Goal: Task Accomplishment & Management: Use online tool/utility

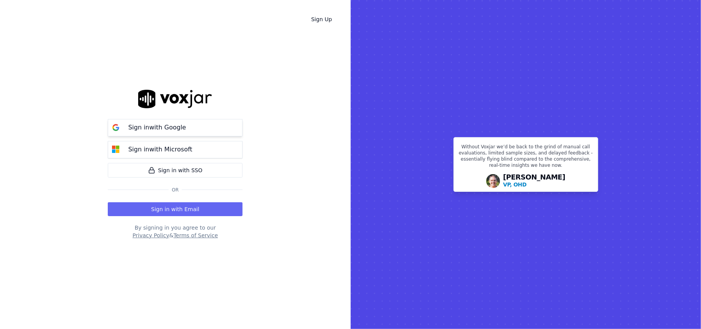
click at [169, 128] on p "Sign in with Google" at bounding box center [157, 127] width 58 height 9
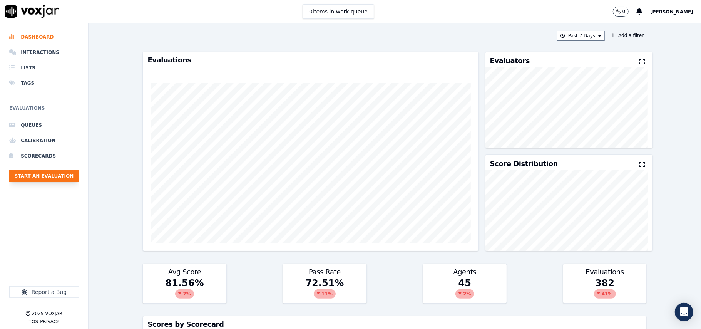
click at [71, 177] on button "Start an Evaluation" at bounding box center [44, 176] width 70 height 12
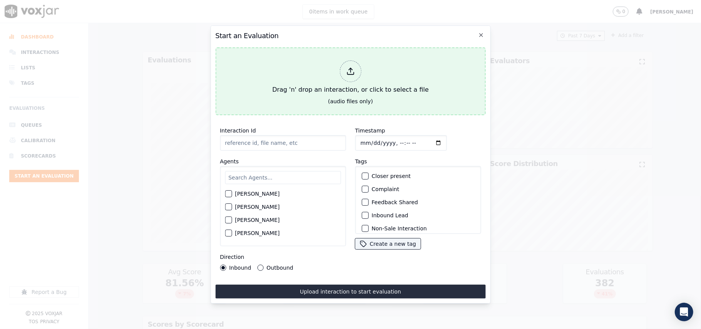
click at [312, 87] on div "Drag 'n' drop an interaction, or click to select a file" at bounding box center [350, 77] width 163 height 40
click at [312, 65] on div "Drag 'n' drop an interaction, or click to select a file" at bounding box center [350, 77] width 163 height 40
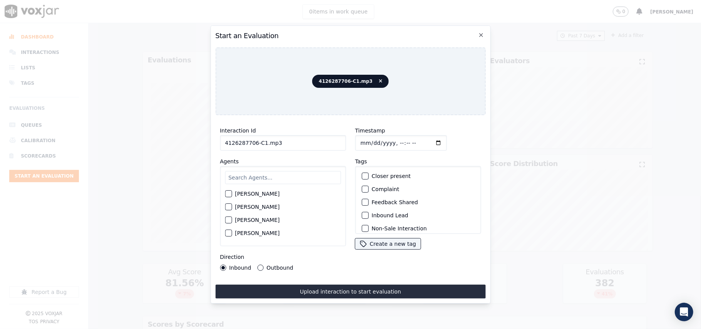
click at [248, 138] on input "4126287706-C1.mp3" at bounding box center [283, 142] width 126 height 15
paste input
type input "4126287706-C1"
click at [367, 139] on input "Timestamp" at bounding box center [401, 142] width 92 height 15
type input "[DATE]T19:48"
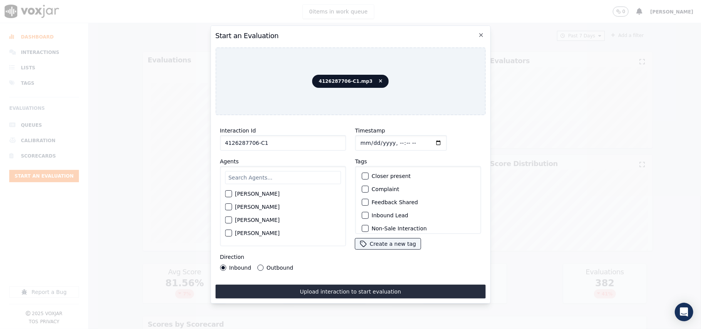
click at [265, 173] on input "text" at bounding box center [283, 177] width 116 height 13
type input "[PERSON_NAME]"
click at [244, 196] on label "[PERSON_NAME]" at bounding box center [257, 195] width 45 height 5
click at [232, 196] on button "[PERSON_NAME]" at bounding box center [228, 196] width 7 height 7
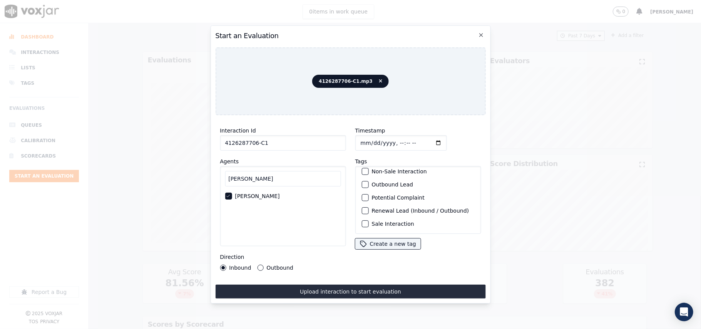
click at [367, 217] on div "Sale Interaction" at bounding box center [418, 223] width 119 height 13
click at [359, 217] on div "Sale Interaction" at bounding box center [418, 223] width 119 height 13
click at [362, 221] on div "button" at bounding box center [364, 223] width 5 height 5
click at [260, 265] on button "Outbound" at bounding box center [260, 268] width 6 height 6
click at [389, 208] on label "Renewal Lead (Inbound / Outbound)" at bounding box center [420, 210] width 97 height 5
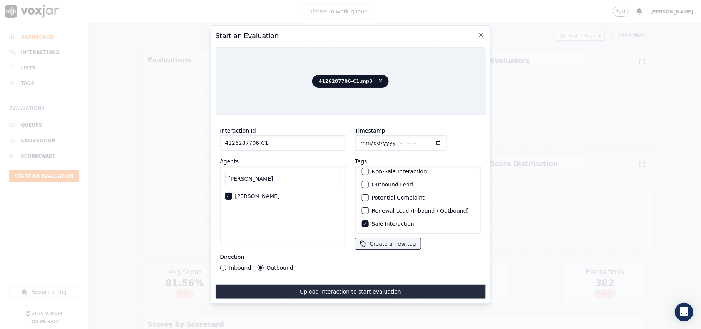
click at [369, 207] on button "Renewal Lead (Inbound / Outbound)" at bounding box center [365, 210] width 7 height 7
click at [372, 221] on label "Sale Interaction" at bounding box center [393, 223] width 42 height 5
click at [369, 220] on button "Sale Interaction" at bounding box center [365, 223] width 7 height 7
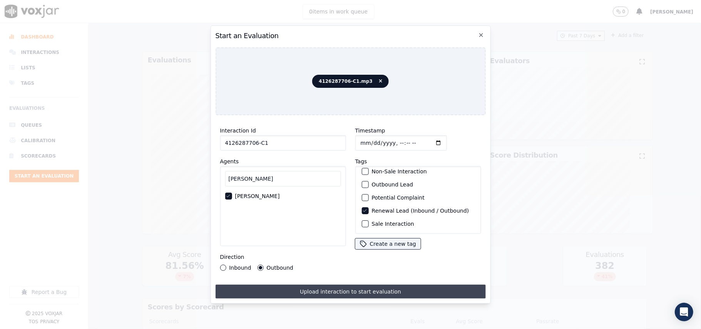
click at [323, 285] on button "Upload interaction to start evaluation" at bounding box center [350, 292] width 270 height 14
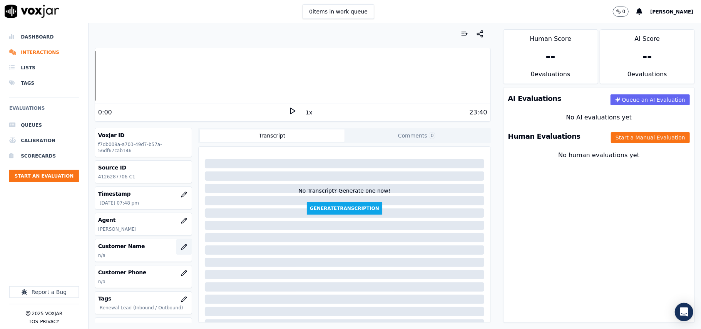
click at [181, 248] on icon "button" at bounding box center [184, 247] width 6 height 6
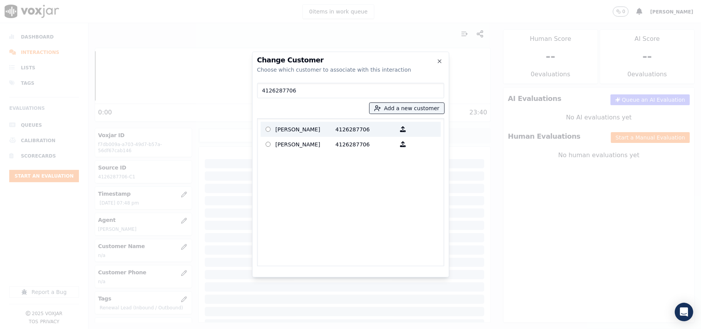
type input "4126287706"
drag, startPoint x: 321, startPoint y: 132, endPoint x: 365, endPoint y: 219, distance: 97.5
click at [321, 132] on p "[PERSON_NAME]" at bounding box center [306, 129] width 60 height 12
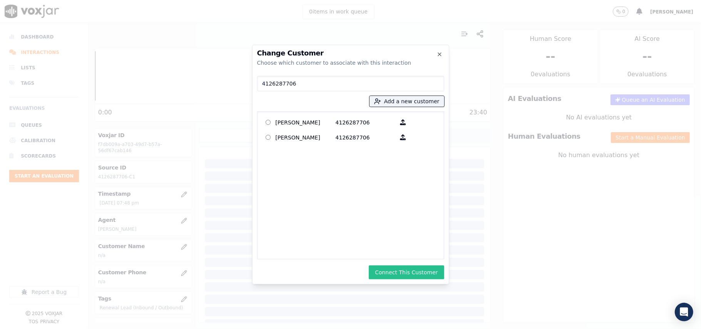
click at [402, 273] on button "Connect This Customer" at bounding box center [406, 272] width 75 height 14
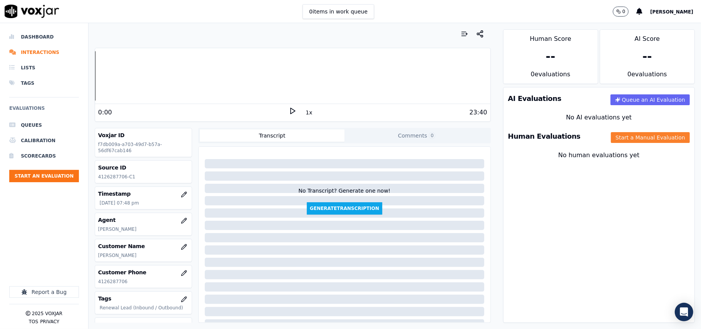
click at [611, 138] on button "Start a Manual Evaluation" at bounding box center [650, 137] width 79 height 11
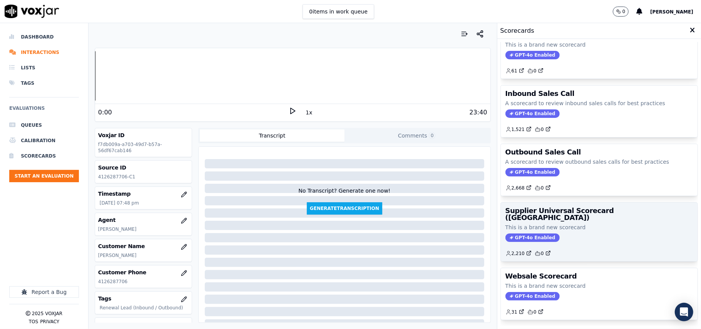
scroll to position [59, 0]
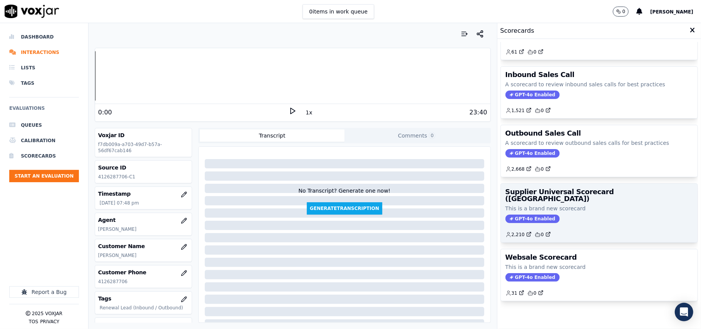
click at [592, 205] on p "This is a brand new scorecard" at bounding box center [600, 209] width 188 height 8
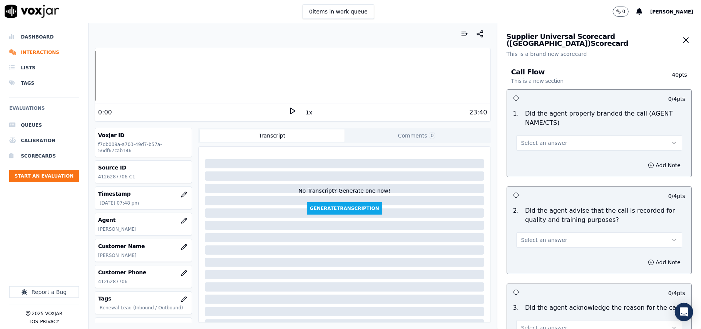
click at [543, 143] on span "Select an answer" at bounding box center [545, 143] width 46 height 8
click at [540, 153] on div "Yes No N/A" at bounding box center [583, 173] width 152 height 40
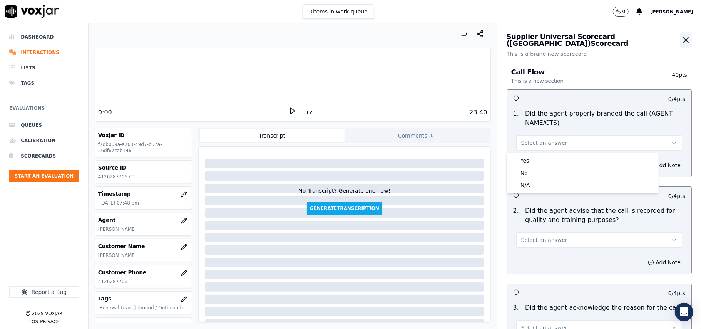
click at [682, 41] on icon "button" at bounding box center [686, 39] width 9 height 9
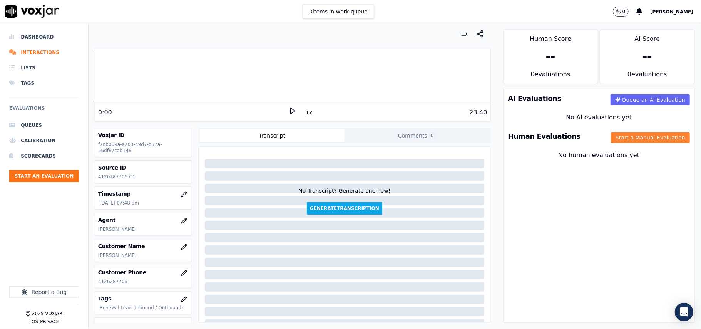
click at [624, 138] on button "Start a Manual Evaluation" at bounding box center [650, 137] width 79 height 11
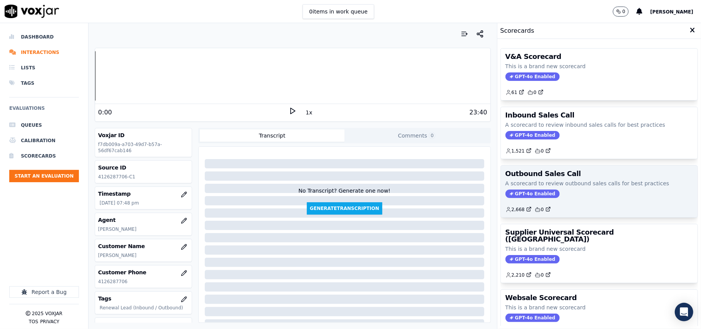
click at [565, 191] on div "GPT-4o Enabled" at bounding box center [600, 194] width 188 height 8
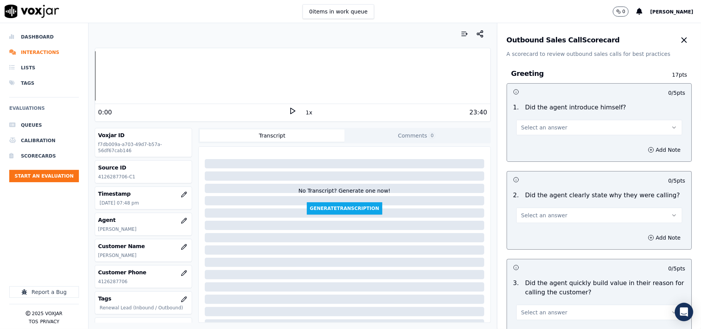
click at [566, 135] on button "Select an answer" at bounding box center [600, 127] width 166 height 15
click at [541, 148] on div "Yes" at bounding box center [582, 145] width 149 height 12
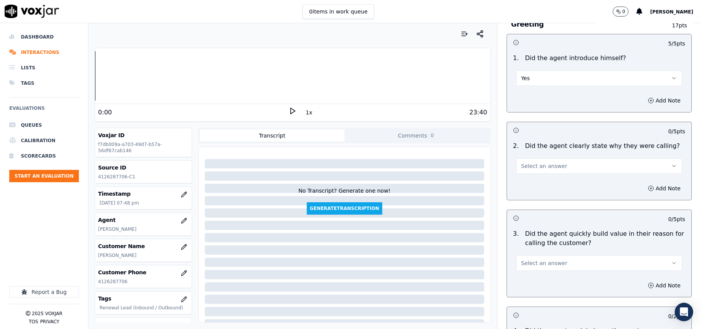
scroll to position [86, 0]
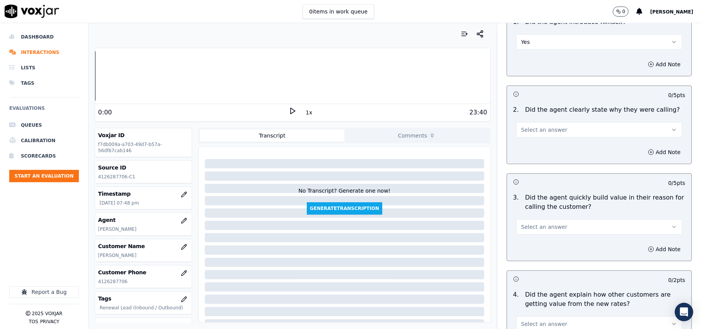
click at [539, 134] on button "Select an answer" at bounding box center [600, 129] width 166 height 15
click at [538, 146] on div "Yes" at bounding box center [582, 147] width 149 height 12
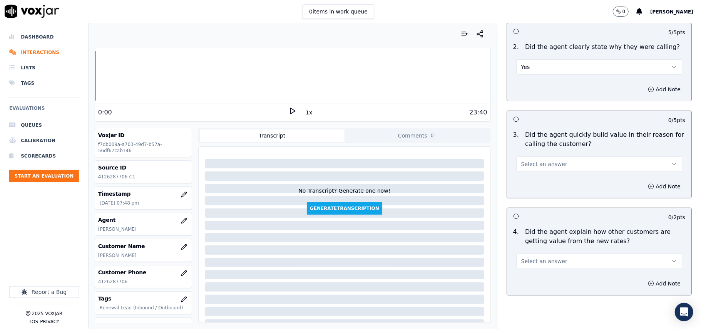
scroll to position [171, 0]
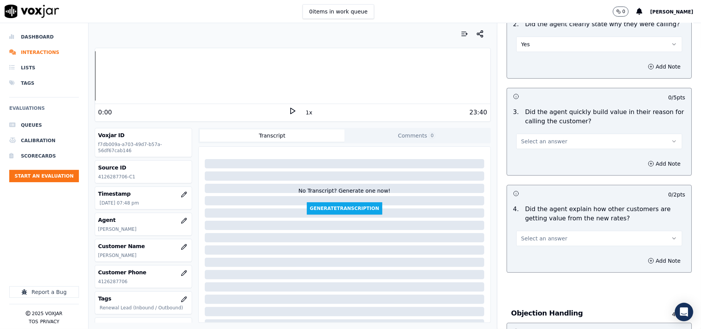
click at [538, 149] on button "Select an answer" at bounding box center [600, 141] width 166 height 15
click at [529, 163] on div "Yes" at bounding box center [582, 159] width 149 height 12
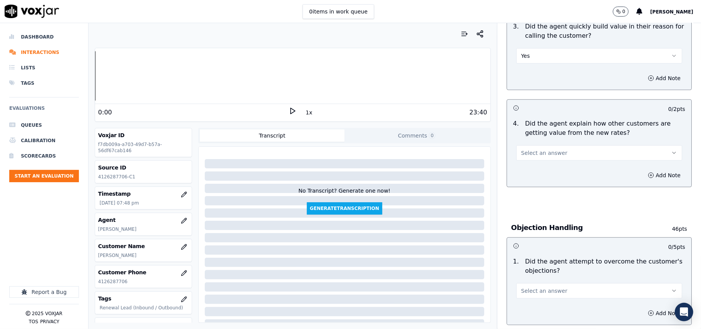
click at [533, 152] on span "Select an answer" at bounding box center [545, 153] width 46 height 8
click at [535, 173] on div "Yes" at bounding box center [582, 171] width 149 height 12
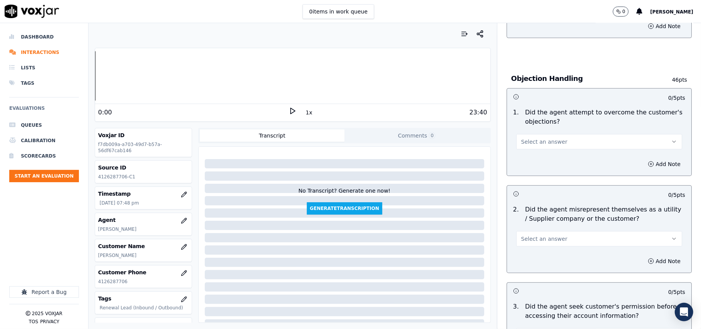
scroll to position [428, 0]
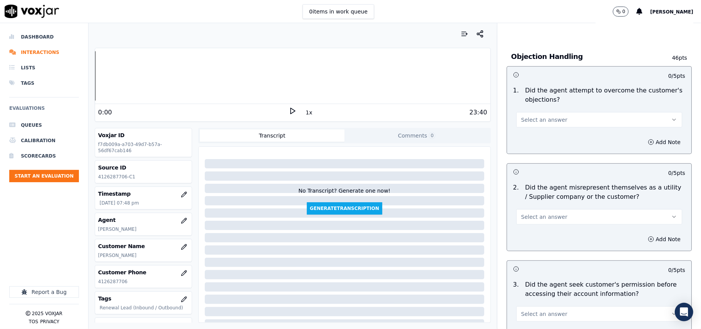
click at [544, 122] on span "Select an answer" at bounding box center [545, 120] width 46 height 8
click at [543, 141] on div "Yes" at bounding box center [582, 138] width 149 height 12
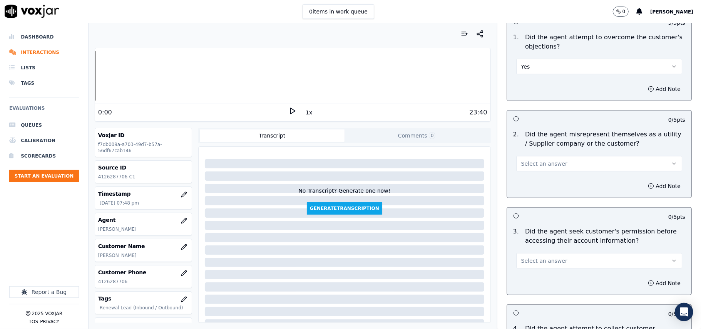
scroll to position [513, 0]
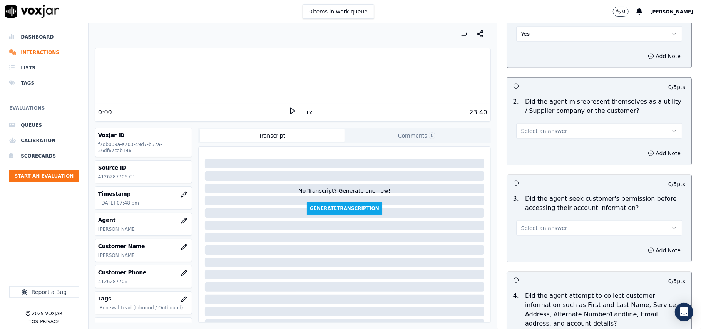
click at [547, 135] on span "Select an answer" at bounding box center [545, 131] width 46 height 8
click at [545, 148] on div "Yes" at bounding box center [582, 150] width 149 height 12
click at [535, 131] on button "Yes" at bounding box center [600, 130] width 166 height 15
click at [527, 162] on div "No" at bounding box center [582, 162] width 149 height 12
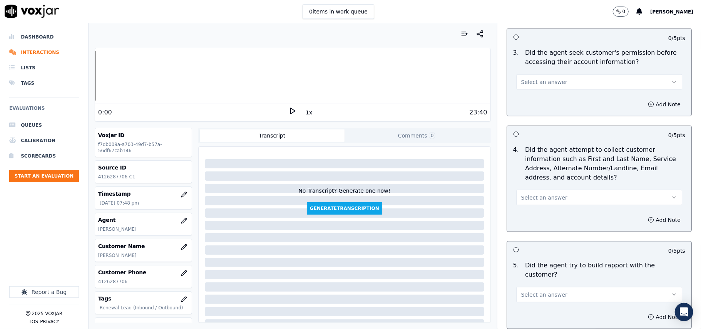
scroll to position [684, 0]
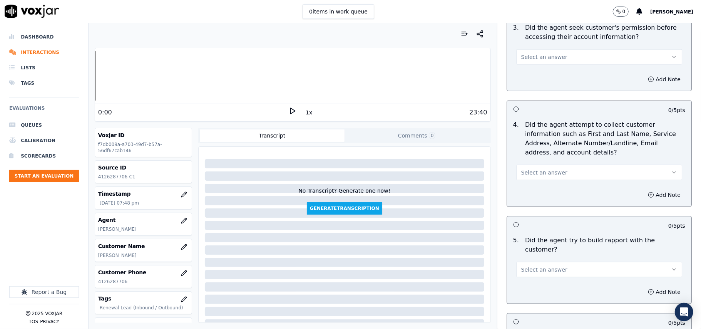
click at [555, 55] on button "Select an answer" at bounding box center [600, 56] width 166 height 15
click at [547, 76] on div "Yes" at bounding box center [582, 76] width 149 height 12
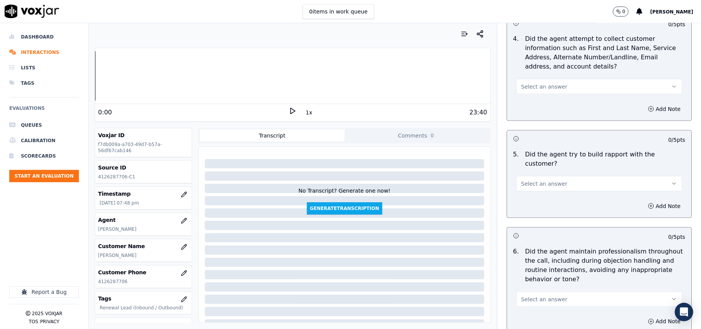
click at [540, 89] on span "Select an answer" at bounding box center [545, 87] width 46 height 8
click at [532, 107] on div "Yes" at bounding box center [582, 106] width 149 height 12
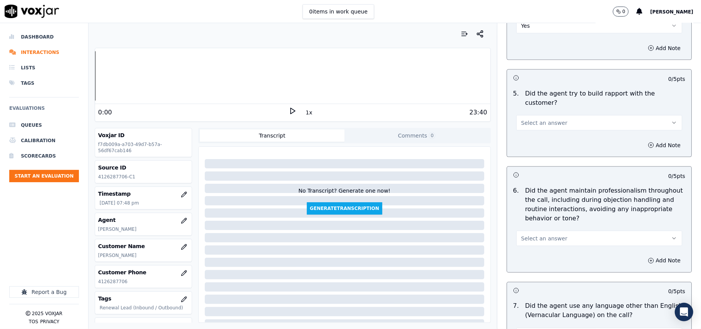
scroll to position [856, 0]
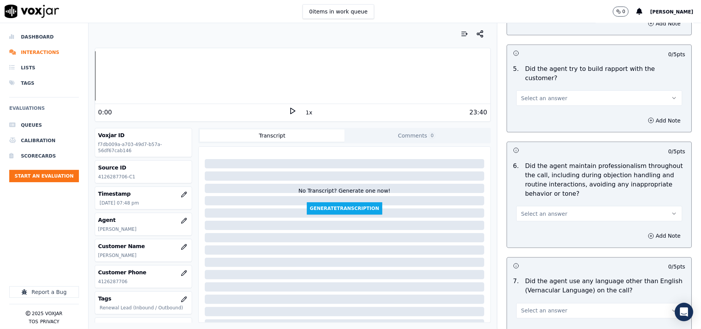
click at [545, 94] on span "Select an answer" at bounding box center [545, 98] width 46 height 8
click at [544, 104] on div "Yes" at bounding box center [582, 108] width 149 height 12
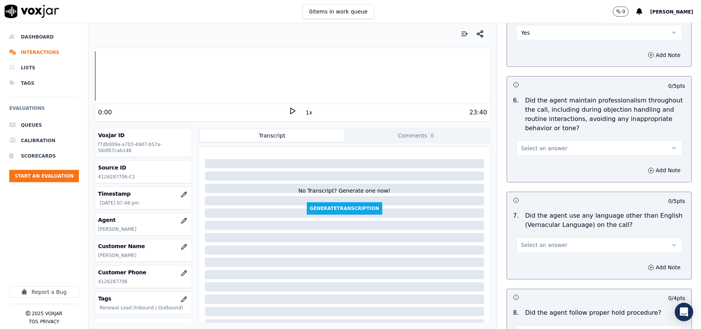
scroll to position [941, 0]
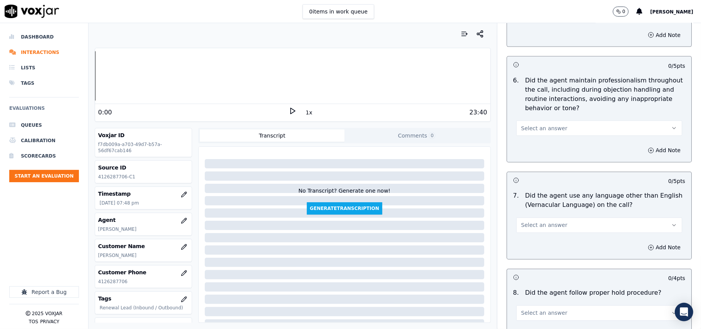
click at [546, 124] on span "Select an answer" at bounding box center [545, 128] width 46 height 8
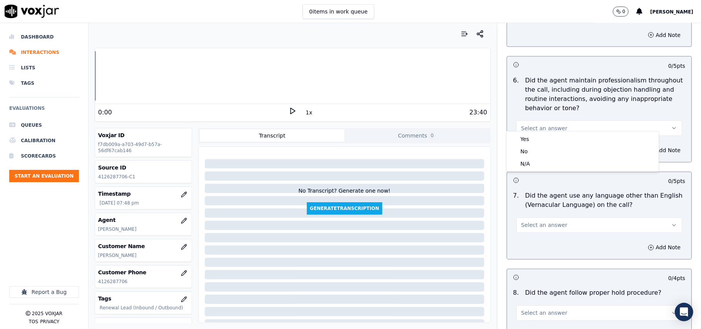
click at [532, 132] on div "Yes No N/A" at bounding box center [583, 151] width 152 height 40
click at [529, 138] on div "Yes" at bounding box center [582, 139] width 149 height 12
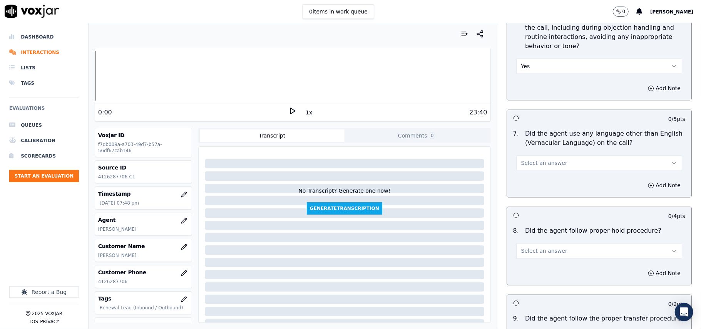
scroll to position [1027, 0]
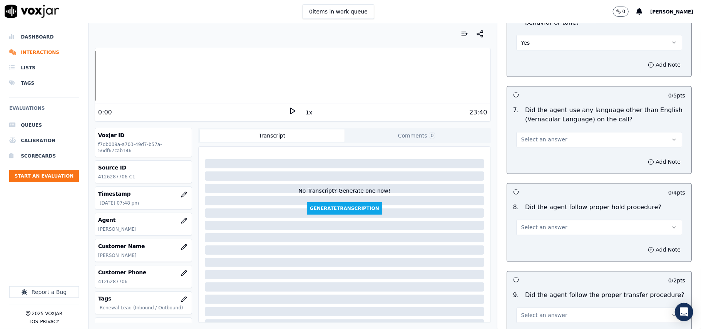
drag, startPoint x: 558, startPoint y: 126, endPoint x: 557, endPoint y: 136, distance: 9.4
click at [558, 132] on button "Select an answer" at bounding box center [600, 139] width 166 height 15
click at [537, 159] on div "No" at bounding box center [582, 163] width 149 height 12
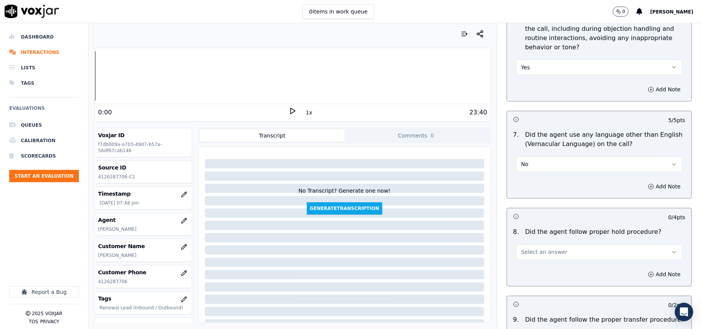
scroll to position [1113, 0]
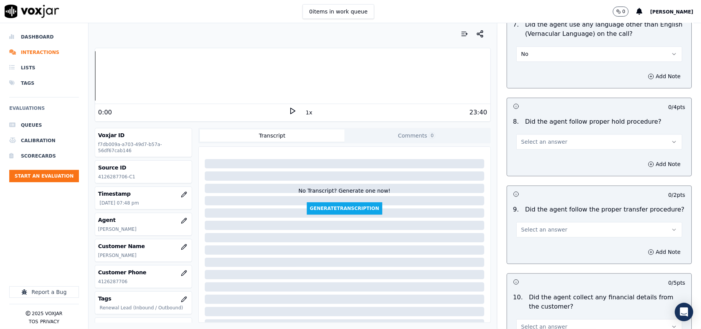
click at [565, 134] on button "Select an answer" at bounding box center [600, 141] width 166 height 15
drag, startPoint x: 552, startPoint y: 149, endPoint x: 553, endPoint y: 141, distance: 7.9
click at [553, 142] on body "0 items in work queue 0 [PERSON_NAME] Dashboard Interactions Lists Tags Evaluat…" at bounding box center [350, 164] width 701 height 329
click at [519, 152] on div "Yes" at bounding box center [582, 153] width 149 height 12
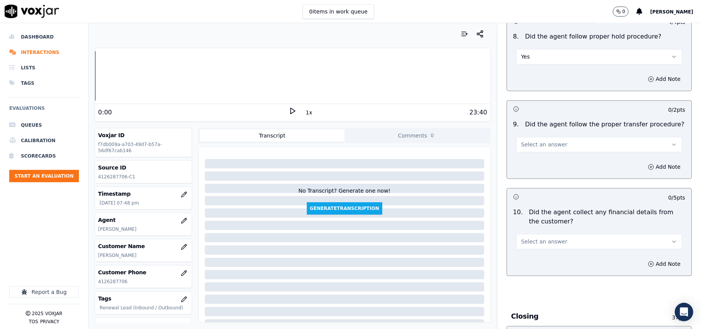
click at [542, 143] on button "Select an answer" at bounding box center [600, 144] width 166 height 15
click at [534, 151] on div "Yes" at bounding box center [582, 155] width 149 height 12
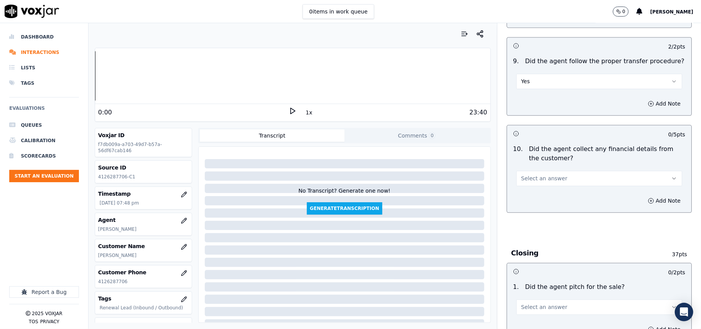
scroll to position [1284, 0]
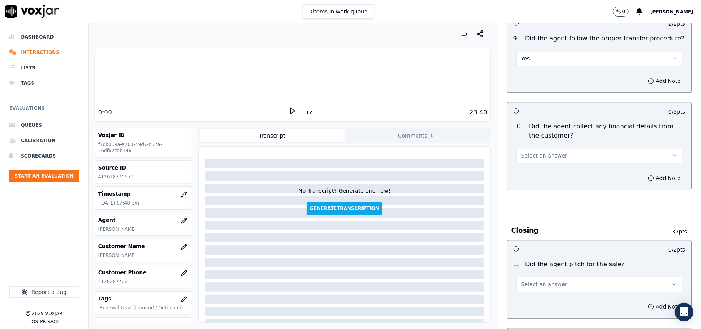
click at [538, 152] on span "Select an answer" at bounding box center [545, 156] width 46 height 8
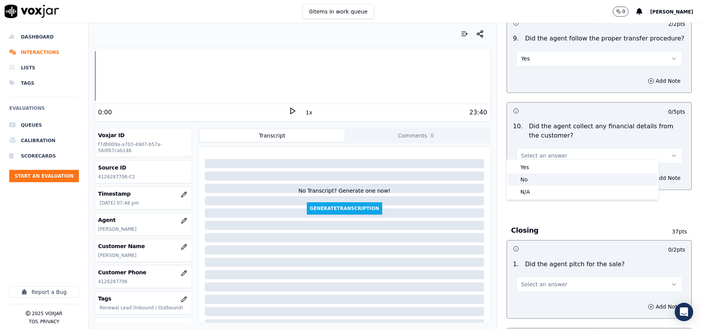
click at [533, 179] on div "No" at bounding box center [582, 179] width 149 height 12
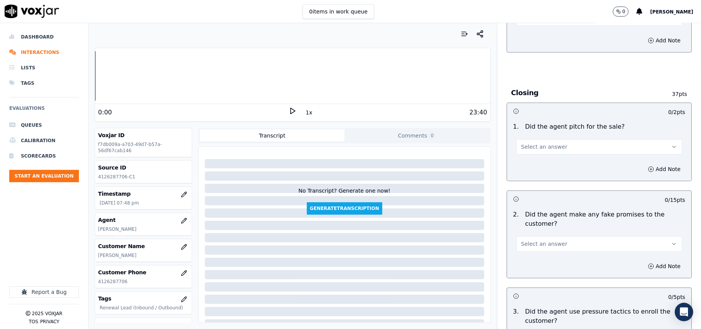
scroll to position [1455, 0]
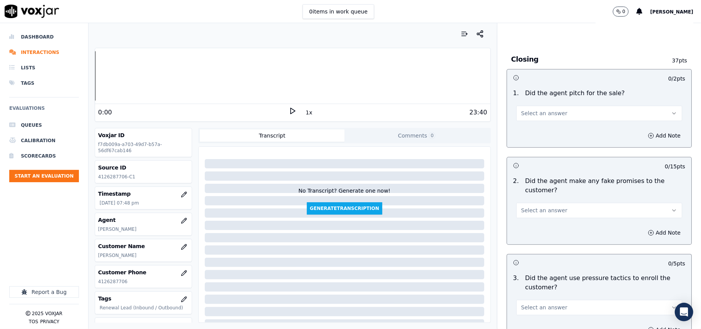
click at [546, 109] on span "Select an answer" at bounding box center [545, 113] width 46 height 8
click at [529, 124] on div "Yes" at bounding box center [582, 125] width 149 height 12
click at [544, 206] on span "Select an answer" at bounding box center [545, 210] width 46 height 8
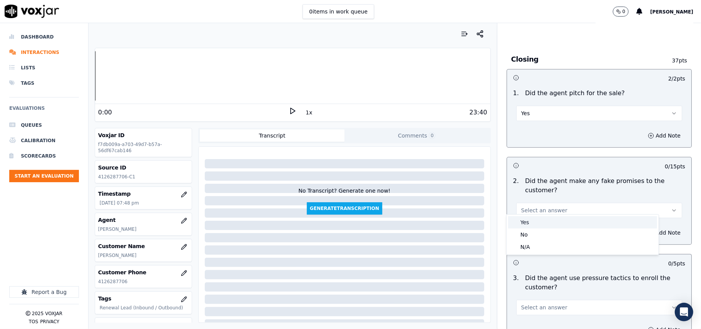
click at [546, 223] on div "Yes" at bounding box center [582, 222] width 149 height 12
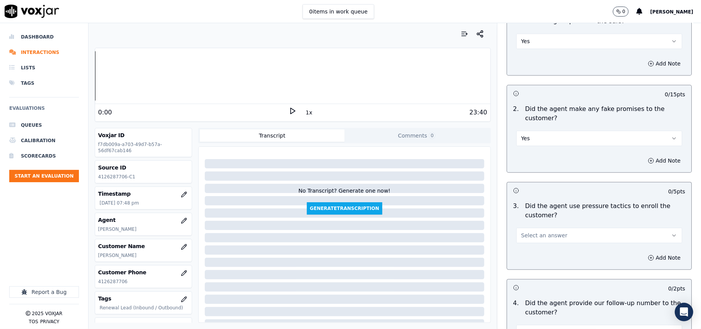
scroll to position [1541, 0]
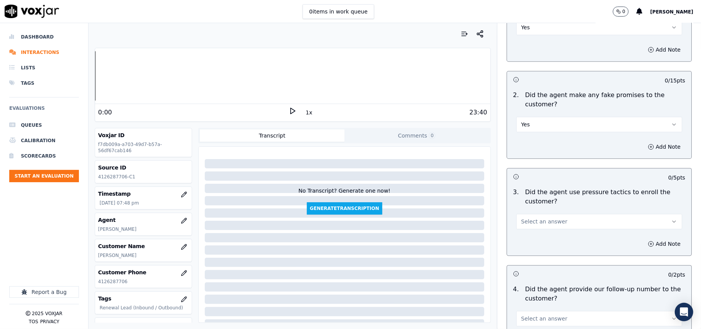
click at [549, 121] on button "Yes" at bounding box center [600, 124] width 166 height 15
click at [537, 147] on div "No" at bounding box center [582, 149] width 149 height 12
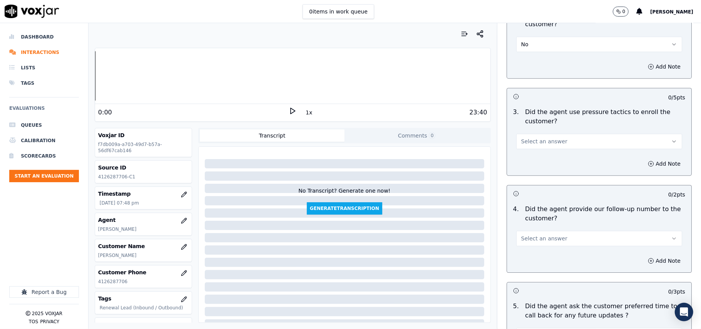
scroll to position [1626, 0]
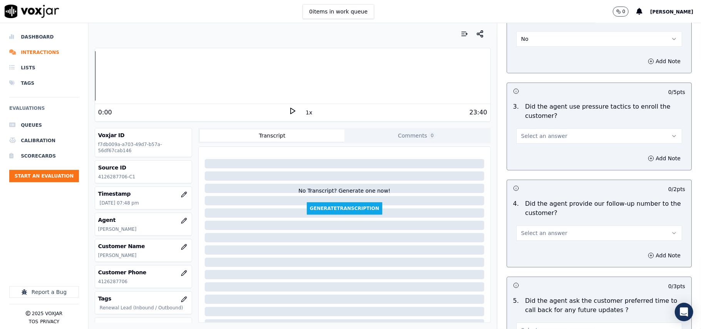
click at [546, 132] on span "Select an answer" at bounding box center [545, 136] width 46 height 8
click at [541, 159] on div "No" at bounding box center [582, 160] width 149 height 12
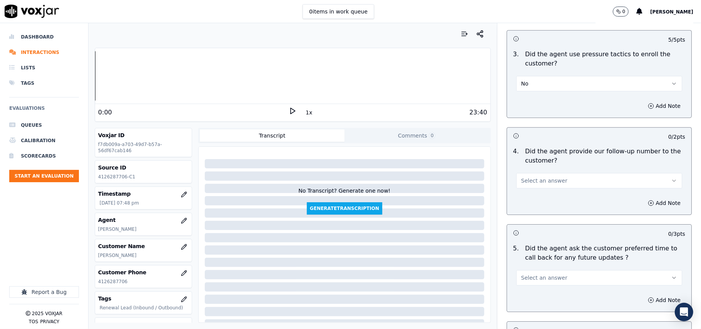
scroll to position [1712, 0]
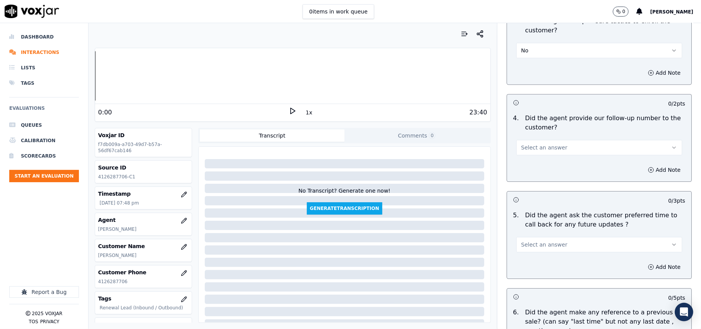
click at [542, 145] on span "Select an answer" at bounding box center [545, 148] width 46 height 8
click at [538, 161] on div "Yes" at bounding box center [582, 160] width 149 height 12
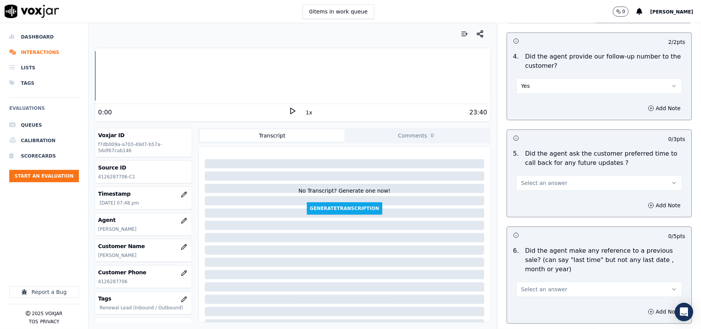
scroll to position [1797, 0]
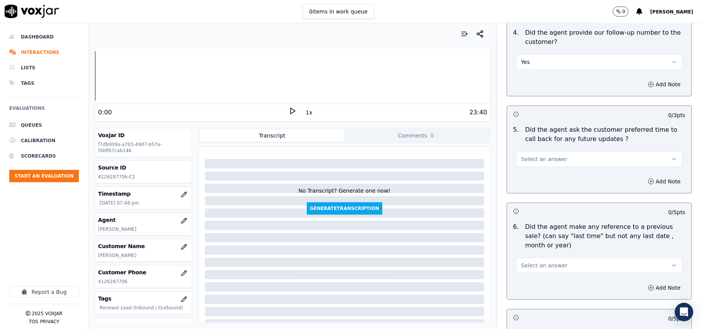
click at [543, 155] on span "Select an answer" at bounding box center [545, 159] width 46 height 8
click at [542, 167] on div "Yes" at bounding box center [582, 172] width 149 height 12
click at [532, 158] on button "Yes" at bounding box center [600, 158] width 166 height 15
click at [529, 180] on div "No" at bounding box center [582, 184] width 149 height 12
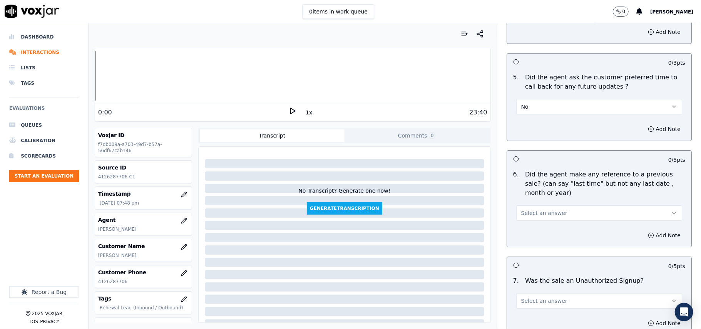
scroll to position [1883, 0]
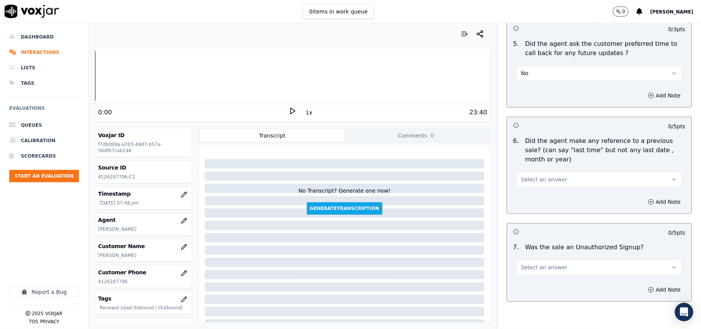
click at [532, 176] on span "Select an answer" at bounding box center [545, 180] width 46 height 8
click at [532, 192] on div "Yes" at bounding box center [582, 192] width 149 height 12
click at [538, 177] on button "Yes" at bounding box center [600, 179] width 166 height 15
click at [529, 201] on div "No" at bounding box center [582, 205] width 149 height 12
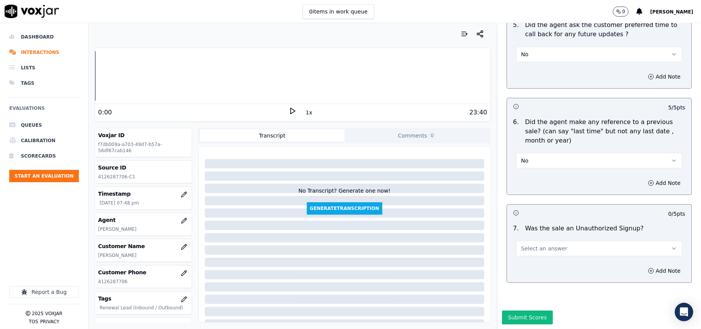
scroll to position [1921, 0]
click at [530, 245] on span "Select an answer" at bounding box center [545, 249] width 46 height 8
click at [525, 253] on div "No" at bounding box center [582, 255] width 149 height 12
click at [513, 310] on button "Submit Scores" at bounding box center [527, 317] width 51 height 14
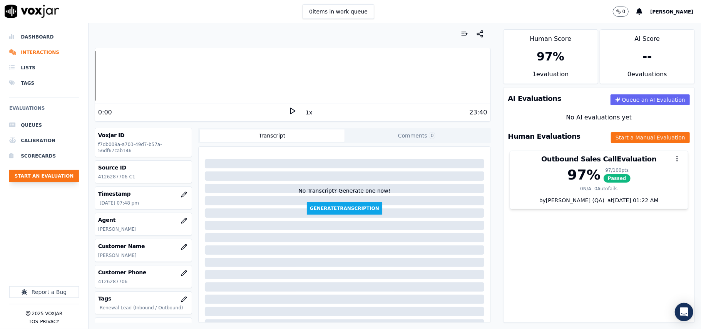
click at [66, 180] on button "Start an Evaluation" at bounding box center [44, 176] width 70 height 12
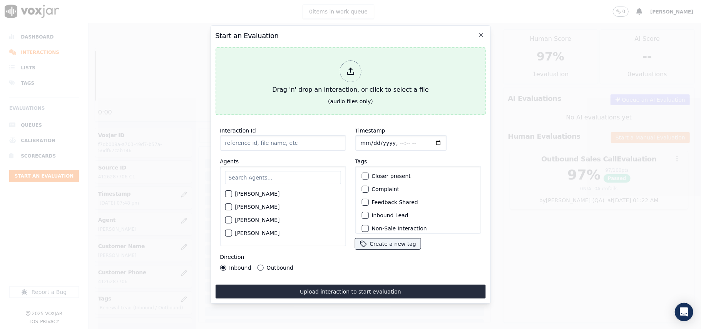
click at [356, 73] on div at bounding box center [351, 71] width 22 height 22
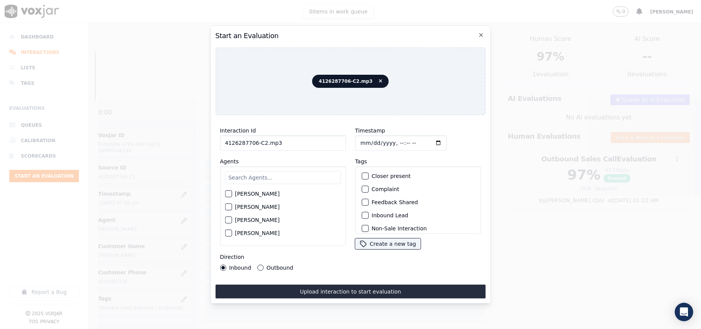
click at [296, 138] on input "4126287706-C2.mp3" at bounding box center [283, 142] width 126 height 15
paste input
type input "4126287706-C2"
click at [368, 138] on input "Timestamp" at bounding box center [401, 142] width 92 height 15
type input "[DATE]T19:57"
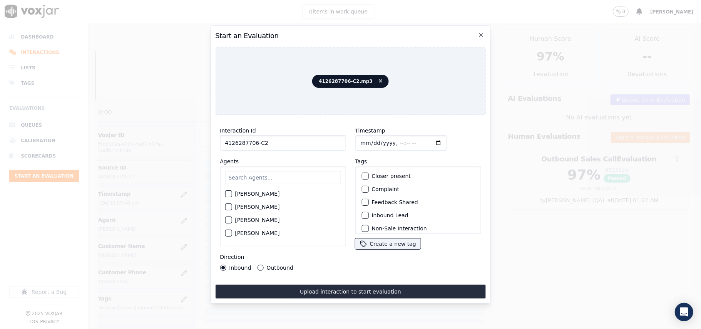
click at [285, 176] on input "text" at bounding box center [283, 177] width 116 height 13
type input "[PERSON_NAME]"
click at [259, 193] on label "[PERSON_NAME]" at bounding box center [257, 195] width 45 height 5
click at [232, 193] on button "[PERSON_NAME]" at bounding box center [228, 196] width 7 height 7
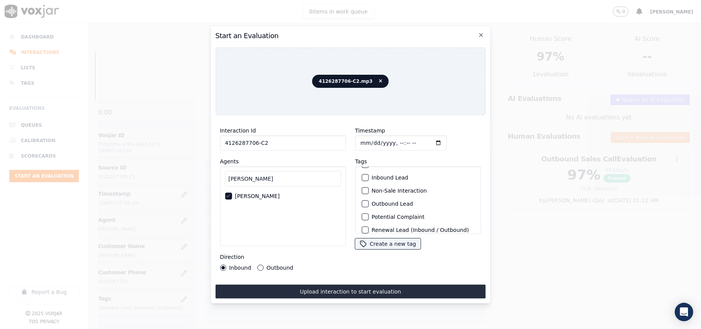
scroll to position [67, 0]
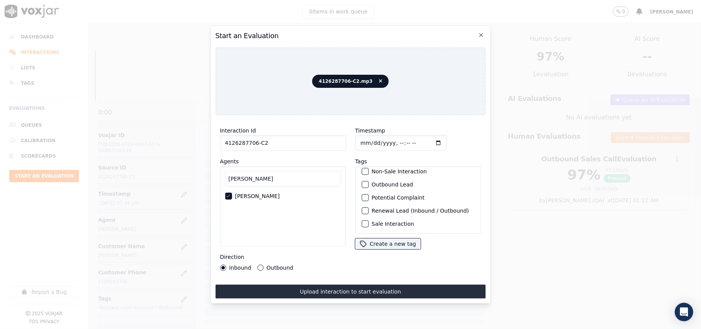
click at [386, 221] on label "Sale Interaction" at bounding box center [393, 223] width 42 height 5
click at [369, 220] on button "Sale Interaction" at bounding box center [365, 223] width 7 height 7
click at [267, 265] on label "Outbound" at bounding box center [280, 267] width 27 height 5
click at [263, 265] on button "Outbound" at bounding box center [260, 268] width 6 height 6
click at [385, 221] on label "Sale Interaction" at bounding box center [393, 223] width 42 height 5
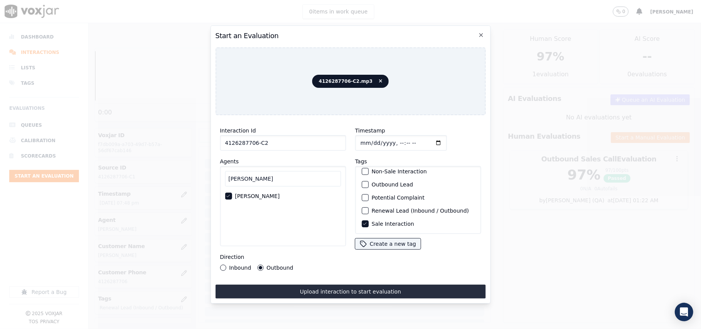
click at [369, 220] on button "Sale Interaction" at bounding box center [365, 223] width 7 height 7
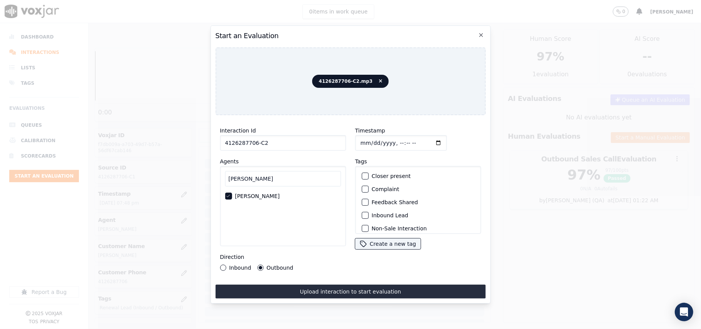
click at [391, 173] on label "Closer present" at bounding box center [391, 175] width 39 height 5
click at [369, 173] on button "Closer present" at bounding box center [365, 176] width 7 height 7
click at [482, 33] on icon "button" at bounding box center [481, 35] width 6 height 6
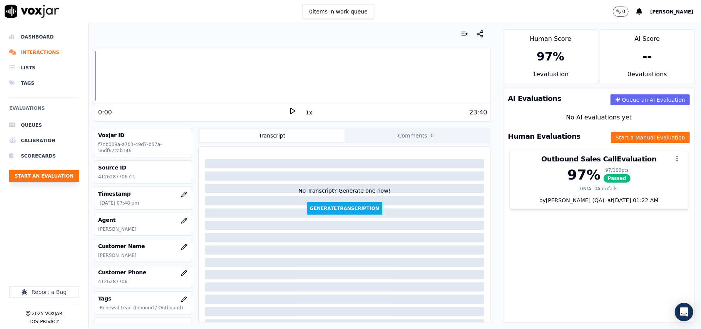
click at [47, 179] on button "Start an Evaluation" at bounding box center [44, 176] width 70 height 12
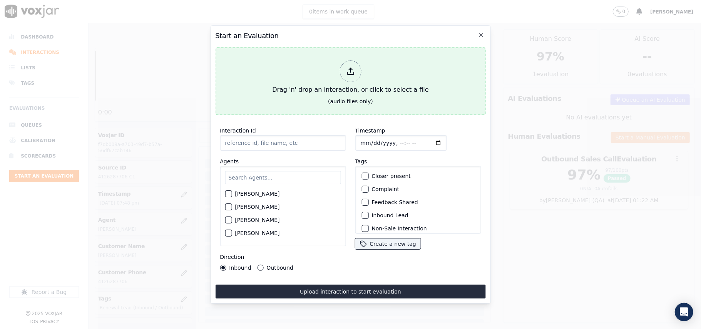
click at [338, 73] on div "Drag 'n' drop an interaction, or click to select a file" at bounding box center [350, 77] width 163 height 40
type input "6109902532-C1.mp3"
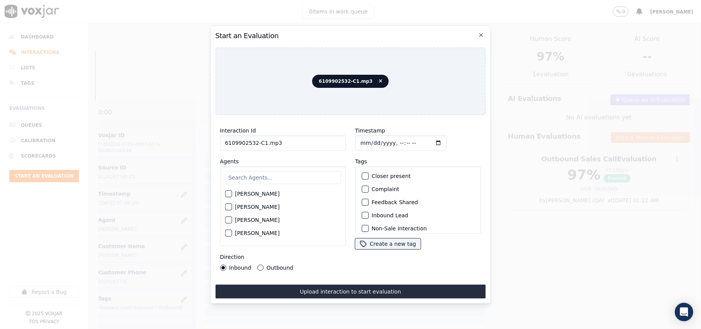
click at [371, 139] on input "Timestamp" at bounding box center [401, 142] width 92 height 15
type input "[DATE]T20:20"
click at [263, 179] on input "text" at bounding box center [283, 177] width 116 height 13
type input "[PERSON_NAME]"
drag, startPoint x: 250, startPoint y: 190, endPoint x: 357, endPoint y: 196, distance: 107.3
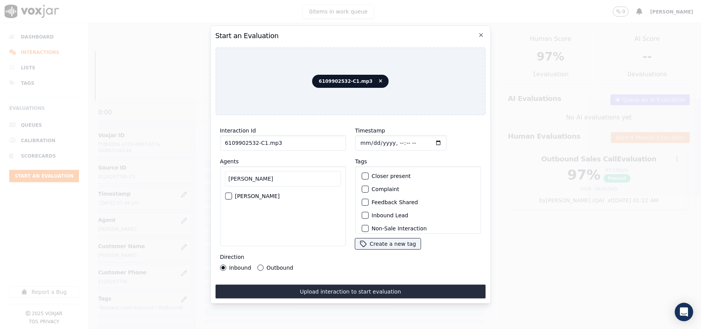
click at [250, 193] on label "[PERSON_NAME]" at bounding box center [257, 195] width 45 height 5
click at [232, 193] on button "[PERSON_NAME]" at bounding box center [228, 196] width 7 height 7
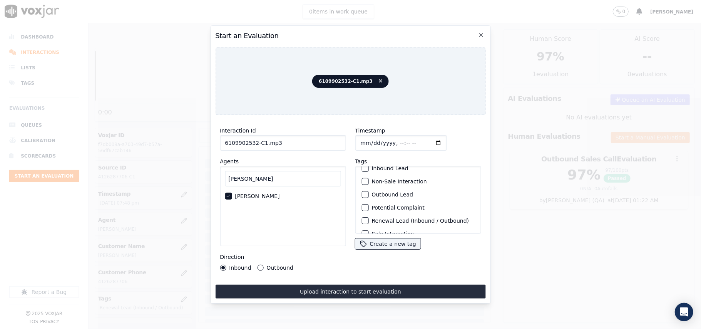
scroll to position [67, 0]
click at [401, 221] on label "Sale Interaction" at bounding box center [393, 223] width 42 height 5
click at [369, 220] on button "Sale Interaction" at bounding box center [365, 223] width 7 height 7
click at [381, 221] on label "Sale Interaction" at bounding box center [393, 223] width 42 height 5
click at [369, 220] on button "Sale Interaction" at bounding box center [365, 223] width 7 height 7
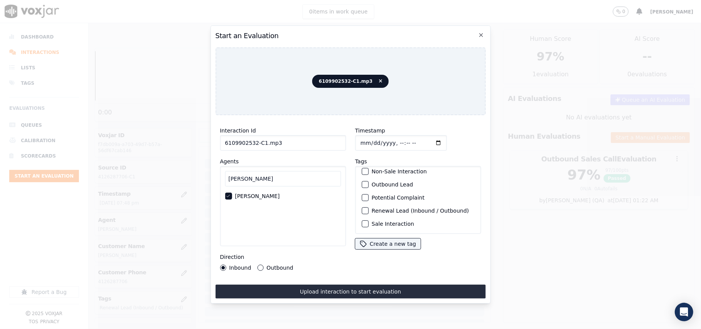
click at [401, 208] on label "Renewal Lead (Inbound / Outbound)" at bounding box center [420, 210] width 97 height 5
click at [369, 207] on button "Renewal Lead (Inbound / Outbound)" at bounding box center [365, 210] width 7 height 7
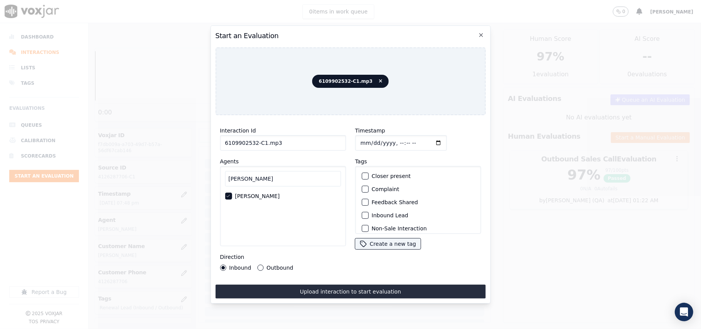
click at [379, 213] on label "Inbound Lead" at bounding box center [390, 215] width 37 height 5
click at [369, 212] on button "Inbound Lead" at bounding box center [365, 215] width 7 height 7
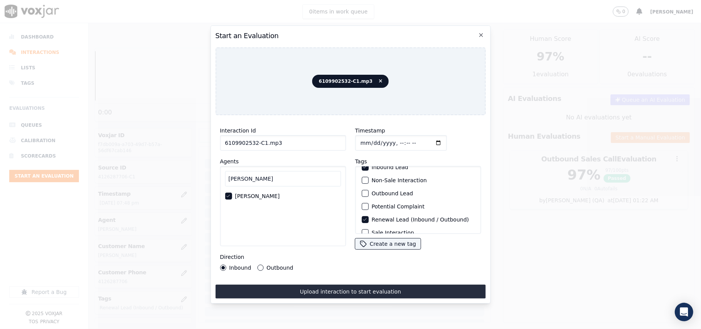
scroll to position [67, 0]
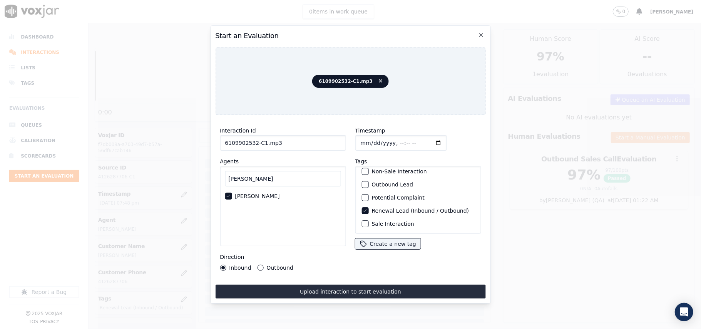
click at [380, 208] on label "Renewal Lead (Inbound / Outbound)" at bounding box center [420, 210] width 97 height 5
click at [369, 207] on button "Renewal Lead (Inbound / Outbound)" at bounding box center [365, 210] width 7 height 7
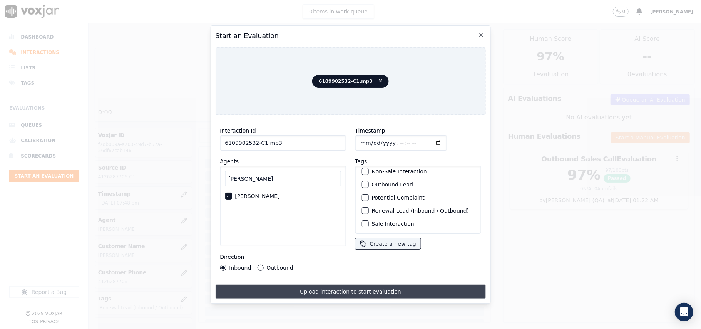
click at [324, 285] on button "Upload interaction to start evaluation" at bounding box center [350, 292] width 270 height 14
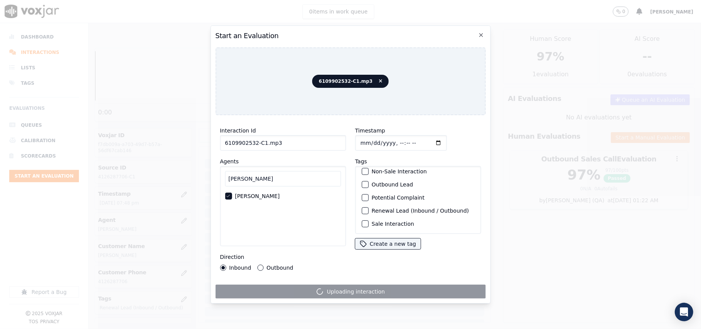
drag, startPoint x: 253, startPoint y: 141, endPoint x: 199, endPoint y: 146, distance: 54.2
click at [199, 329] on div "Start an Evaluation 6109902532-C1.mp3 Interaction Id 6109902532-C1.mp3 Agents […" at bounding box center [350, 329] width 701 height 0
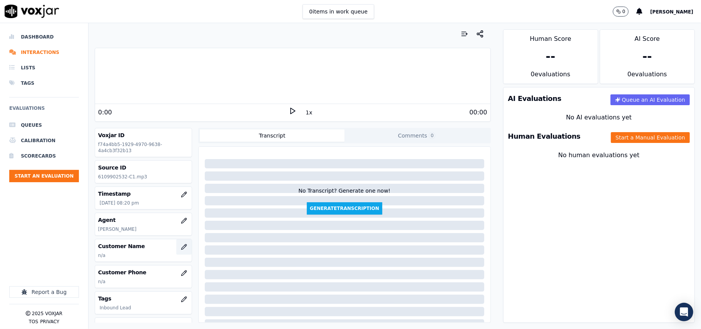
click at [176, 245] on button "button" at bounding box center [183, 246] width 15 height 15
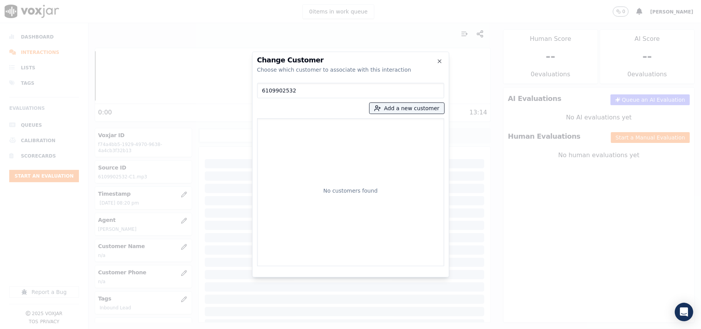
type input "6109902532"
click at [299, 128] on div "No customers found" at bounding box center [351, 192] width 180 height 141
click at [400, 108] on button "Add a new customer" at bounding box center [407, 108] width 75 height 11
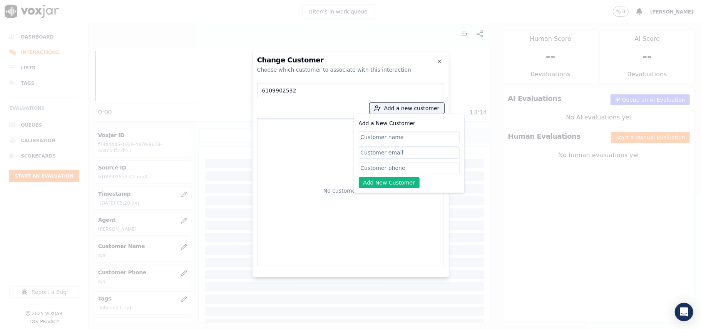
click at [384, 168] on input "Add a New Customer" at bounding box center [409, 168] width 101 height 12
paste input "6109902532"
type input "6109902532"
click at [376, 144] on div "Add a New Customer 6109902532 Add New Customer" at bounding box center [409, 153] width 101 height 69
click at [376, 140] on input "Add a New Customer" at bounding box center [409, 137] width 101 height 12
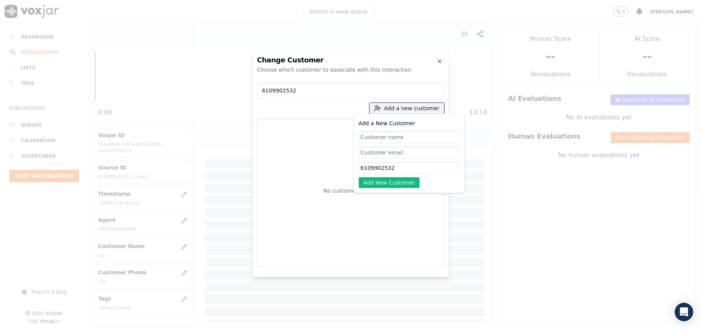
paste input "[PERSON_NAME]"
type input "[PERSON_NAME]"
click at [396, 179] on button "Add New Customer" at bounding box center [389, 182] width 61 height 11
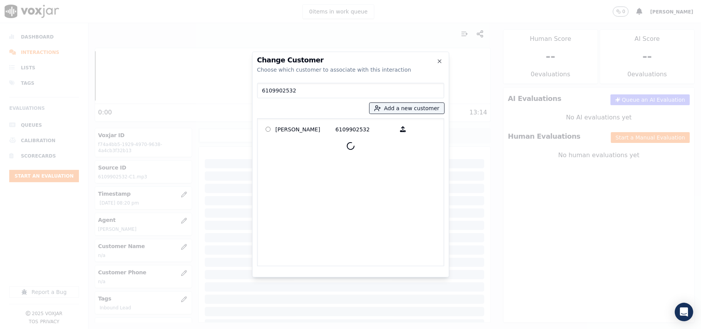
click at [295, 116] on div "6109902532 Add a new customer [PERSON_NAME] 6109902532" at bounding box center [350, 173] width 187 height 186
click at [297, 122] on label "[PERSON_NAME] 6109902532" at bounding box center [351, 129] width 180 height 15
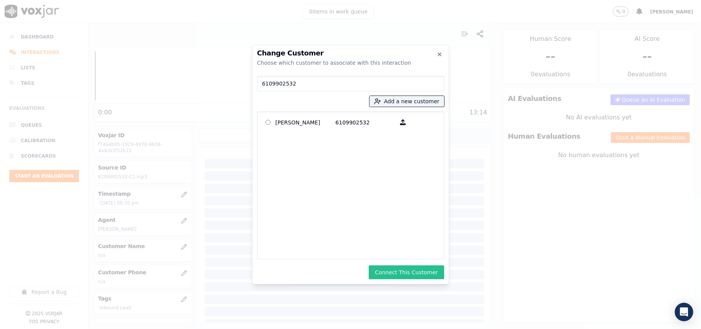
click at [397, 270] on button "Connect This Customer" at bounding box center [406, 272] width 75 height 14
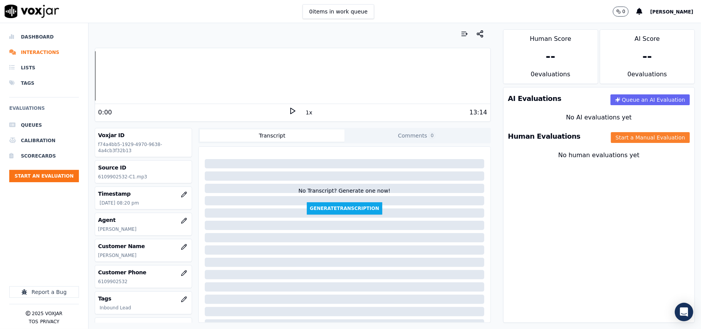
click at [617, 136] on button "Start a Manual Evaluation" at bounding box center [650, 137] width 79 height 11
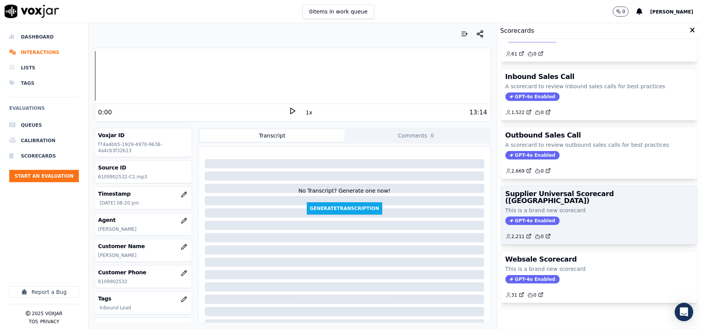
scroll to position [59, 0]
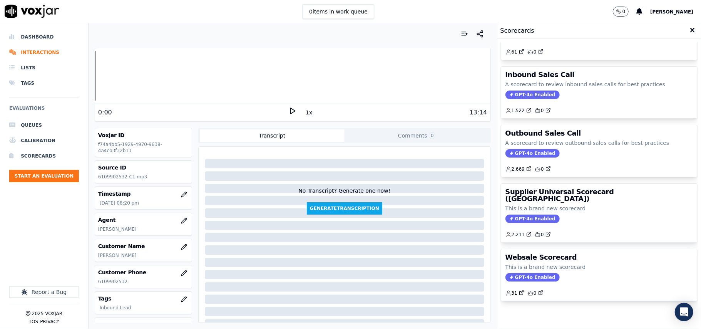
drag, startPoint x: 572, startPoint y: 87, endPoint x: 569, endPoint y: 97, distance: 11.0
click at [573, 101] on div "1,522 0" at bounding box center [600, 107] width 188 height 12
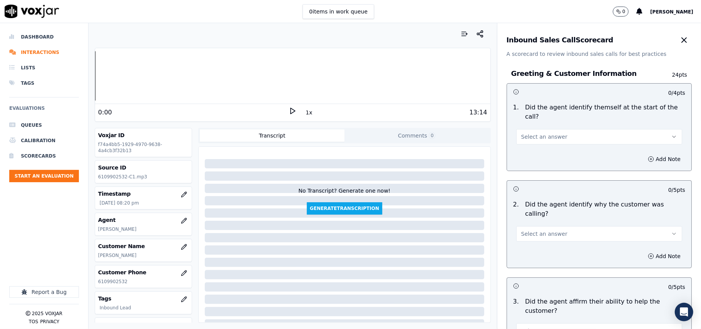
click at [551, 133] on span "Select an answer" at bounding box center [545, 137] width 46 height 8
click at [523, 145] on div "Yes" at bounding box center [582, 145] width 149 height 12
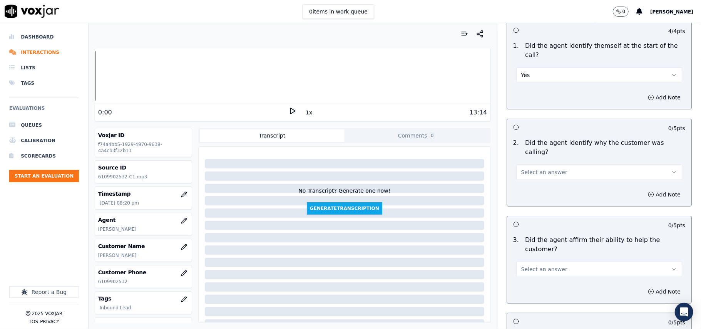
scroll to position [86, 0]
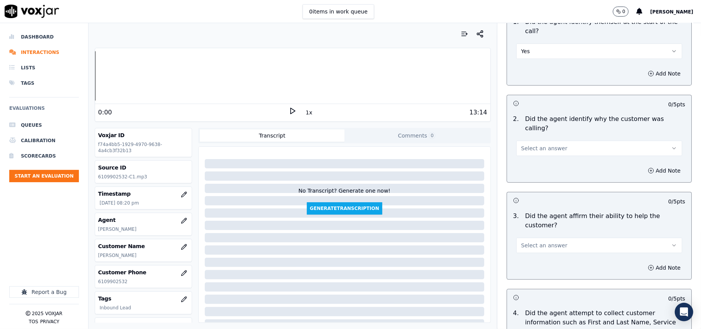
click at [533, 144] on span "Select an answer" at bounding box center [545, 148] width 46 height 8
click at [527, 146] on div "Yes" at bounding box center [582, 147] width 149 height 12
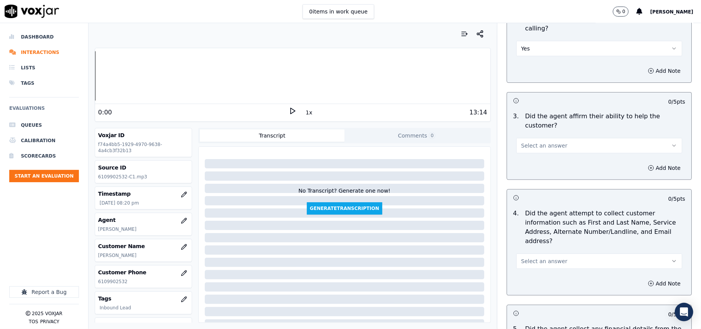
scroll to position [257, 0]
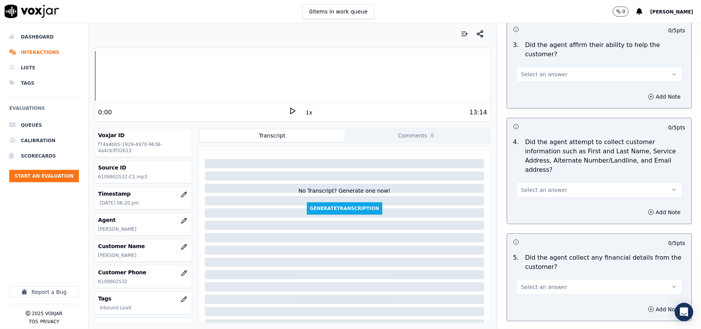
click at [538, 67] on button "Select an answer" at bounding box center [600, 74] width 166 height 15
click at [536, 62] on div "Yes" at bounding box center [582, 64] width 149 height 12
click at [542, 186] on span "Select an answer" at bounding box center [545, 190] width 46 height 8
click at [540, 173] on div "Yes" at bounding box center [582, 171] width 149 height 12
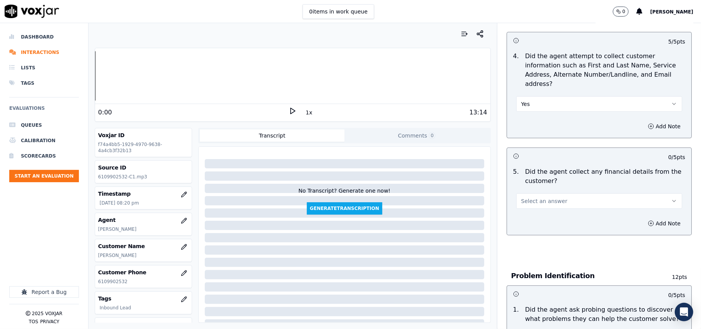
click at [537, 197] on span "Select an answer" at bounding box center [545, 201] width 46 height 8
click at [526, 195] on div "No" at bounding box center [582, 195] width 149 height 12
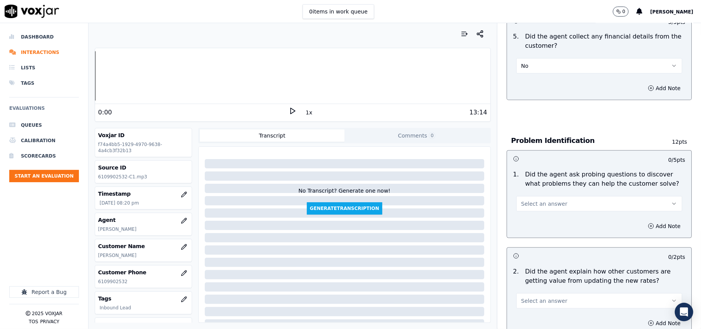
scroll to position [513, 0]
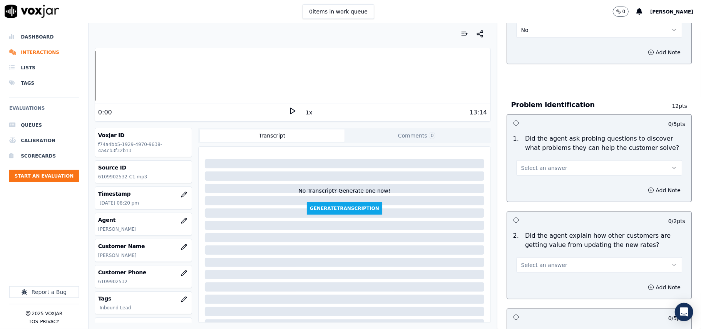
click at [545, 160] on button "Select an answer" at bounding box center [600, 167] width 166 height 15
click at [540, 151] on div "Yes" at bounding box center [582, 150] width 149 height 12
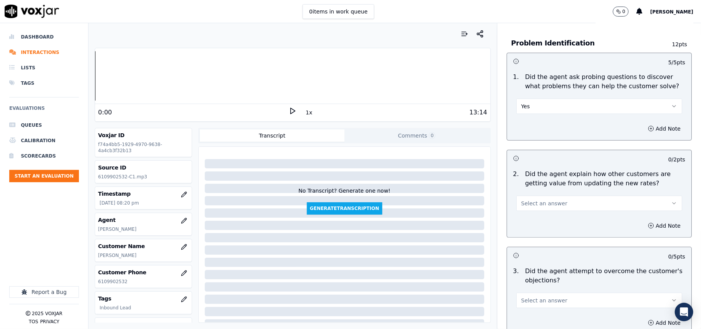
scroll to position [599, 0]
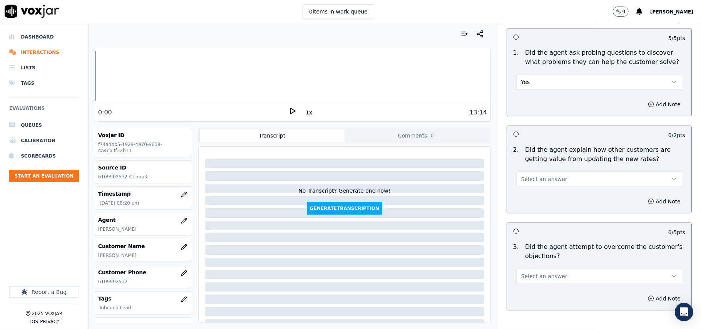
click at [549, 175] on span "Select an answer" at bounding box center [545, 179] width 46 height 8
click at [538, 161] on div "Yes" at bounding box center [582, 161] width 149 height 12
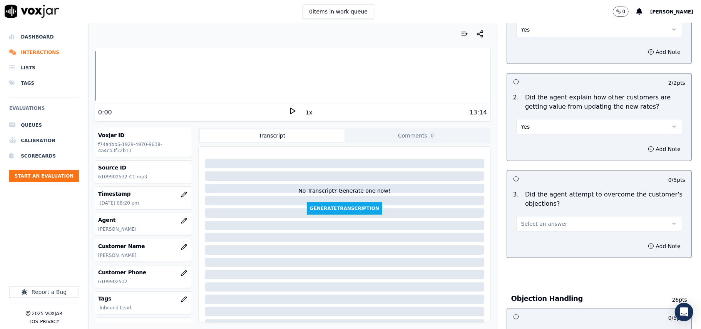
scroll to position [684, 0]
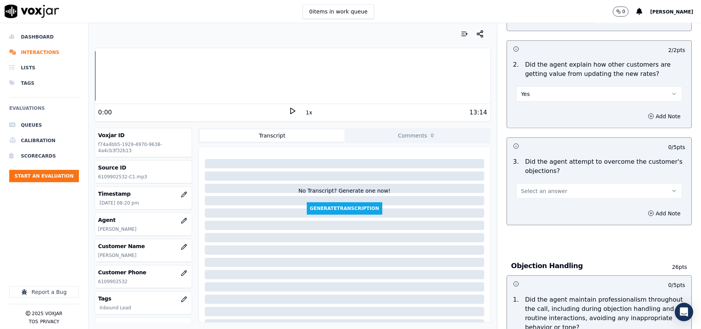
click at [538, 187] on span "Select an answer" at bounding box center [545, 191] width 46 height 8
click at [535, 168] on div "Yes" at bounding box center [582, 173] width 149 height 12
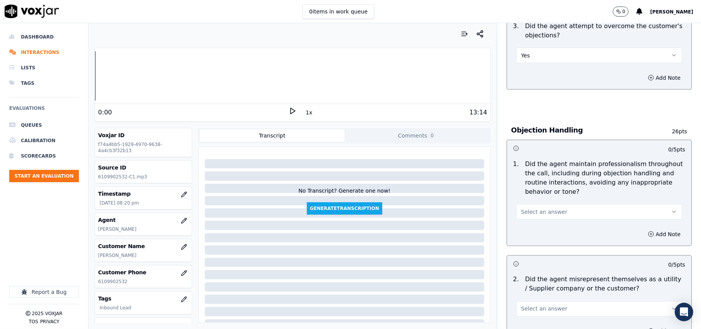
scroll to position [856, 0]
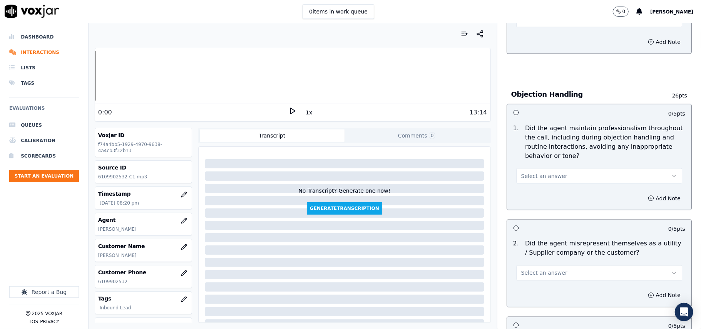
drag, startPoint x: 561, startPoint y: 141, endPoint x: 560, endPoint y: 145, distance: 4.5
click at [561, 168] on button "Select an answer" at bounding box center [600, 175] width 166 height 15
click at [549, 159] on div "Yes" at bounding box center [582, 158] width 149 height 12
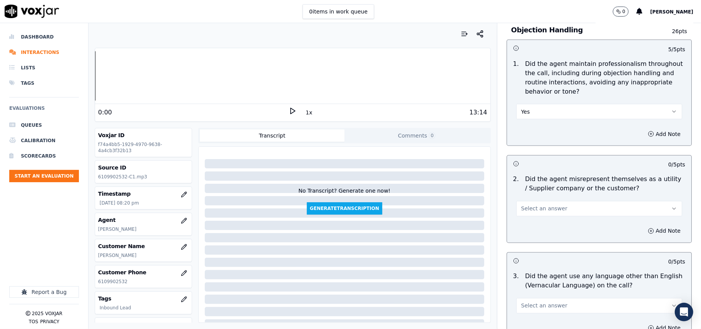
scroll to position [941, 0]
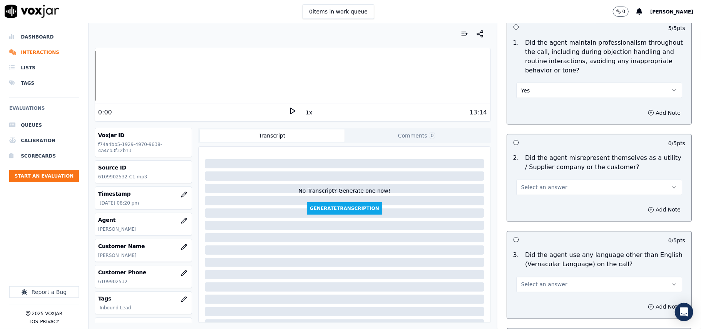
click at [556, 180] on button "Select an answer" at bounding box center [600, 187] width 166 height 15
click at [535, 183] on div "No" at bounding box center [582, 183] width 149 height 12
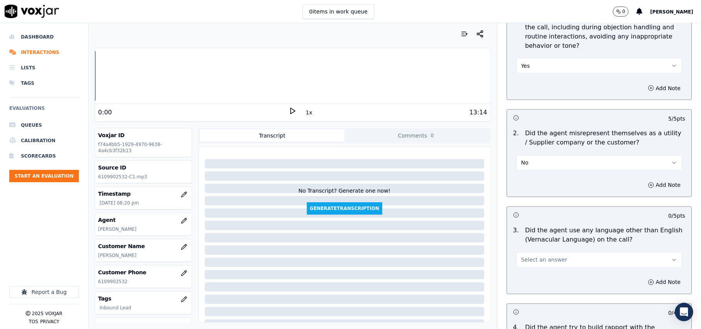
scroll to position [1027, 0]
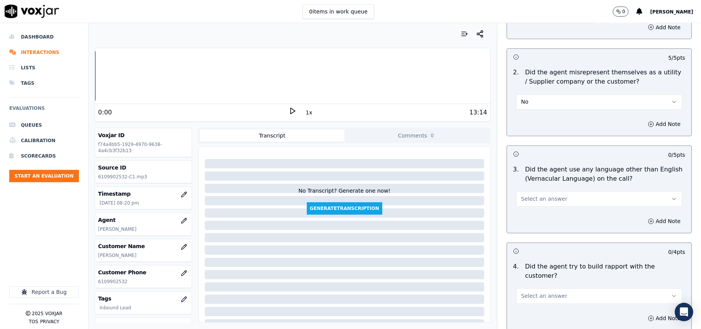
click at [567, 191] on button "Select an answer" at bounding box center [600, 198] width 166 height 15
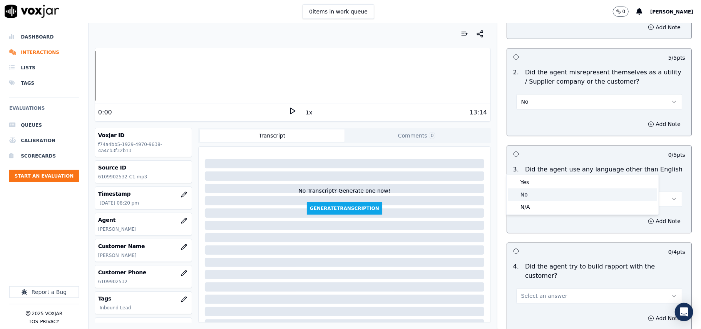
click at [541, 195] on div "No" at bounding box center [582, 194] width 149 height 12
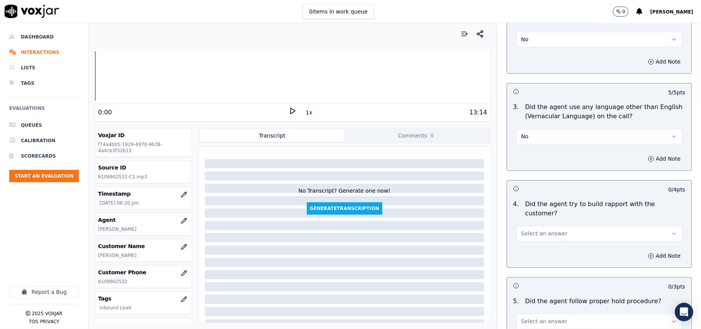
scroll to position [1113, 0]
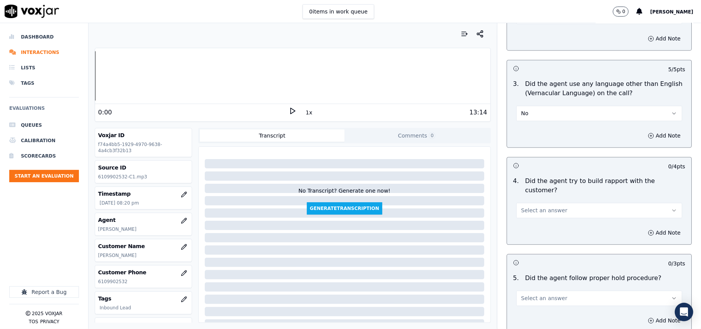
click at [549, 206] on span "Select an answer" at bounding box center [545, 210] width 46 height 8
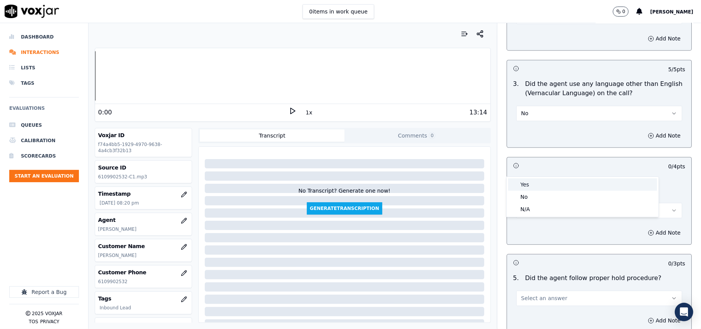
drag, startPoint x: 532, startPoint y: 186, endPoint x: 535, endPoint y: 176, distance: 11.2
click at [531, 186] on div "Yes" at bounding box center [582, 184] width 149 height 12
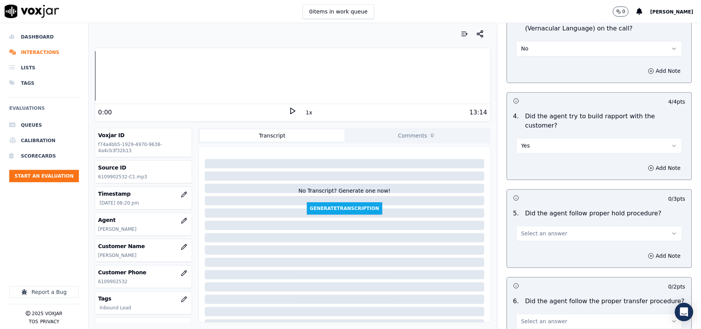
scroll to position [1198, 0]
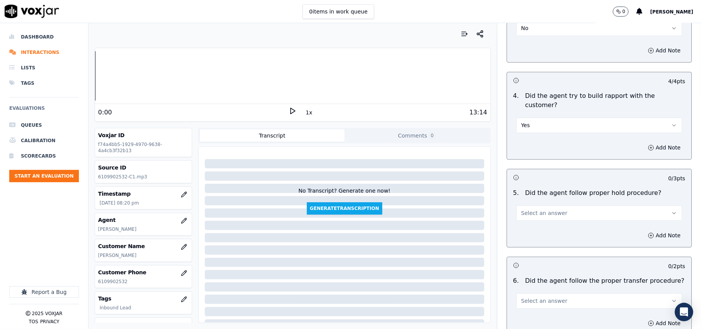
click at [543, 205] on button "Select an answer" at bounding box center [600, 212] width 166 height 15
click at [535, 187] on div "Yes" at bounding box center [582, 187] width 149 height 12
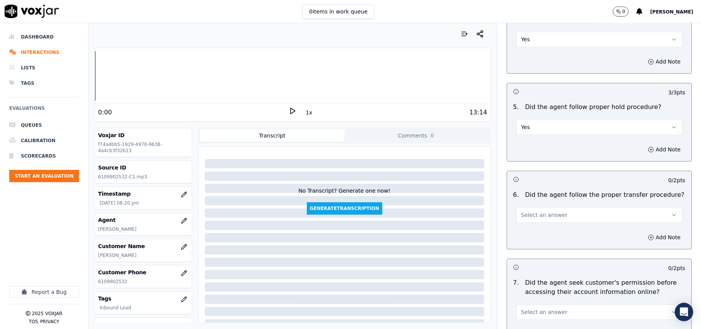
drag, startPoint x: 544, startPoint y: 174, endPoint x: 540, endPoint y: 179, distance: 6.8
click at [544, 211] on span "Select an answer" at bounding box center [545, 215] width 46 height 8
click at [533, 185] on div "Yes" at bounding box center [582, 189] width 149 height 12
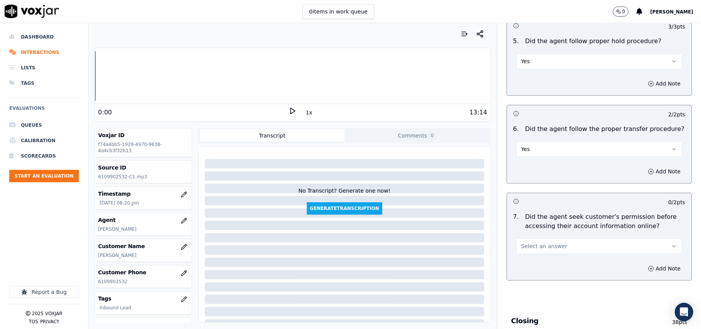
scroll to position [1370, 0]
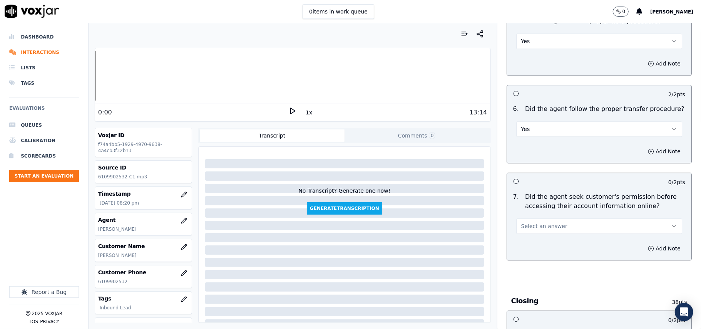
drag, startPoint x: 527, startPoint y: 185, endPoint x: 528, endPoint y: 191, distance: 6.3
click at [528, 222] on span "Select an answer" at bounding box center [545, 226] width 46 height 8
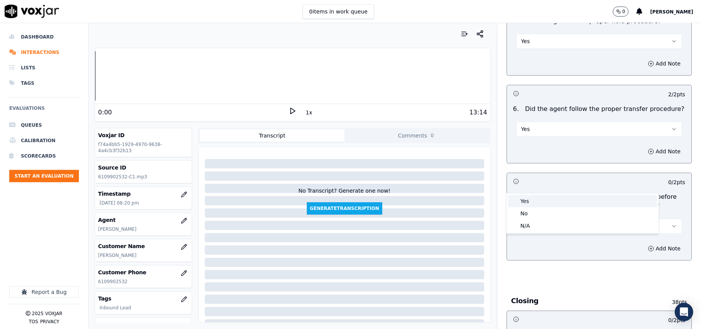
click at [528, 201] on div "Yes" at bounding box center [582, 201] width 149 height 12
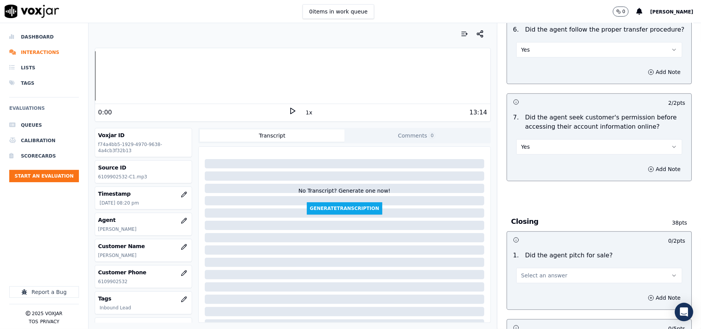
scroll to position [1541, 0]
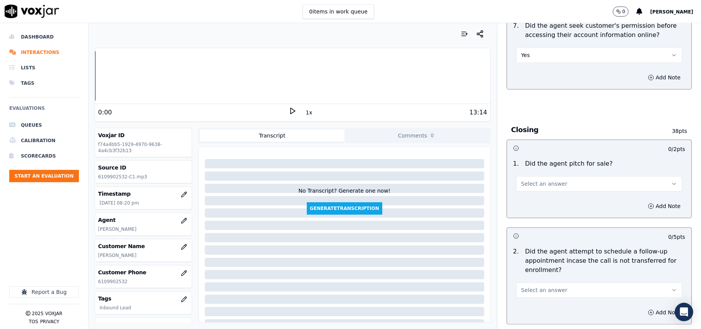
click at [546, 156] on div "1 . Did the agent pitch for sale? Select an answer" at bounding box center [599, 175] width 184 height 39
click at [547, 180] on span "Select an answer" at bounding box center [545, 184] width 46 height 8
click at [537, 158] on div "Yes" at bounding box center [582, 159] width 149 height 12
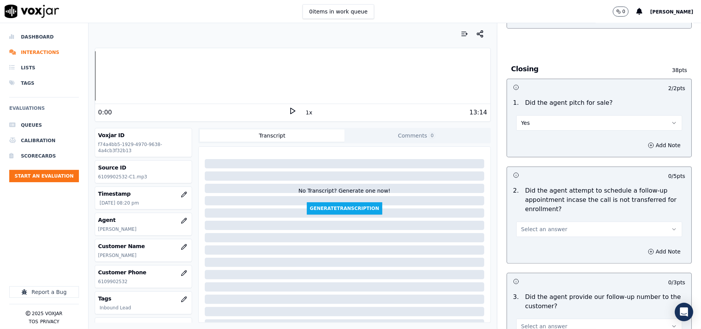
scroll to position [1626, 0]
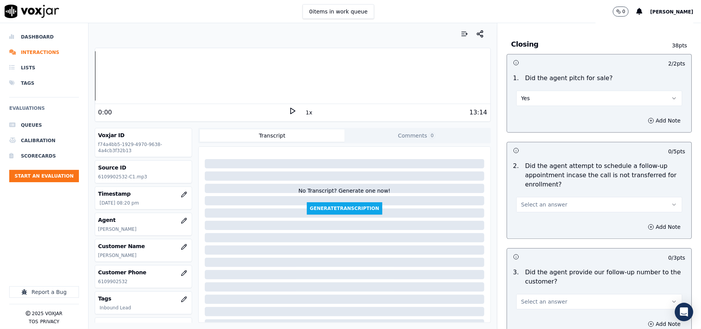
click at [541, 201] on span "Select an answer" at bounding box center [545, 205] width 46 height 8
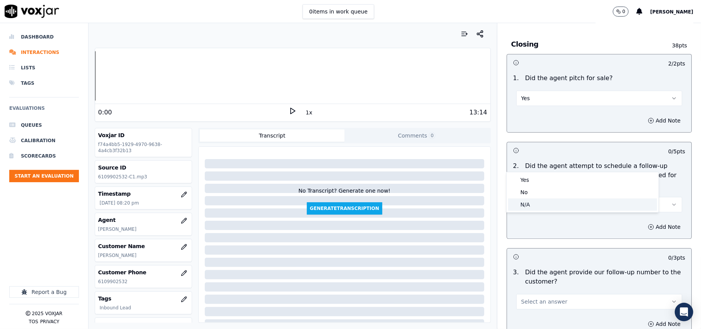
click at [532, 204] on div "N/A" at bounding box center [582, 204] width 149 height 12
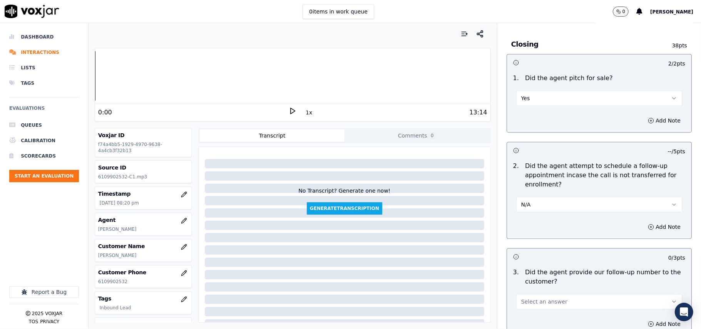
scroll to position [1712, 0]
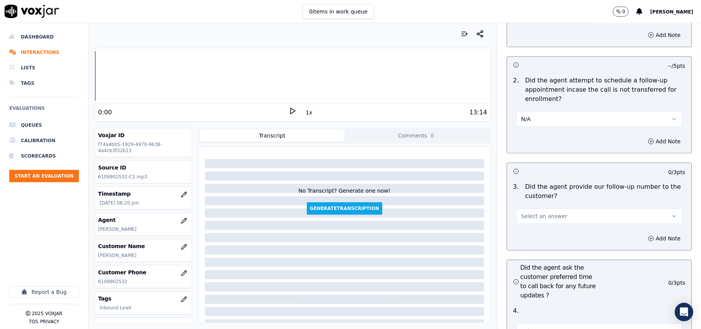
click at [550, 208] on button "Select an answer" at bounding box center [600, 215] width 166 height 15
click at [535, 194] on div "Yes" at bounding box center [582, 192] width 149 height 12
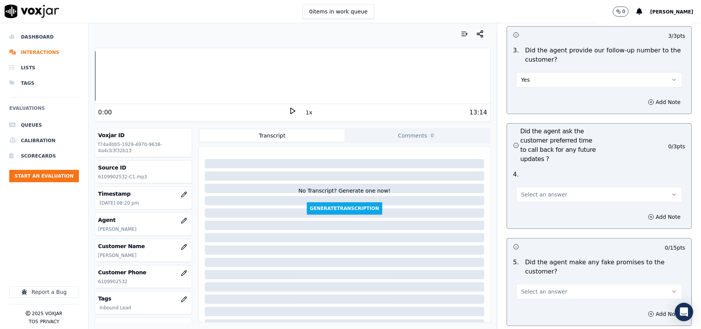
scroll to position [1883, 0]
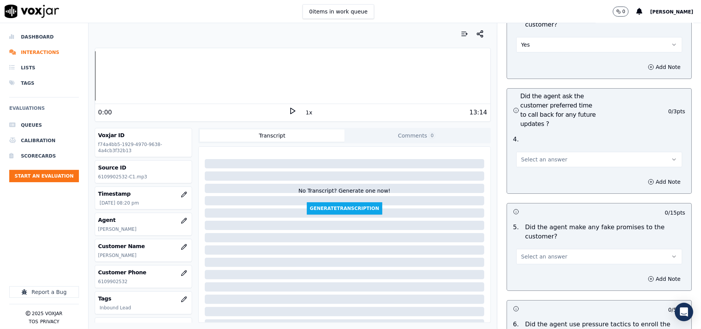
click at [552, 152] on button "Select an answer" at bounding box center [600, 159] width 166 height 15
click at [532, 147] on div "No" at bounding box center [582, 147] width 149 height 12
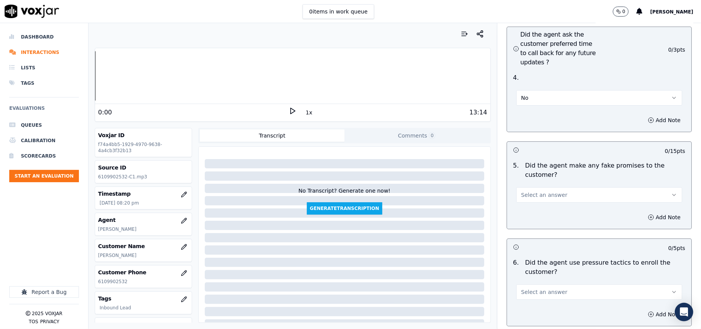
scroll to position [1968, 0]
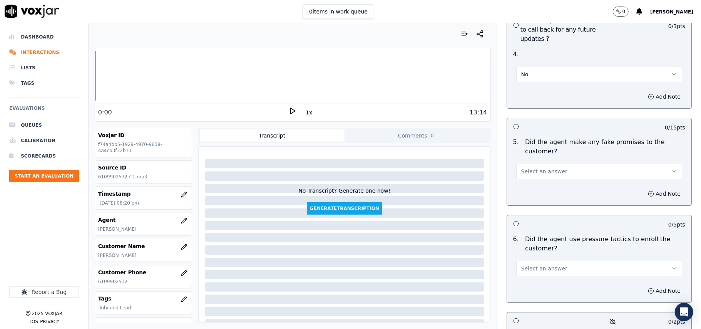
click at [532, 168] on span "Select an answer" at bounding box center [545, 172] width 46 height 8
click at [530, 143] on div "Yes" at bounding box center [582, 147] width 149 height 12
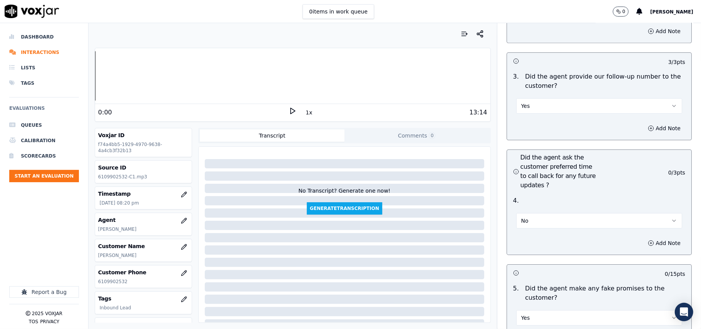
scroll to position [1797, 0]
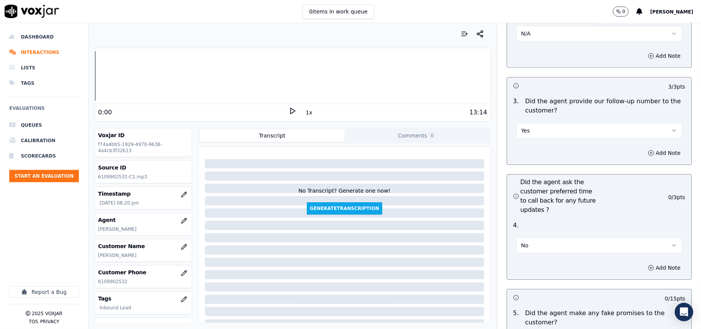
click at [592, 230] on div "No" at bounding box center [599, 241] width 178 height 23
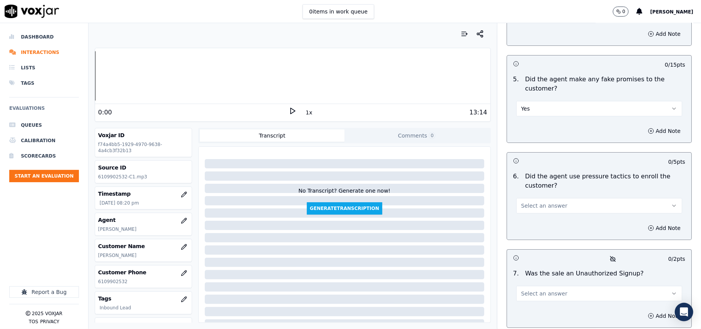
scroll to position [2054, 0]
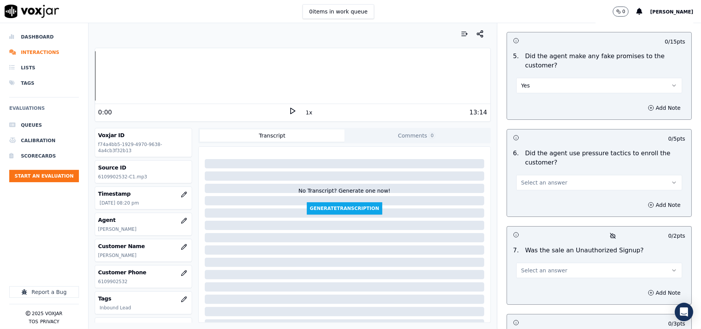
click at [544, 175] on button "Select an answer" at bounding box center [600, 182] width 166 height 15
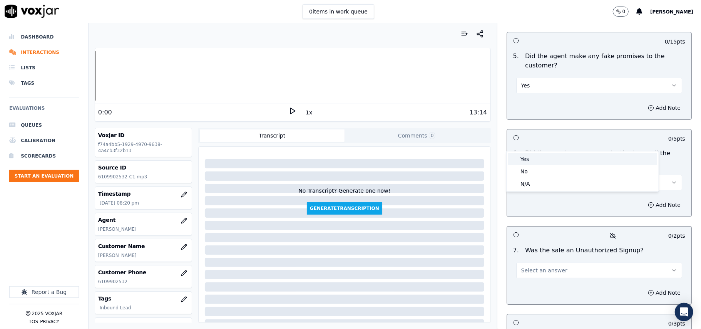
click at [537, 154] on div "Yes" at bounding box center [582, 159] width 149 height 12
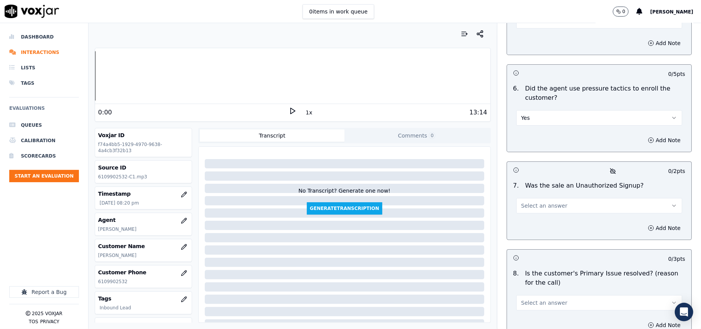
scroll to position [2140, 0]
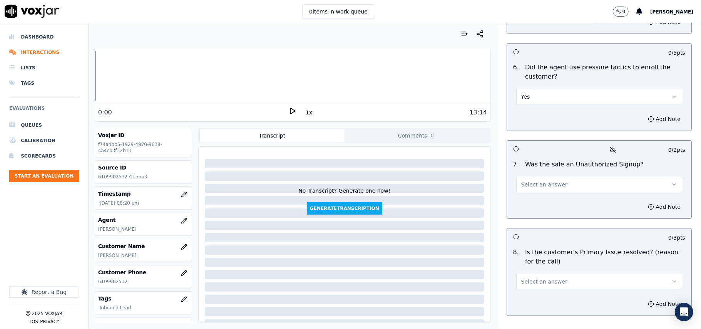
click at [543, 181] on span "Select an answer" at bounding box center [545, 185] width 46 height 8
click at [536, 156] on div "Yes" at bounding box center [582, 161] width 149 height 12
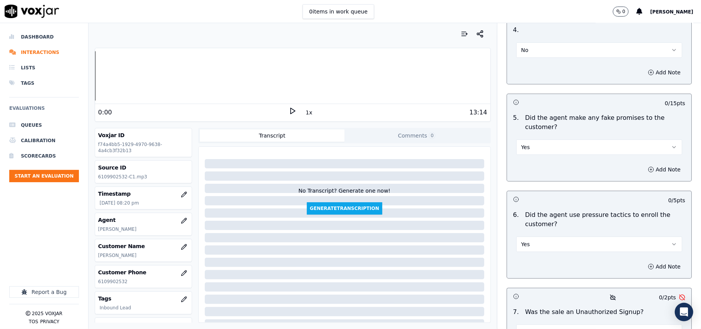
scroll to position [2054, 0]
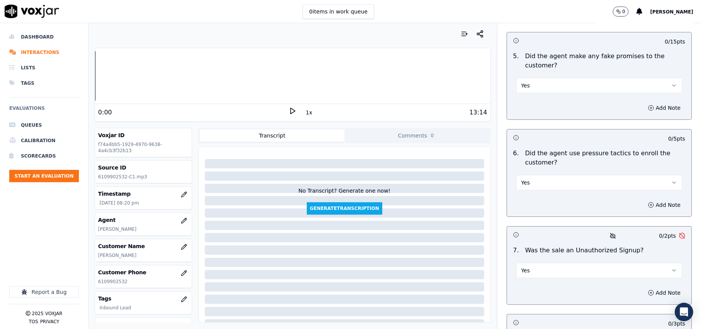
click at [540, 175] on button "Yes" at bounding box center [600, 182] width 166 height 15
click at [527, 169] on div "No" at bounding box center [582, 171] width 149 height 12
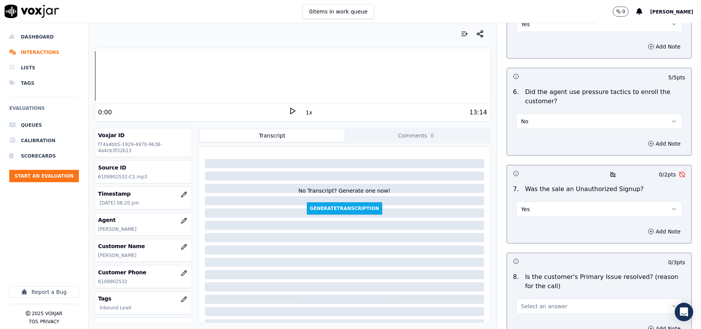
scroll to position [2140, 0]
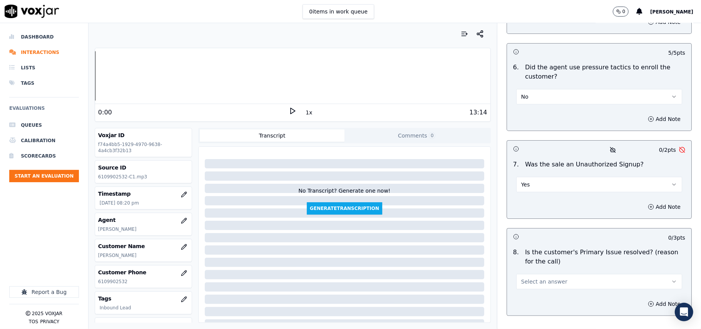
click at [530, 177] on button "Yes" at bounding box center [600, 184] width 166 height 15
click at [527, 174] on div "No" at bounding box center [582, 174] width 149 height 12
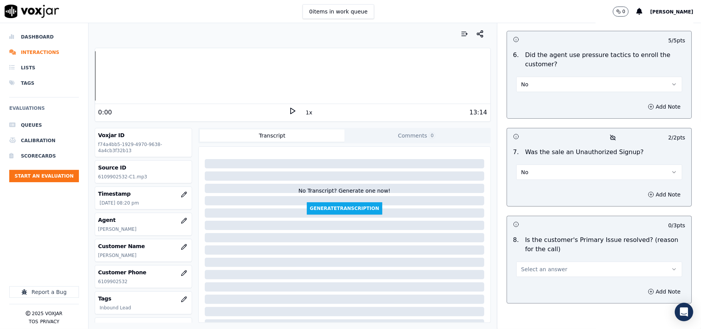
scroll to position [2156, 0]
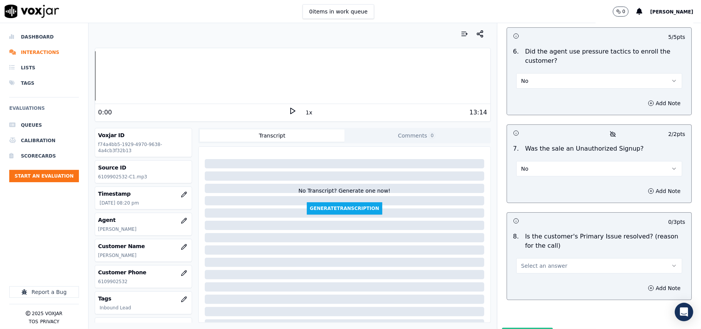
click at [532, 262] on span "Select an answer" at bounding box center [545, 266] width 46 height 8
click at [525, 239] on div "Yes" at bounding box center [582, 242] width 149 height 12
click at [532, 328] on button "Submit Scores" at bounding box center [527, 335] width 51 height 14
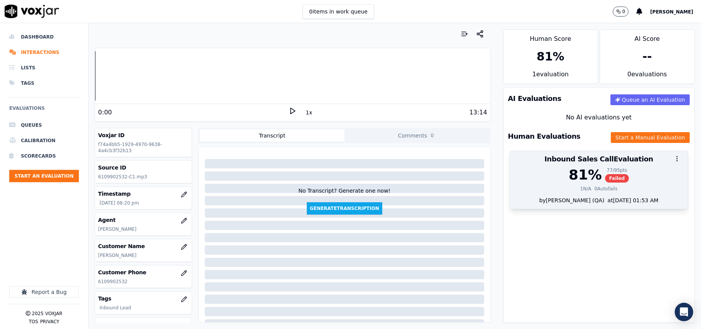
click at [602, 196] on div "81 % 77 / 95 pts Failed 1 N/A 0 Autofails" at bounding box center [599, 181] width 178 height 29
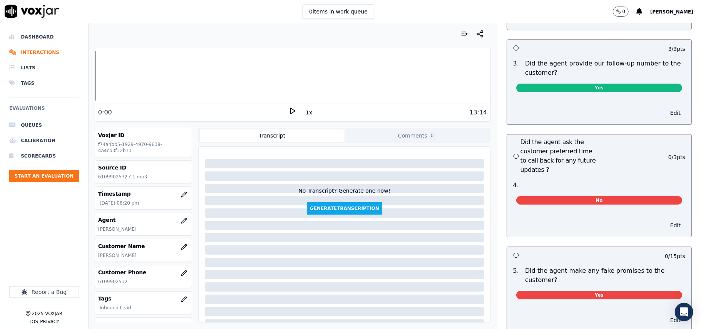
scroll to position [1797, 0]
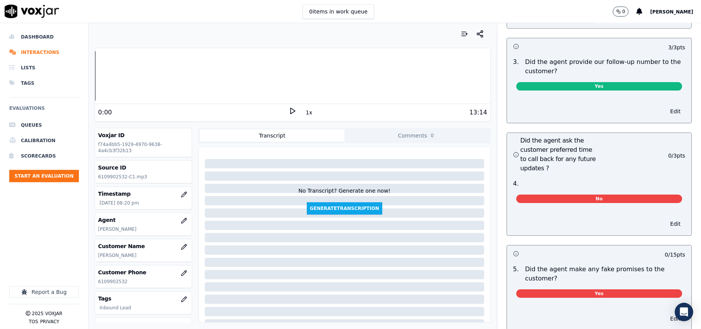
click at [579, 176] on div "4 . No" at bounding box center [599, 192] width 184 height 33
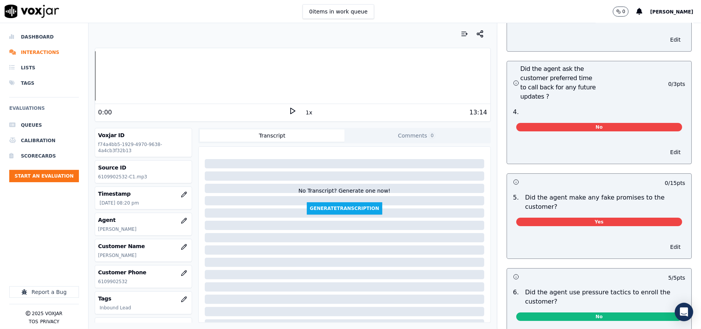
scroll to position [1883, 0]
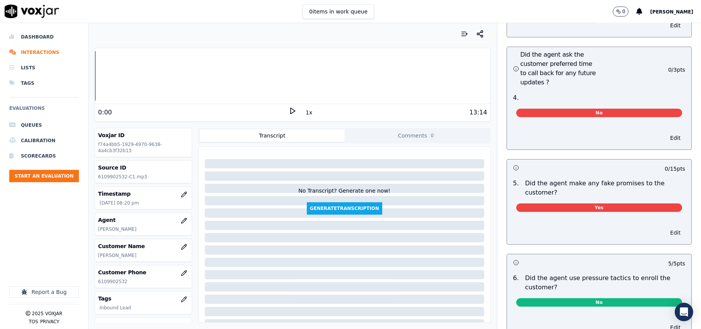
click at [666, 227] on button "Edit" at bounding box center [676, 232] width 20 height 11
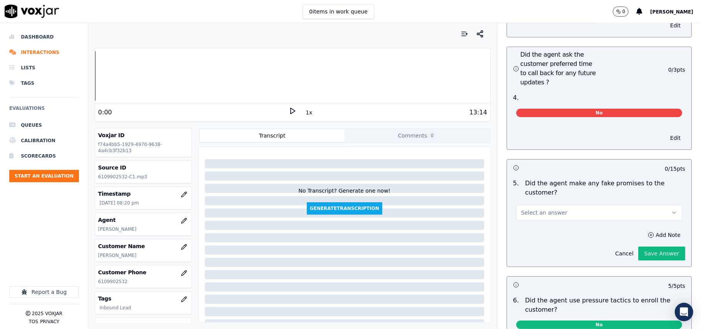
click at [620, 205] on button "Select an answer" at bounding box center [600, 212] width 166 height 15
click at [546, 207] on div "No" at bounding box center [582, 206] width 149 height 12
click at [642, 247] on button "Save Answer" at bounding box center [662, 254] width 47 height 14
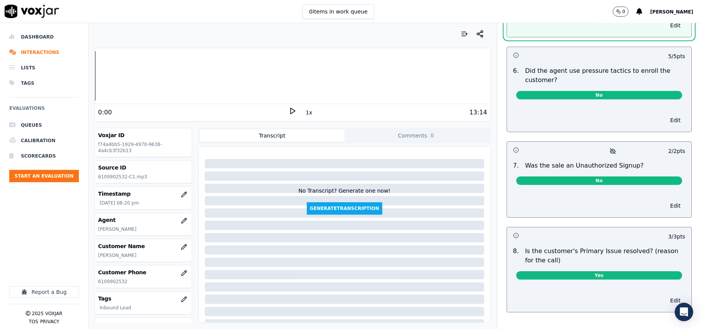
scroll to position [2098, 0]
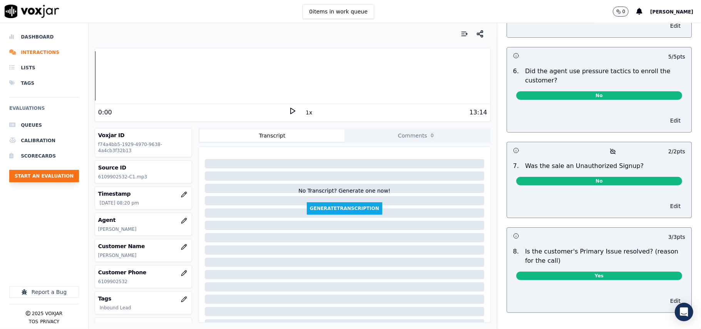
click at [55, 177] on button "Start an Evaluation" at bounding box center [44, 176] width 70 height 12
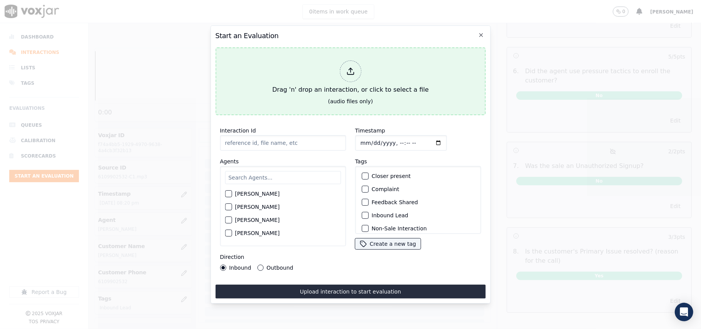
click at [347, 70] on icon at bounding box center [350, 71] width 8 height 8
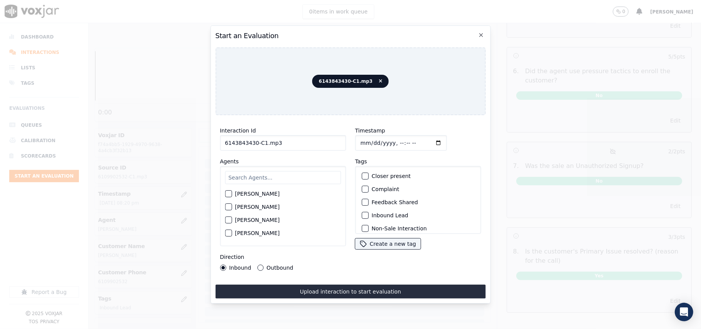
drag, startPoint x: 240, startPoint y: 138, endPoint x: 304, endPoint y: 142, distance: 64.1
click at [240, 138] on input "6143843430-C1.mp3" at bounding box center [283, 142] width 126 height 15
paste input
type input "6143843430-C1"
click at [372, 141] on input "Timestamp" at bounding box center [401, 142] width 92 height 15
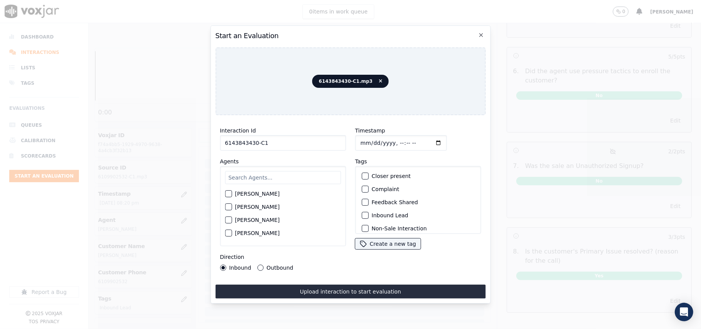
click at [371, 139] on input "Timestamp" at bounding box center [401, 142] width 92 height 15
type input "[DATE]T20:44"
click at [273, 171] on input "text" at bounding box center [283, 177] width 116 height 13
type input "[PERSON_NAME]"
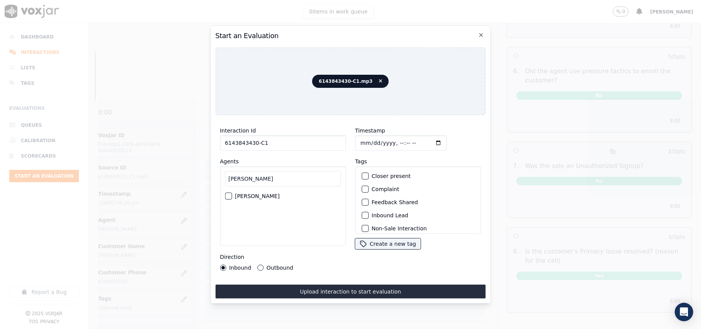
click at [272, 195] on label "[PERSON_NAME]" at bounding box center [257, 195] width 45 height 5
click at [232, 195] on button "[PERSON_NAME]" at bounding box center [228, 196] width 7 height 7
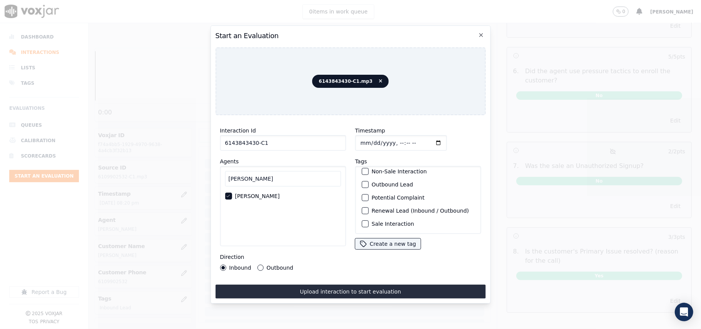
click at [364, 221] on div "button" at bounding box center [364, 223] width 5 height 5
click at [363, 221] on icon "button" at bounding box center [364, 223] width 5 height 5
click at [376, 208] on label "Renewal Lead (Inbound / Outbound)" at bounding box center [420, 210] width 97 height 5
click at [369, 207] on button "Renewal Lead (Inbound / Outbound)" at bounding box center [365, 210] width 7 height 7
click at [257, 265] on button "Outbound" at bounding box center [260, 268] width 6 height 6
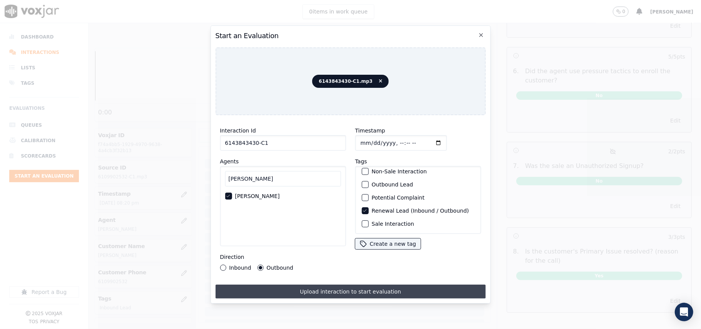
click at [304, 285] on button "Upload interaction to start evaluation" at bounding box center [350, 292] width 270 height 14
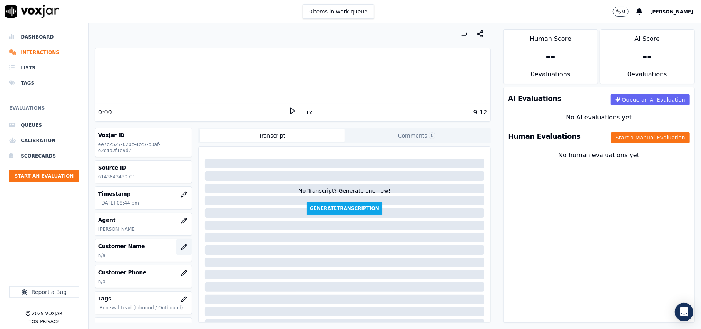
click at [181, 247] on icon "button" at bounding box center [183, 246] width 5 height 5
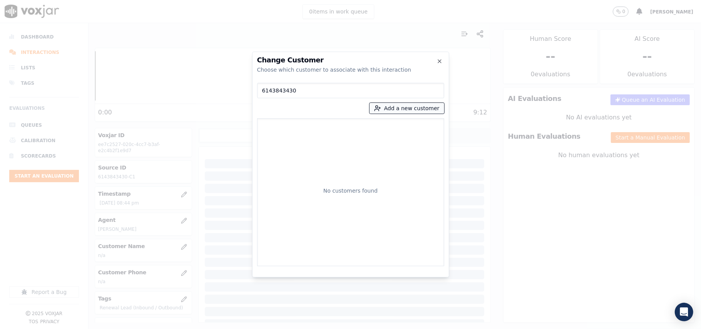
type input "6143843430"
click at [409, 108] on button "Add a new customer" at bounding box center [407, 108] width 75 height 11
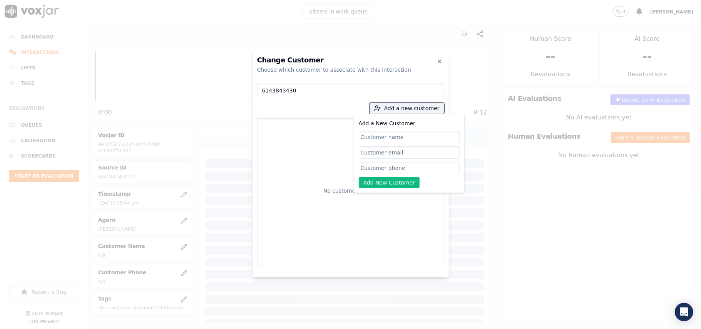
click at [288, 91] on input "6143843430" at bounding box center [350, 90] width 187 height 15
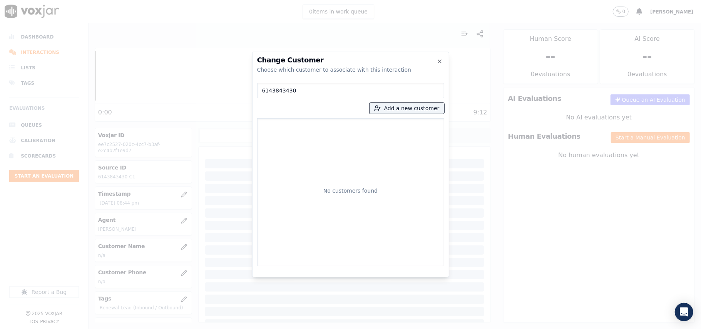
click at [288, 91] on input "6143843430" at bounding box center [350, 90] width 187 height 15
click at [387, 110] on button "Add a new customer" at bounding box center [407, 108] width 75 height 11
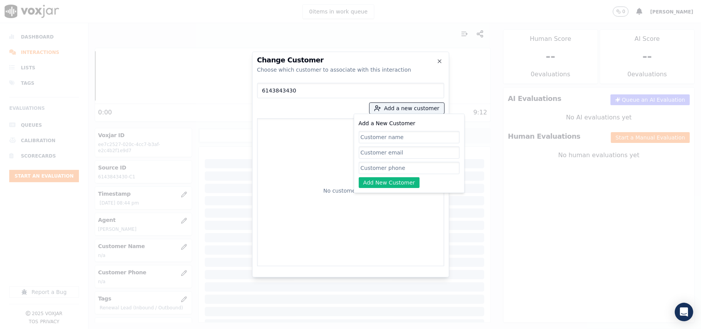
click at [394, 167] on input "Add a New Customer" at bounding box center [409, 168] width 101 height 12
paste input "6143843430"
type input "6143843430"
drag, startPoint x: 384, startPoint y: 139, endPoint x: 382, endPoint y: 153, distance: 14.0
click at [384, 139] on input "Add a New Customer" at bounding box center [409, 137] width 101 height 12
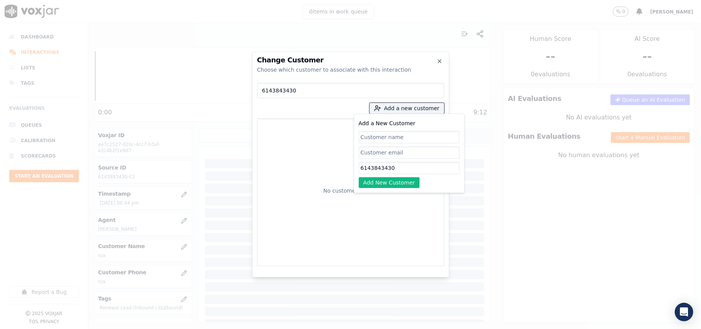
paste input "AKIR [PERSON_NAME]"
type input "AKIR [PERSON_NAME]"
click at [376, 181] on button "Add New Customer" at bounding box center [389, 182] width 61 height 11
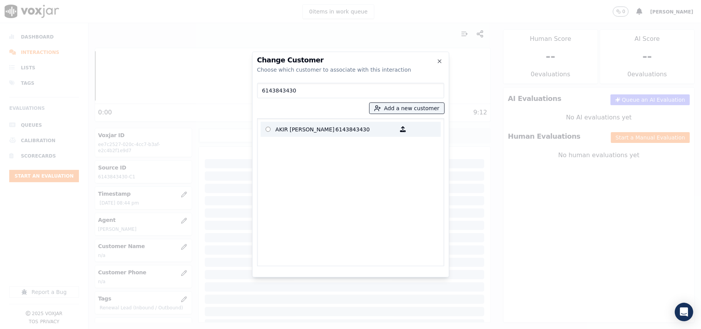
click at [290, 124] on p "AKIR [PERSON_NAME]" at bounding box center [306, 129] width 60 height 12
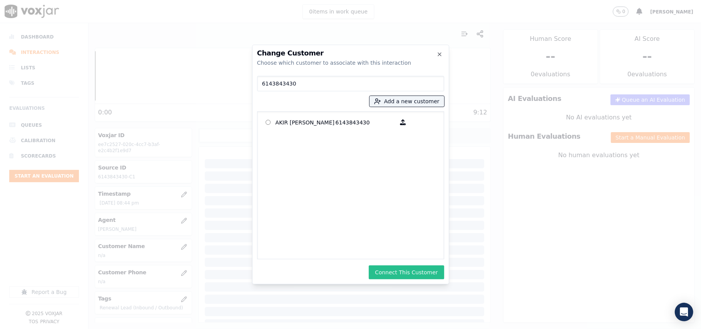
click at [419, 276] on button "Connect This Customer" at bounding box center [406, 272] width 75 height 14
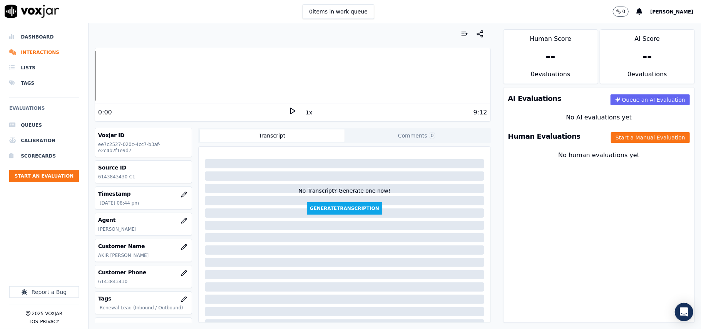
click at [618, 136] on button "Start a Manual Evaluation" at bounding box center [650, 137] width 79 height 11
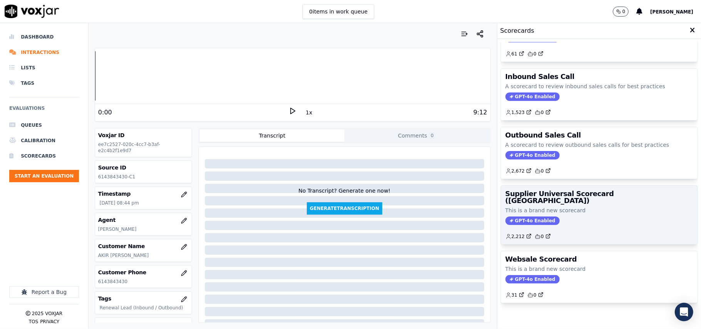
scroll to position [59, 0]
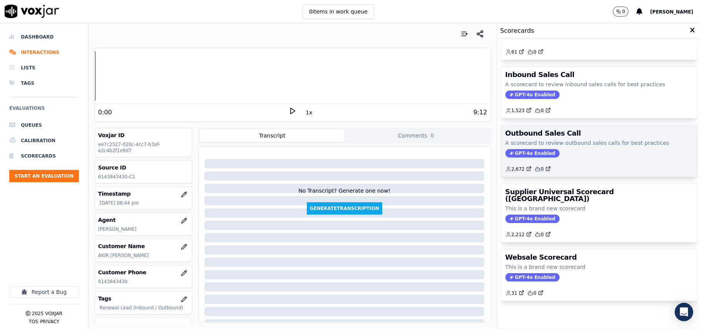
click at [561, 149] on div "GPT-4o Enabled" at bounding box center [600, 153] width 188 height 8
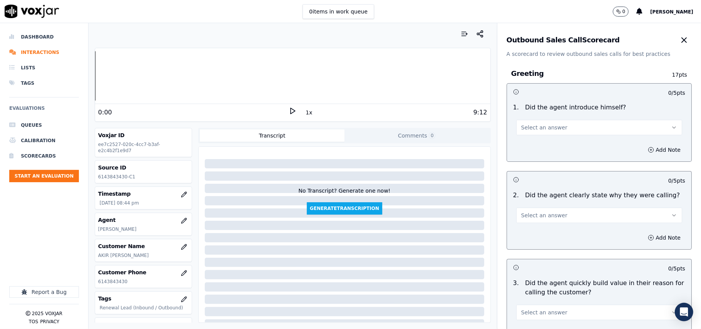
click at [537, 131] on span "Select an answer" at bounding box center [545, 128] width 46 height 8
click at [518, 145] on div "Yes" at bounding box center [582, 145] width 149 height 12
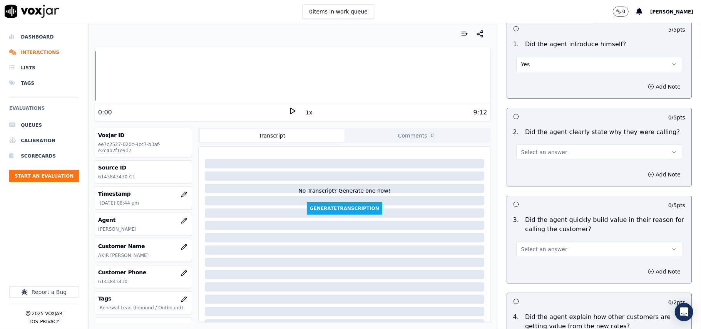
scroll to position [86, 0]
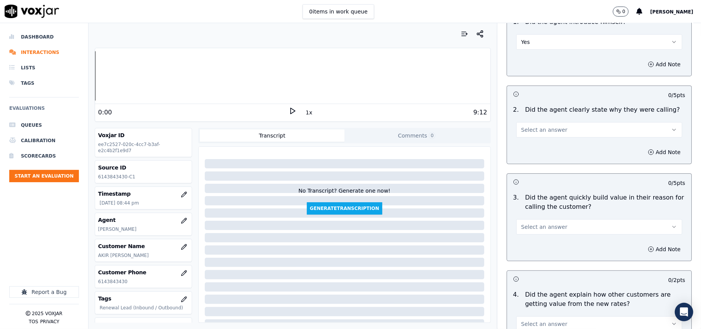
click at [542, 132] on span "Select an answer" at bounding box center [545, 130] width 46 height 8
click at [532, 148] on div "Yes" at bounding box center [582, 147] width 149 height 12
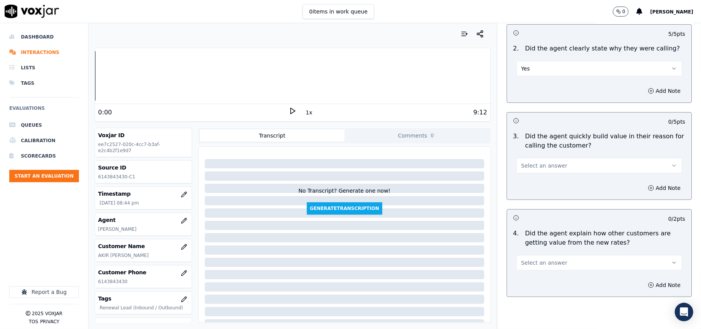
scroll to position [171, 0]
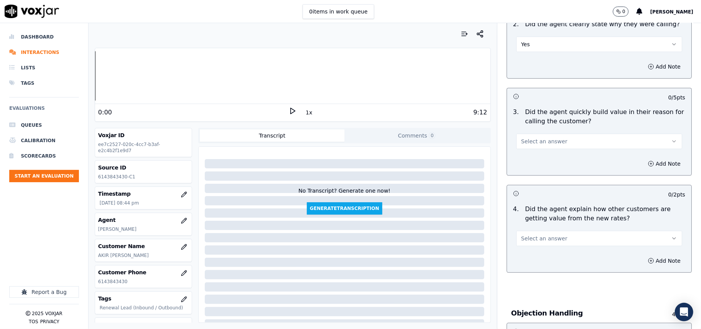
click at [535, 145] on span "Select an answer" at bounding box center [545, 142] width 46 height 8
click at [532, 160] on div "Yes" at bounding box center [582, 159] width 149 height 12
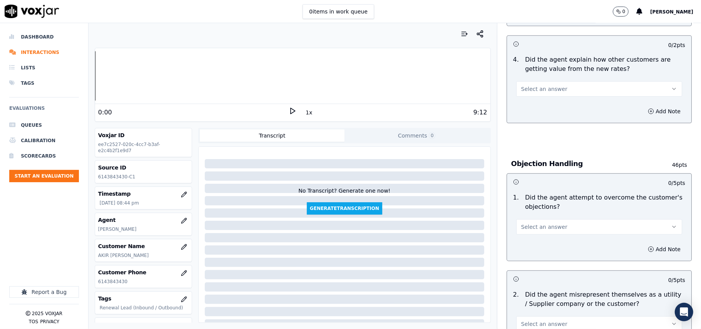
scroll to position [342, 0]
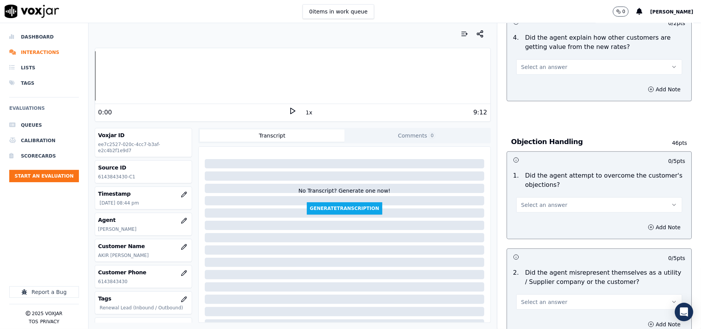
click at [535, 70] on span "Select an answer" at bounding box center [545, 67] width 46 height 8
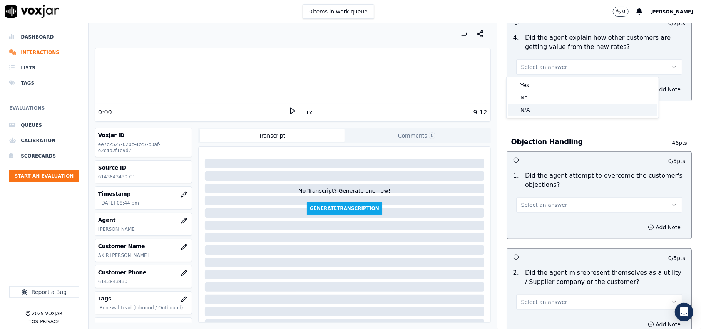
click at [538, 108] on div "N/A" at bounding box center [582, 110] width 149 height 12
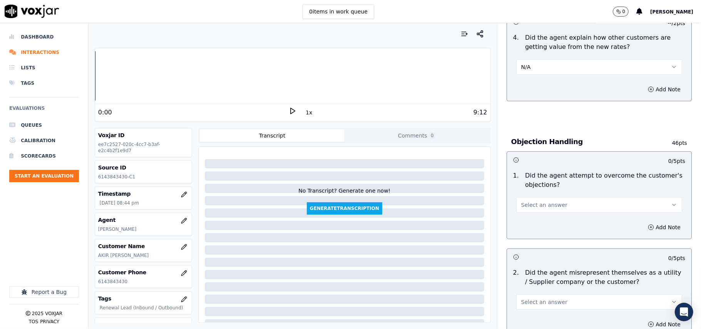
click at [538, 61] on button "N/A" at bounding box center [600, 66] width 166 height 15
click at [535, 93] on div "No" at bounding box center [582, 97] width 149 height 12
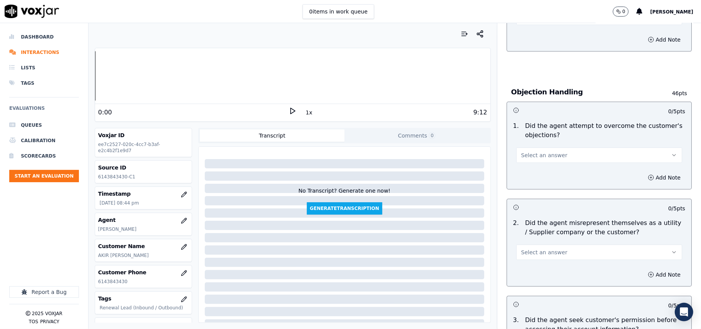
scroll to position [428, 0]
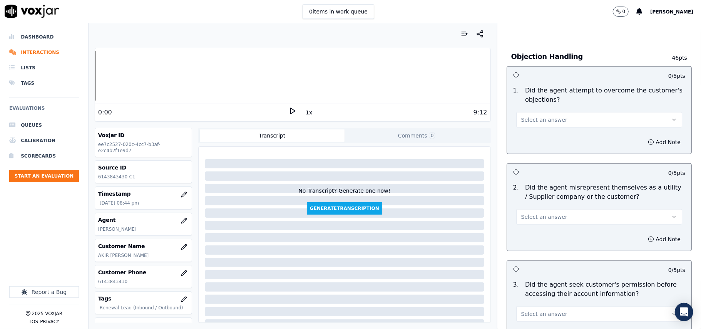
click at [545, 122] on span "Select an answer" at bounding box center [545, 120] width 46 height 8
click at [541, 135] on div "Yes" at bounding box center [582, 138] width 149 height 12
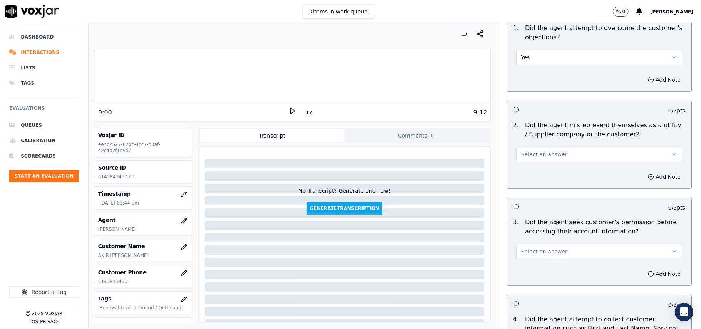
scroll to position [513, 0]
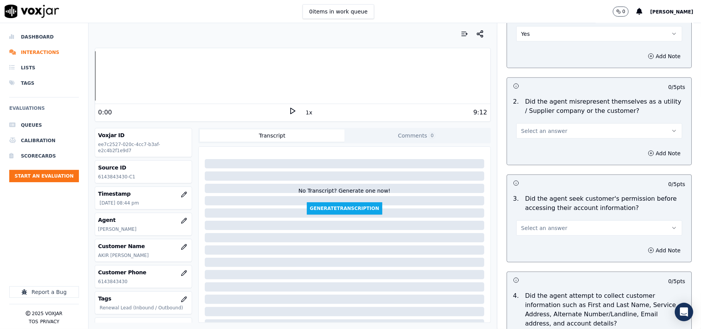
click at [540, 133] on span "Select an answer" at bounding box center [545, 131] width 46 height 8
click at [535, 154] on div "Yes" at bounding box center [582, 150] width 149 height 12
click at [526, 130] on button "Yes" at bounding box center [600, 130] width 166 height 15
click at [526, 158] on div "No" at bounding box center [582, 162] width 149 height 12
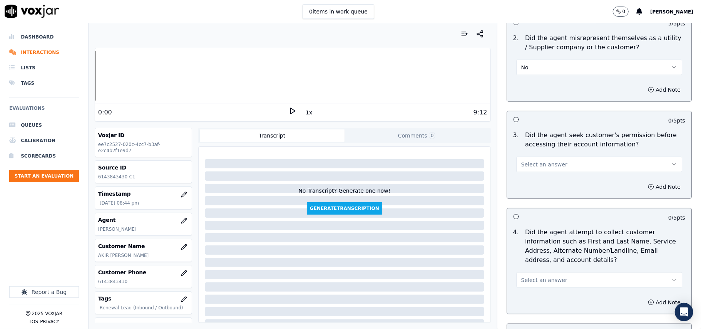
scroll to position [599, 0]
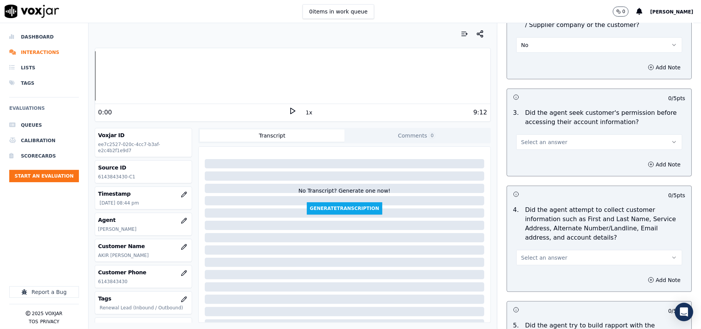
click at [536, 143] on span "Select an answer" at bounding box center [545, 142] width 46 height 8
click at [535, 160] on div "Yes" at bounding box center [582, 161] width 149 height 12
click at [644, 165] on button "Add Note" at bounding box center [665, 164] width 42 height 11
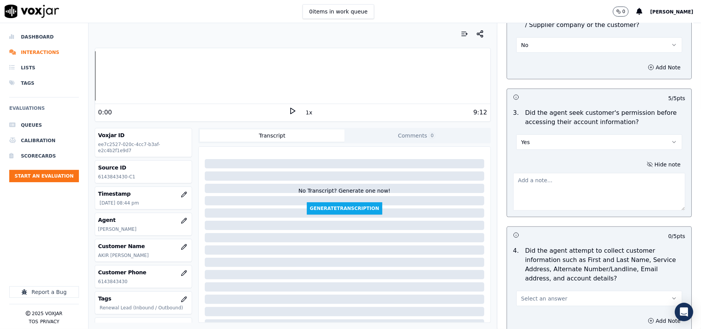
click at [532, 183] on textarea at bounding box center [599, 192] width 172 height 38
click at [532, 144] on button "Yes" at bounding box center [600, 141] width 166 height 15
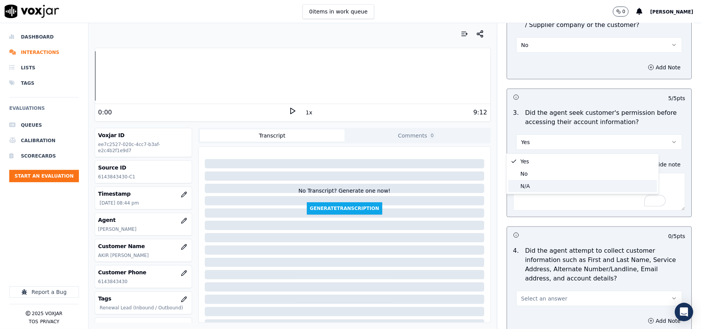
click at [527, 182] on div "N/A" at bounding box center [582, 186] width 149 height 12
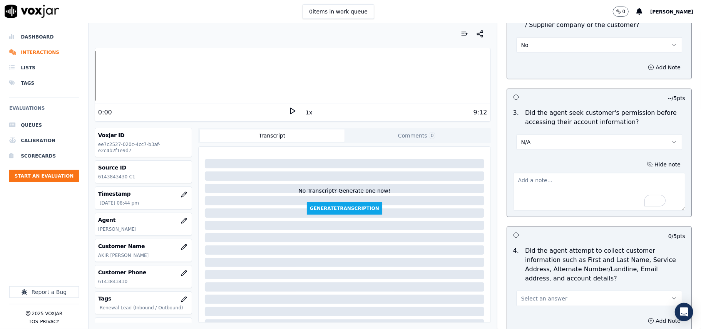
click at [530, 197] on textarea "To enrich screen reader interactions, please activate Accessibility in Grammarl…" at bounding box center [599, 192] width 172 height 38
click at [524, 149] on button "N/A" at bounding box center [600, 141] width 166 height 15
click at [525, 173] on div "No" at bounding box center [582, 174] width 149 height 12
click at [545, 183] on textarea "Agent did" at bounding box center [599, 192] width 172 height 38
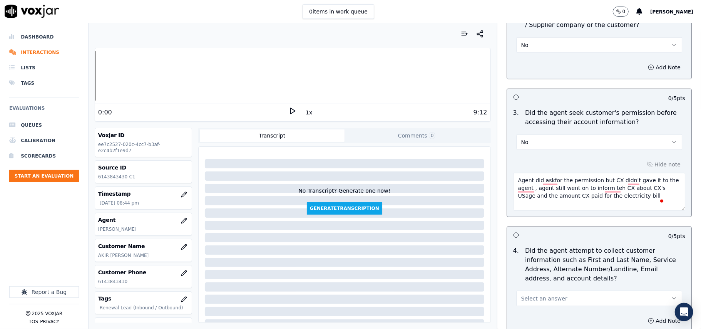
type textarea "Agent did askfor the permission but CX didn't gave it to the agent , agent stil…"
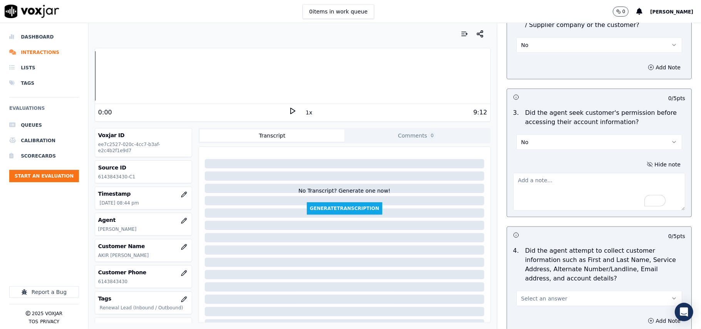
click at [523, 184] on textarea "To enrich screen reader interactions, please activate Accessibility in Grammarl…" at bounding box center [599, 192] width 172 height 38
paste textarea "The agent asked for permission, but the customer did not give it. Despite this,…"
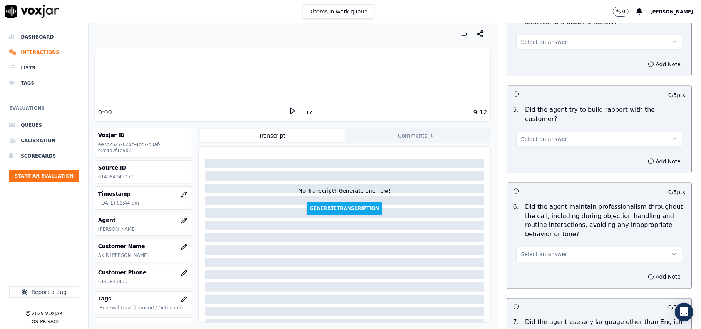
scroll to position [770, 0]
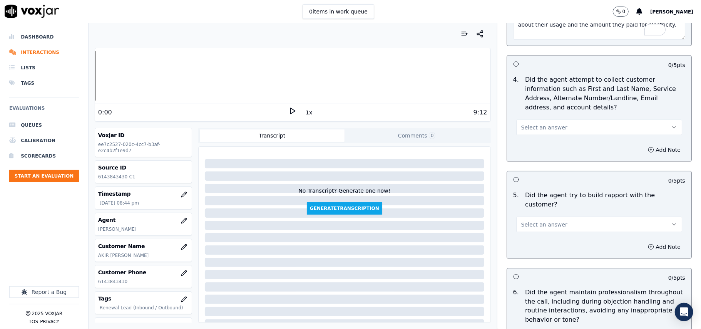
type textarea "The agent asked for permission, but the customer did not give it. Despite this,…"
click at [564, 129] on button "Select an answer" at bounding box center [600, 127] width 166 height 15
click at [532, 159] on div "No" at bounding box center [582, 159] width 149 height 12
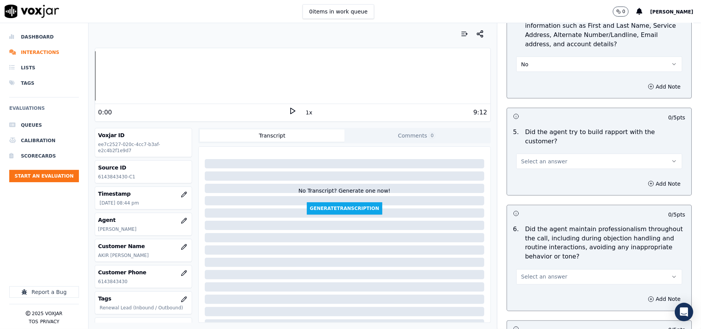
scroll to position [856, 0]
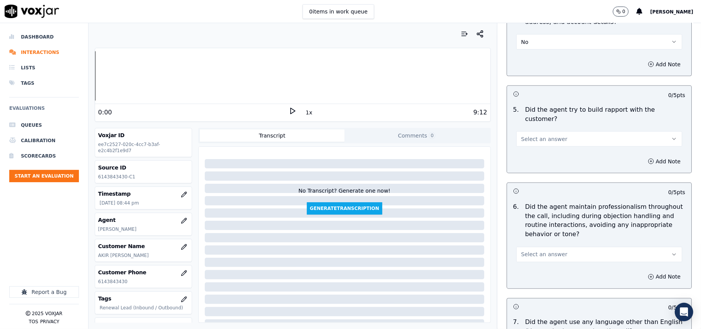
click at [537, 137] on button "Select an answer" at bounding box center [600, 138] width 166 height 15
click at [532, 161] on div "No" at bounding box center [582, 162] width 149 height 12
click at [533, 133] on button "No" at bounding box center [600, 138] width 166 height 15
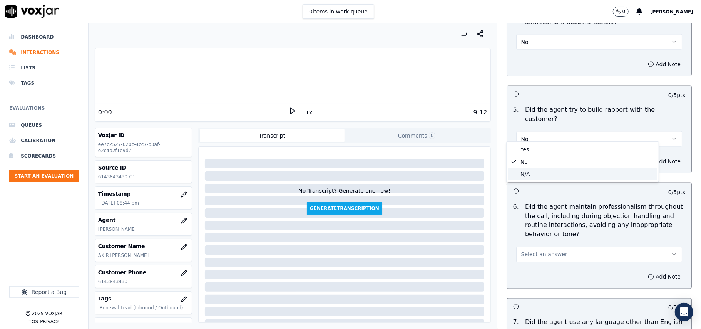
click at [531, 170] on div "N/A" at bounding box center [582, 174] width 149 height 12
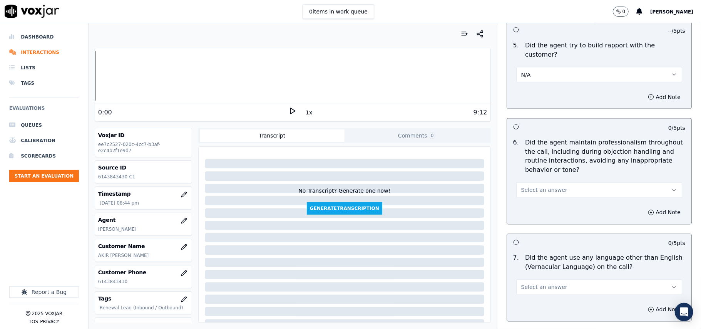
scroll to position [941, 0]
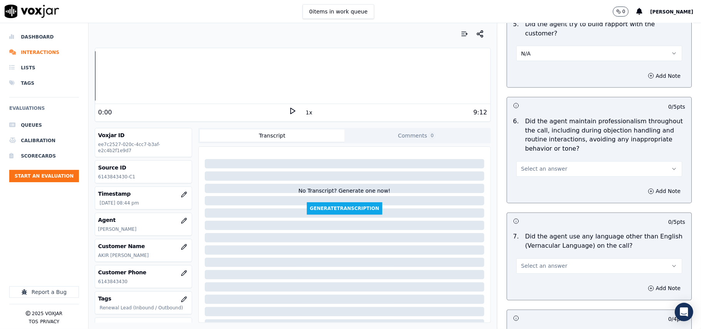
click at [549, 165] on span "Select an answer" at bounding box center [545, 169] width 46 height 8
click at [541, 183] on div "Yes" at bounding box center [582, 180] width 149 height 12
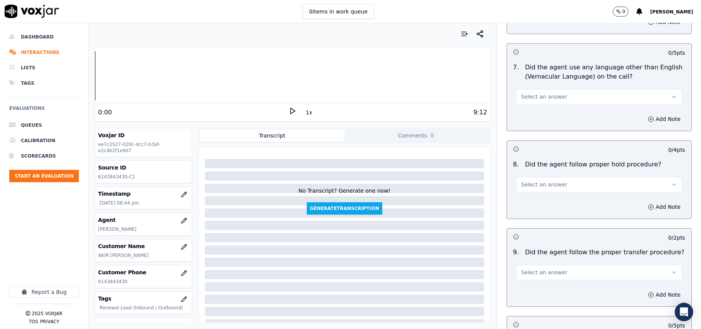
scroll to position [1113, 0]
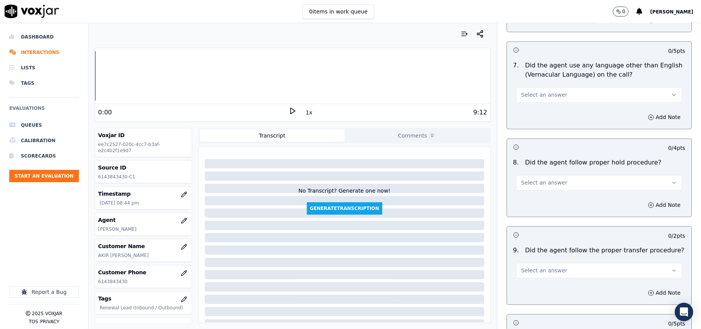
click at [517, 94] on button "Select an answer" at bounding box center [600, 94] width 166 height 15
click at [521, 119] on div "No" at bounding box center [582, 118] width 149 height 12
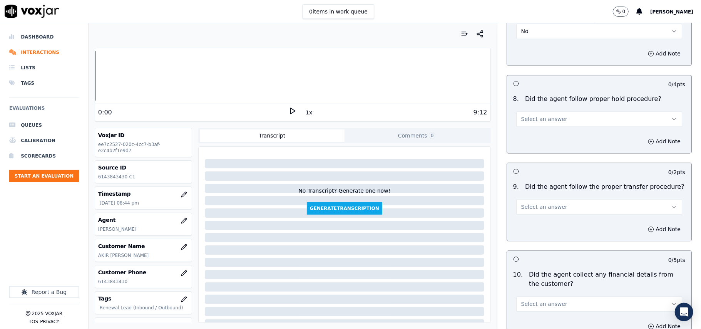
scroll to position [1198, 0]
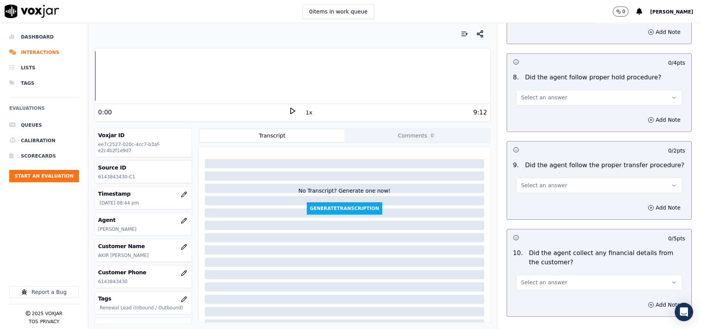
click at [532, 94] on span "Select an answer" at bounding box center [545, 98] width 46 height 8
click at [289, 111] on icon at bounding box center [293, 111] width 8 height 8
click at [304, 112] on button "1x" at bounding box center [309, 112] width 10 height 11
click at [304, 112] on button "1.5x" at bounding box center [311, 112] width 15 height 11
click at [223, 79] on div at bounding box center [293, 75] width 396 height 49
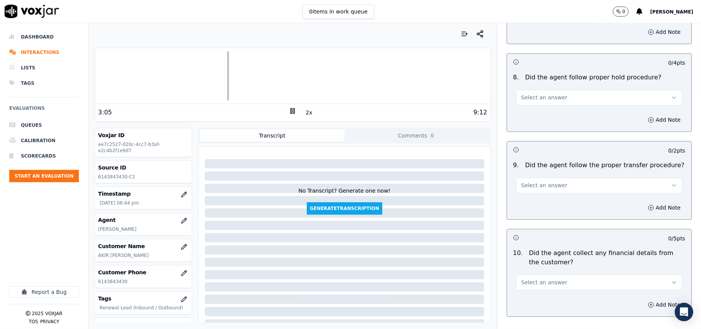
click at [291, 111] on rect at bounding box center [291, 110] width 1 height 5
click at [600, 94] on button "Select an answer" at bounding box center [600, 97] width 166 height 15
click at [530, 105] on div "Yes" at bounding box center [582, 108] width 149 height 12
click at [569, 178] on button "Select an answer" at bounding box center [600, 185] width 166 height 15
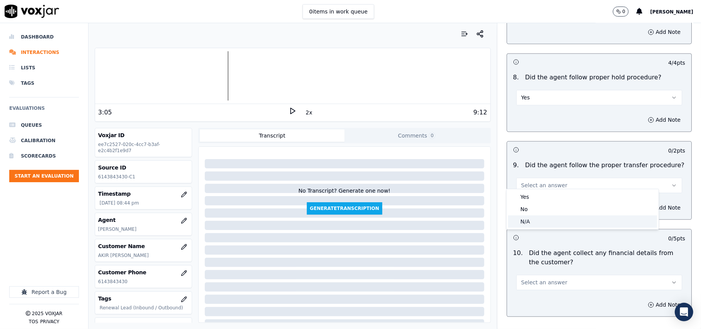
click at [533, 219] on div "N/A" at bounding box center [582, 221] width 149 height 12
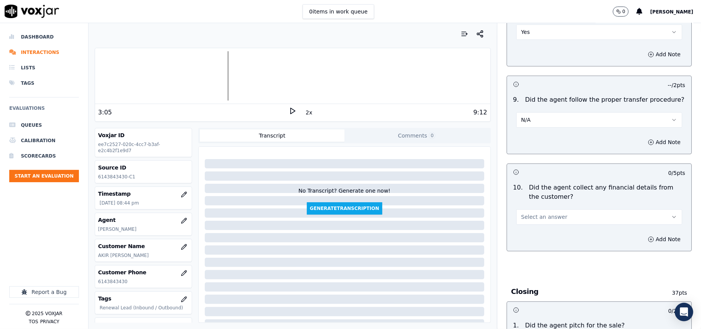
scroll to position [1284, 0]
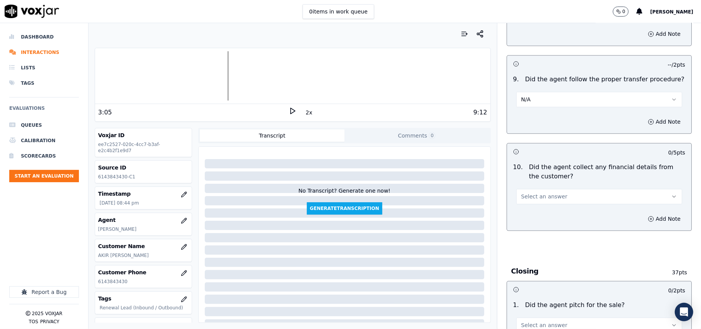
click at [544, 193] on span "Select an answer" at bounding box center [545, 197] width 46 height 8
click at [535, 223] on div "No" at bounding box center [582, 221] width 149 height 12
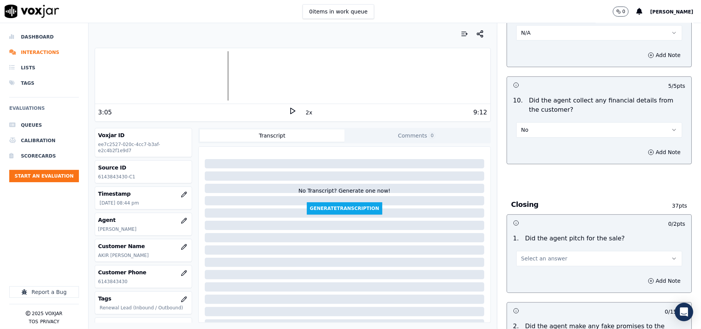
scroll to position [1455, 0]
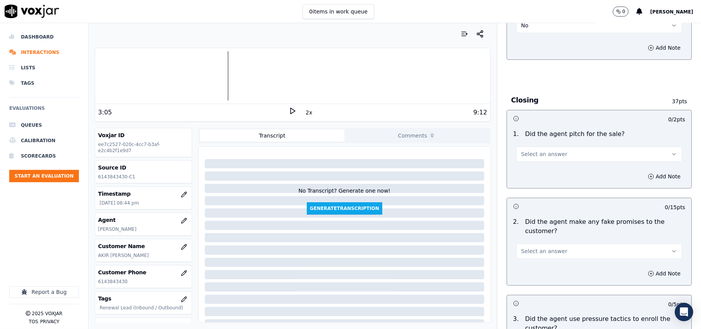
click at [565, 146] on button "Select an answer" at bounding box center [600, 153] width 166 height 15
click at [534, 165] on div "Yes" at bounding box center [582, 166] width 149 height 12
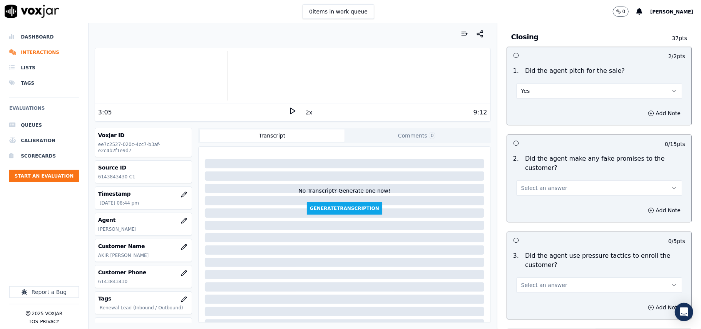
scroll to position [1541, 0]
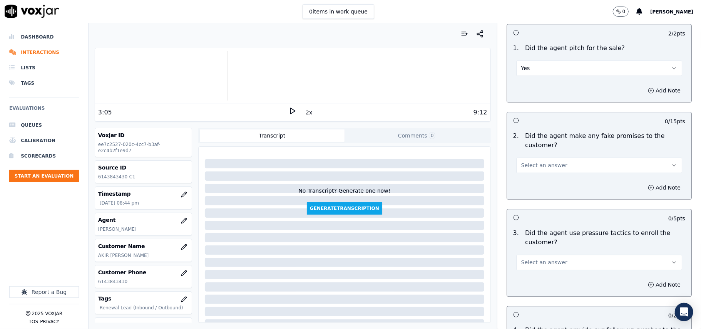
click at [538, 158] on button "Select an answer" at bounding box center [600, 165] width 166 height 15
click at [529, 190] on div "No" at bounding box center [582, 190] width 149 height 12
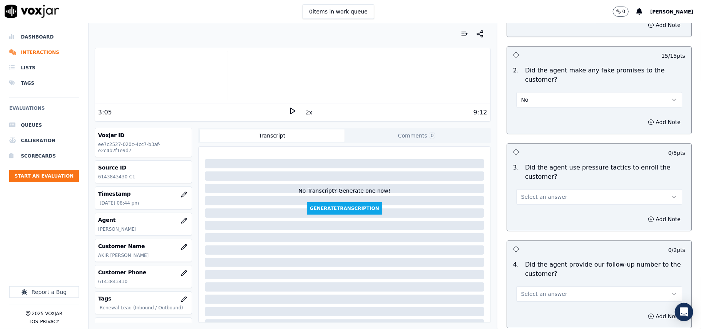
scroll to position [1626, 0]
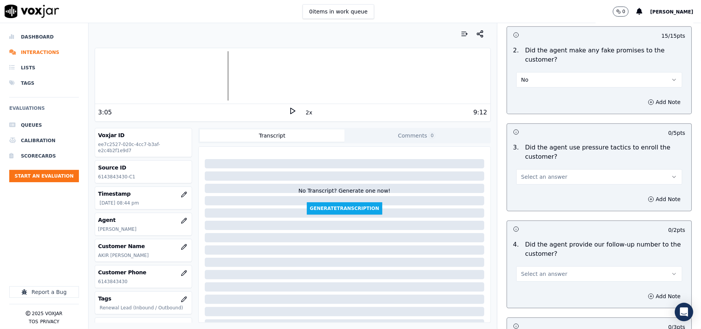
click at [538, 173] on span "Select an answer" at bounding box center [545, 177] width 46 height 8
click at [534, 200] on div "No" at bounding box center [582, 201] width 149 height 12
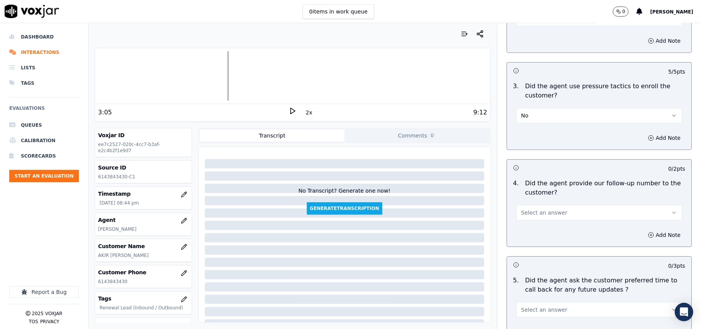
scroll to position [1712, 0]
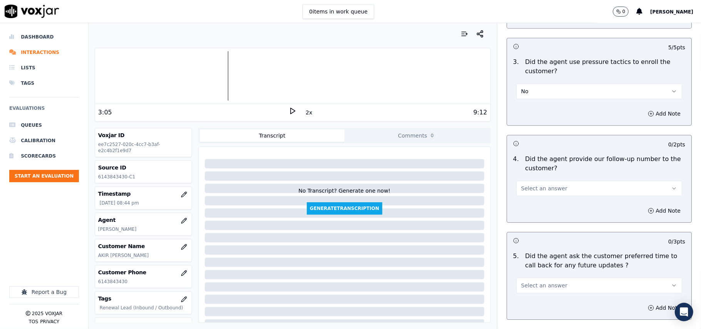
click at [529, 184] on span "Select an answer" at bounding box center [545, 188] width 46 height 8
drag, startPoint x: 528, startPoint y: 214, endPoint x: 548, endPoint y: 169, distance: 48.7
click at [528, 215] on div "No" at bounding box center [582, 214] width 149 height 12
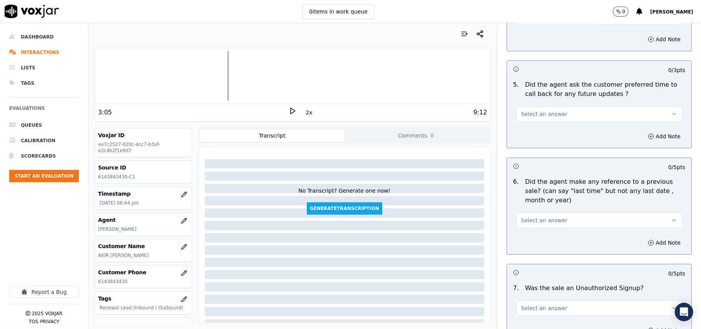
scroll to position [1797, 0]
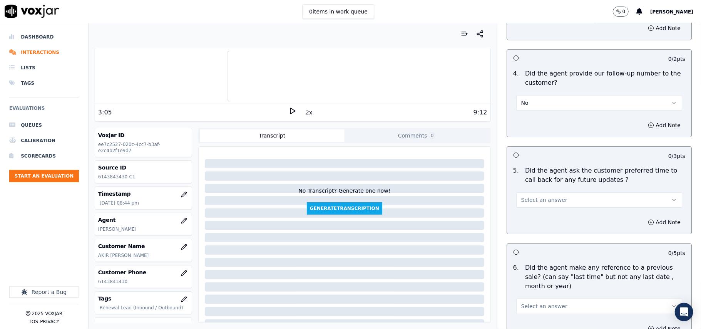
click at [530, 95] on button "No" at bounding box center [600, 102] width 166 height 15
click at [526, 113] on div "Yes" at bounding box center [582, 115] width 149 height 12
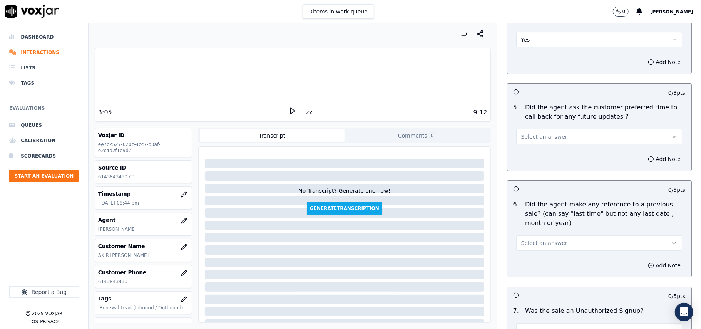
scroll to position [1883, 0]
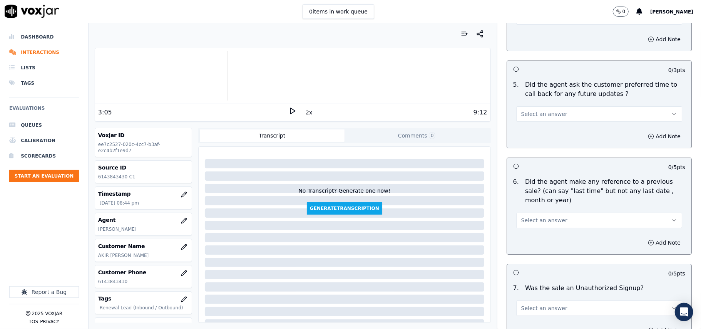
click at [549, 106] on button "Select an answer" at bounding box center [600, 113] width 166 height 15
click at [535, 128] on div "Yes" at bounding box center [582, 127] width 149 height 12
click at [536, 114] on button "Yes" at bounding box center [600, 113] width 166 height 15
click at [533, 136] on div "No" at bounding box center [582, 139] width 149 height 12
click at [532, 109] on button "No" at bounding box center [600, 113] width 166 height 15
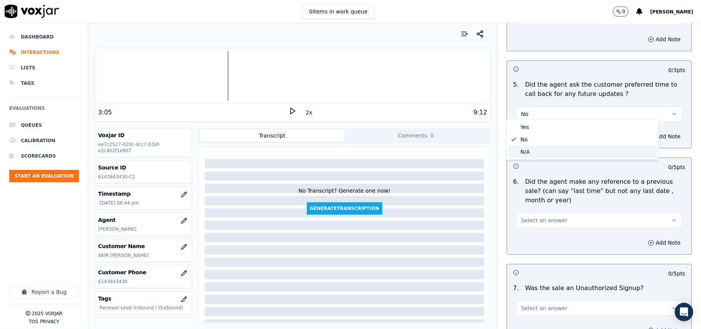
click at [527, 150] on div "N/A" at bounding box center [582, 152] width 149 height 12
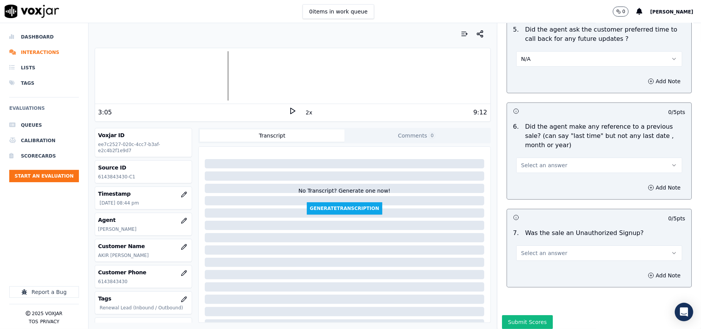
scroll to position [1962, 0]
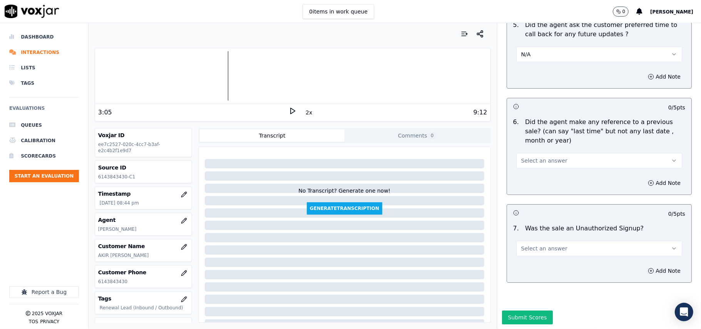
click at [532, 157] on span "Select an answer" at bounding box center [545, 161] width 46 height 8
click at [526, 164] on div "No" at bounding box center [582, 167] width 149 height 12
click at [529, 153] on button "No" at bounding box center [600, 160] width 166 height 15
click at [521, 167] on div "No" at bounding box center [582, 167] width 149 height 12
click at [527, 241] on button "Select an answer" at bounding box center [600, 248] width 166 height 15
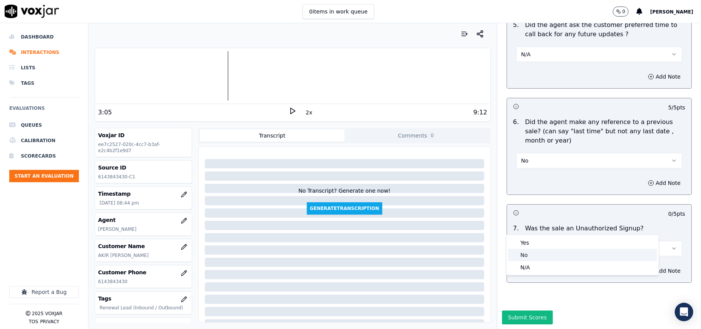
click at [522, 255] on div "No" at bounding box center [582, 255] width 149 height 12
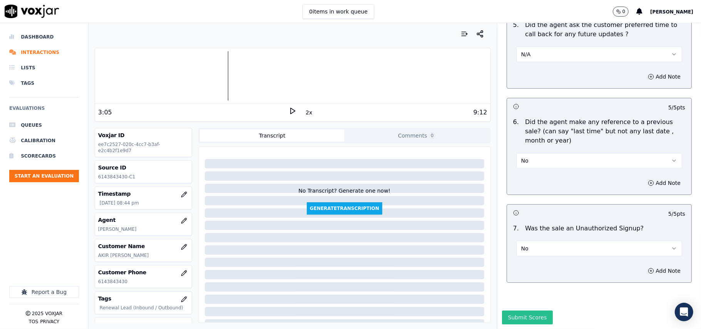
click at [505, 310] on button "Submit Scores" at bounding box center [527, 317] width 51 height 14
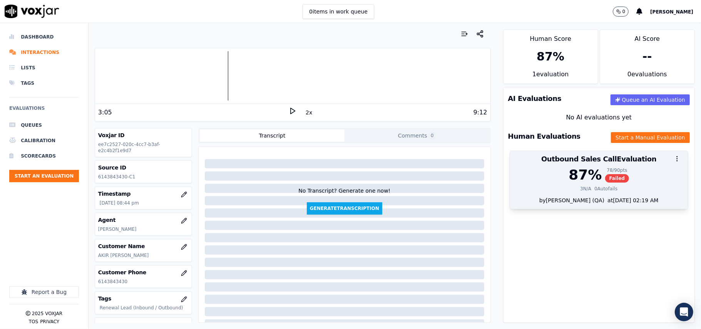
click at [629, 173] on div "87 % 78 / 90 pts Failed" at bounding box center [599, 174] width 169 height 15
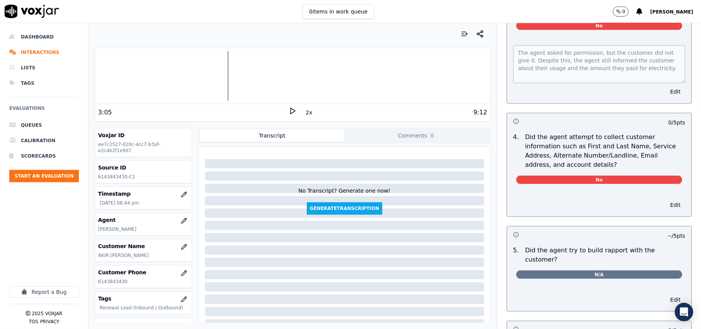
scroll to position [684, 0]
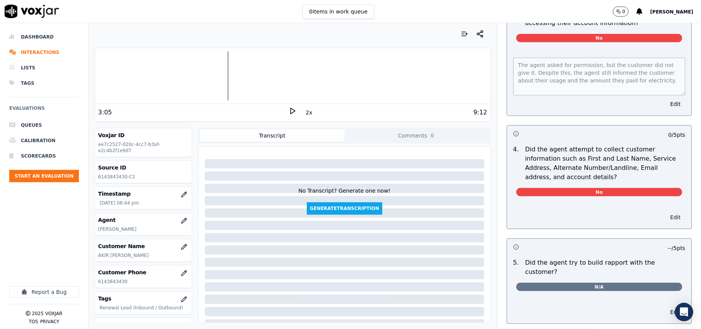
click at [666, 218] on button "Edit" at bounding box center [676, 217] width 20 height 11
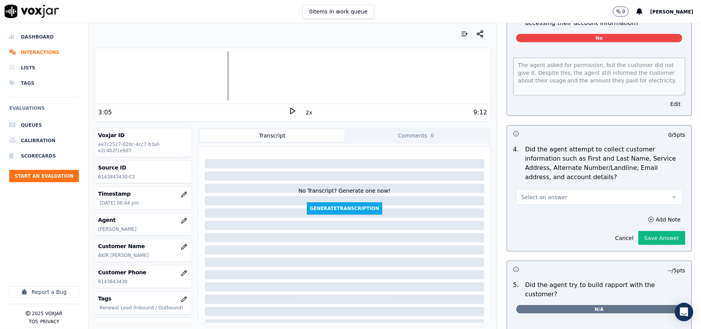
click at [538, 201] on span "Select an answer" at bounding box center [545, 197] width 46 height 8
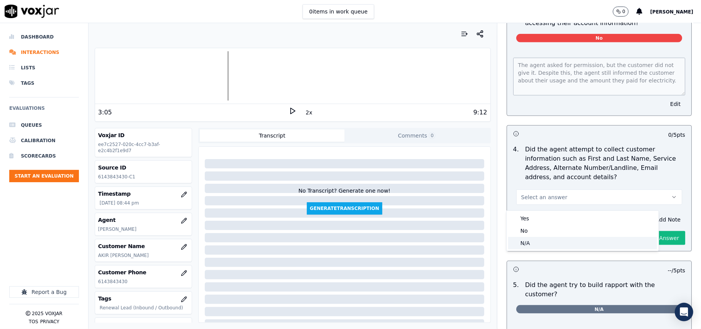
click at [536, 238] on div "N/A" at bounding box center [582, 243] width 149 height 12
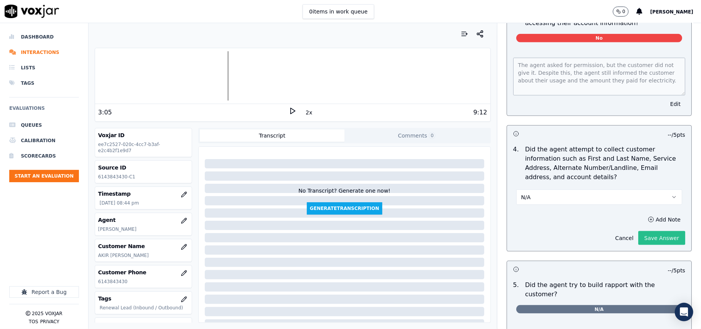
click at [645, 238] on button "Save Answer" at bounding box center [662, 238] width 47 height 14
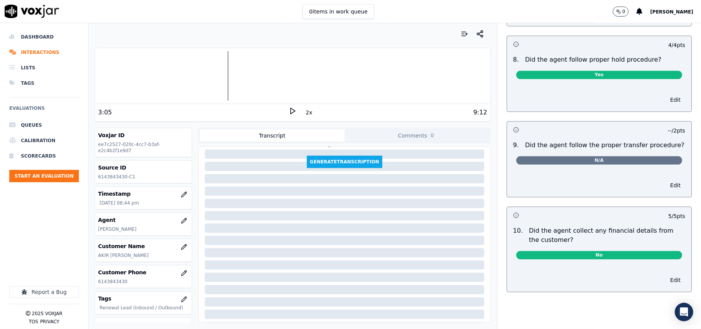
scroll to position [79, 0]
click at [50, 179] on button "Start an Evaluation" at bounding box center [44, 176] width 70 height 12
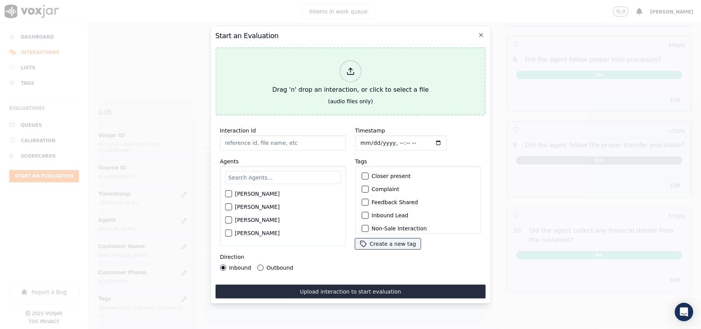
click at [344, 103] on button "Drag 'n' drop an interaction, or click to select a file (audio files only)" at bounding box center [350, 81] width 270 height 68
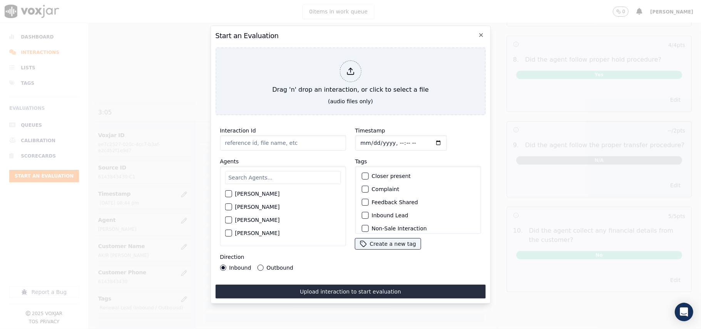
type input "6143843430-C2.mp3"
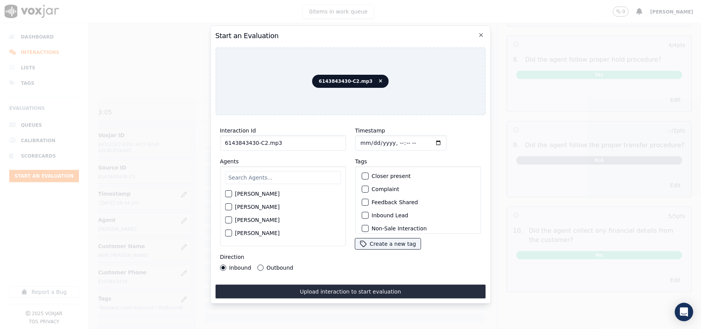
click at [372, 139] on input "Timestamp" at bounding box center [401, 142] width 92 height 15
type input "[DATE]T20:53"
click at [288, 176] on input "text" at bounding box center [283, 177] width 116 height 13
type input "[PERSON_NAME]"
click at [262, 193] on label "[PERSON_NAME]" at bounding box center [257, 195] width 45 height 5
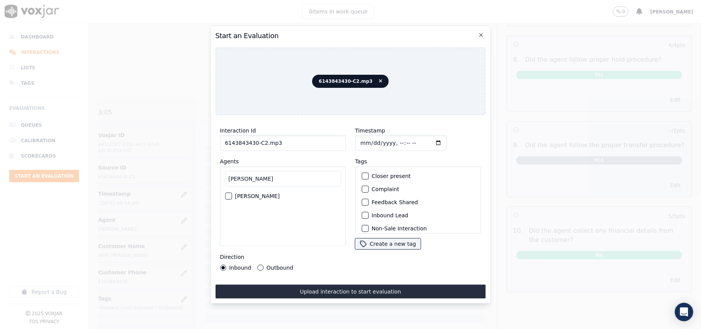
click at [232, 193] on button "[PERSON_NAME]" at bounding box center [228, 196] width 7 height 7
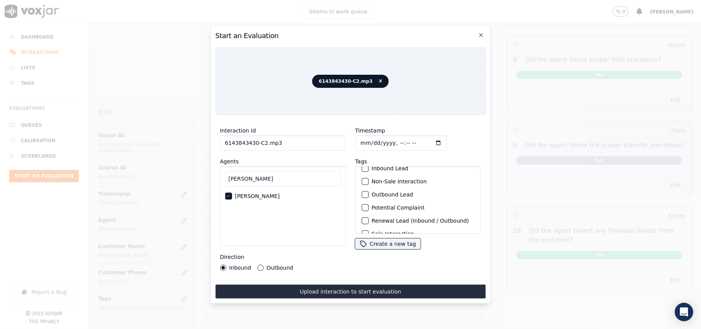
scroll to position [67, 0]
click at [372, 221] on label "Sale Interaction" at bounding box center [393, 223] width 42 height 5
click at [368, 220] on button "Sale Interaction" at bounding box center [365, 223] width 7 height 7
click at [363, 223] on icon "button" at bounding box center [364, 224] width 3 height 2
click at [376, 182] on label "Outbound Lead" at bounding box center [393, 184] width 42 height 5
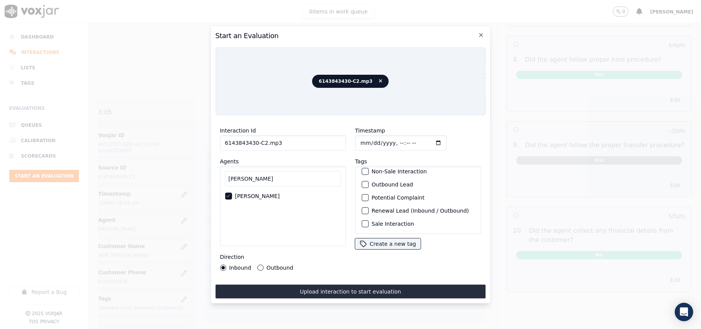
click at [369, 181] on button "Outbound Lead" at bounding box center [365, 184] width 7 height 7
click at [274, 265] on label "Outbound" at bounding box center [280, 267] width 27 height 5
click at [263, 265] on button "Outbound" at bounding box center [260, 268] width 6 height 6
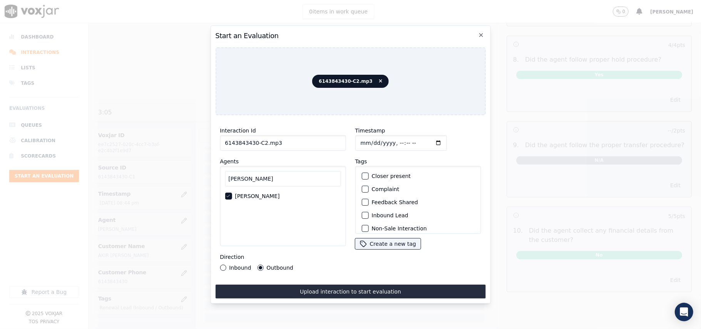
click at [232, 265] on label "Inbound" at bounding box center [240, 267] width 22 height 5
click at [226, 265] on button "Inbound" at bounding box center [223, 268] width 6 height 6
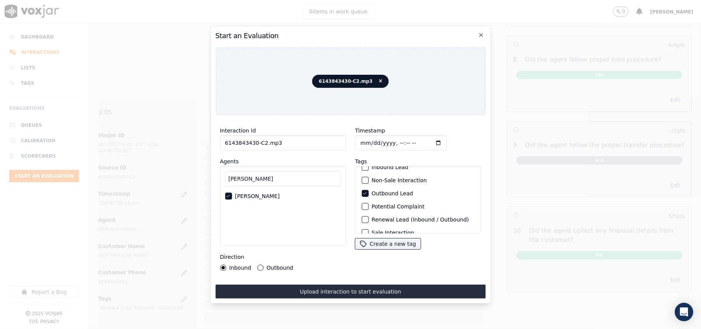
scroll to position [67, 0]
click at [396, 204] on div "Renewal Lead (Inbound / Outbound)" at bounding box center [418, 210] width 119 height 13
click at [381, 208] on label "Renewal Lead (Inbound / Outbound)" at bounding box center [420, 210] width 97 height 5
click at [369, 207] on button "Renewal Lead (Inbound / Outbound)" at bounding box center [365, 210] width 7 height 7
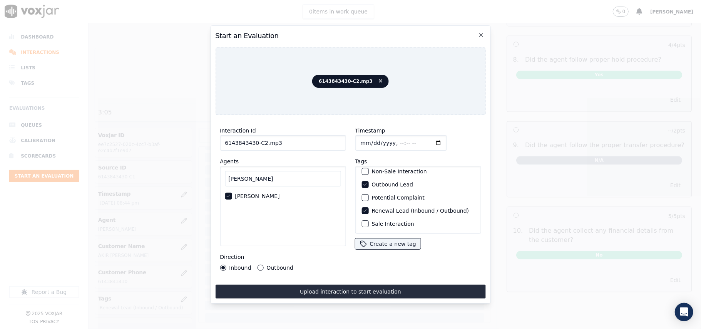
click at [378, 182] on label "Outbound Lead" at bounding box center [393, 184] width 42 height 5
click at [369, 181] on button "Outbound Lead" at bounding box center [365, 184] width 7 height 7
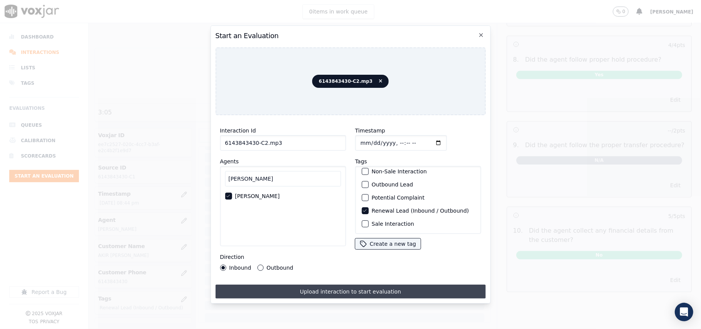
click at [350, 285] on button "Upload interaction to start evaluation" at bounding box center [350, 292] width 270 height 14
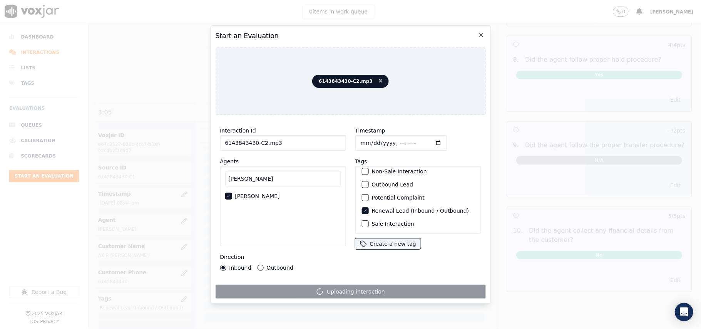
drag, startPoint x: 253, startPoint y: 138, endPoint x: 194, endPoint y: 142, distance: 58.7
click at [194, 329] on div "Start an Evaluation 6143843430-C2.mp3 Interaction Id 6143843430-C2.mp3 Agents […" at bounding box center [350, 329] width 701 height 0
click at [243, 135] on input "6143843430-C2.mp3" at bounding box center [283, 142] width 126 height 15
drag, startPoint x: 253, startPoint y: 139, endPoint x: 212, endPoint y: 140, distance: 41.6
click at [212, 140] on div "Start an Evaluation 6143843430-C2.mp3 Interaction Id 6143843430-C2.mp3 Agents […" at bounding box center [350, 164] width 280 height 278
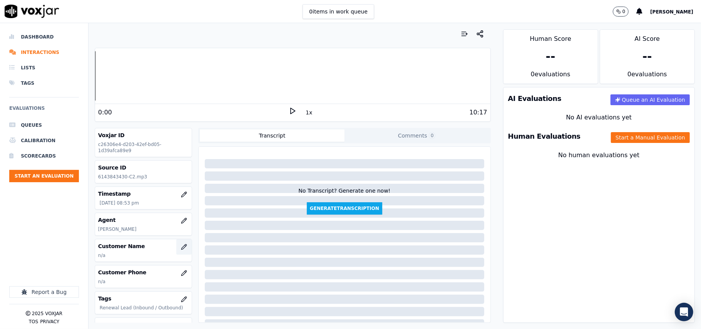
click at [181, 250] on icon "button" at bounding box center [184, 247] width 6 height 6
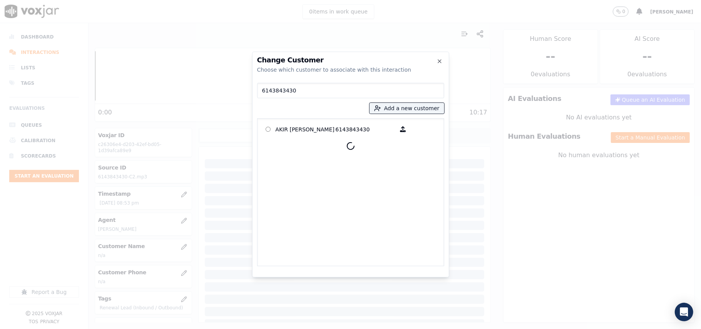
type input "6143843430"
click at [301, 128] on p "AKIR [PERSON_NAME]" at bounding box center [306, 129] width 60 height 12
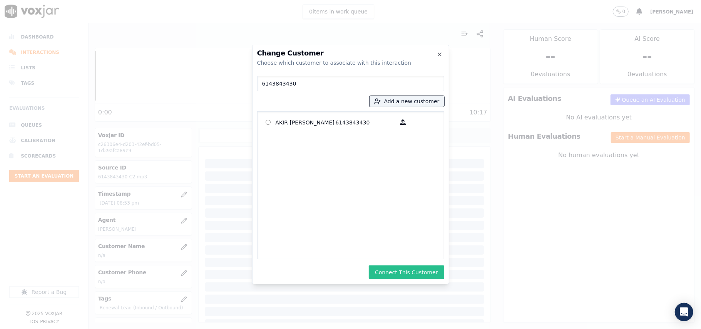
click at [411, 273] on button "Connect This Customer" at bounding box center [406, 272] width 75 height 14
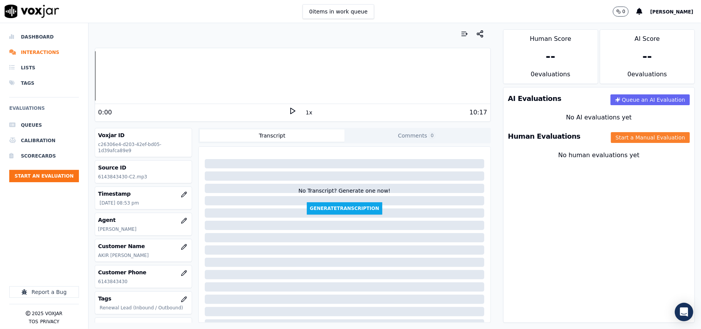
click at [619, 140] on button "Start a Manual Evaluation" at bounding box center [650, 137] width 79 height 11
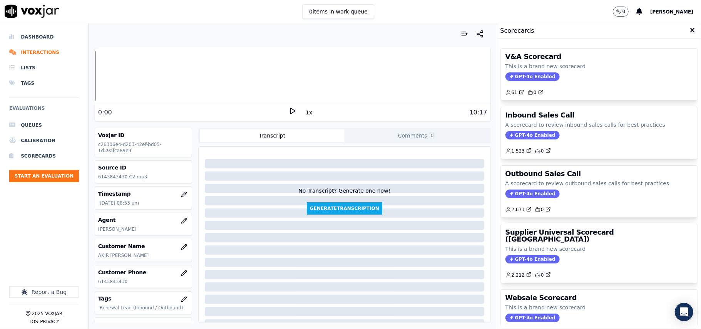
scroll to position [59, 0]
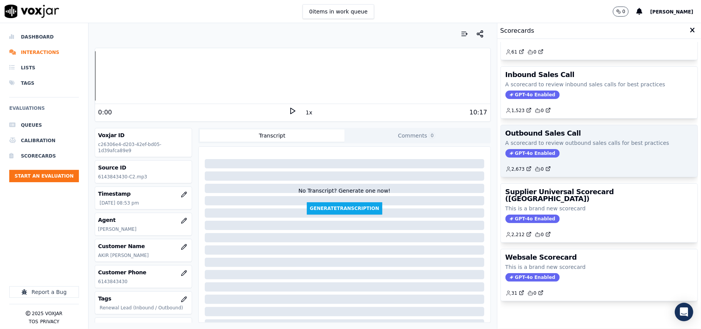
click at [575, 149] on div "GPT-4o Enabled" at bounding box center [600, 153] width 188 height 8
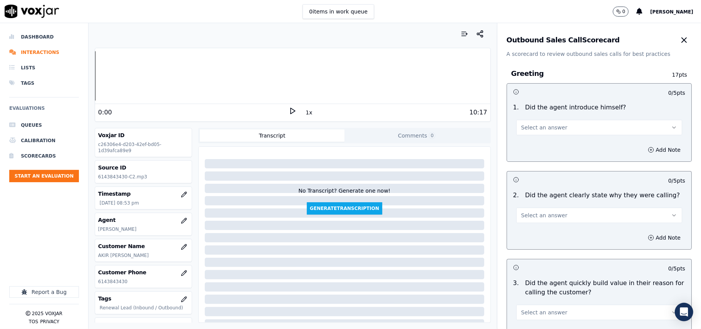
click at [555, 128] on button "Select an answer" at bounding box center [600, 127] width 166 height 15
click at [533, 147] on div "Yes" at bounding box center [582, 145] width 149 height 12
click at [282, 107] on div "0:00 1x 10:17" at bounding box center [293, 112] width 396 height 17
click at [289, 112] on icon at bounding box center [293, 111] width 8 height 8
click at [304, 110] on button "1x" at bounding box center [309, 112] width 10 height 11
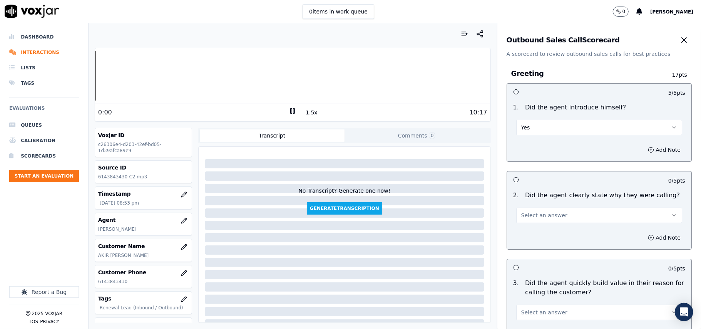
click at [304, 110] on button "1.5x" at bounding box center [311, 112] width 15 height 11
click at [558, 213] on button "Select an answer" at bounding box center [600, 215] width 166 height 15
click at [531, 231] on div "Yes" at bounding box center [582, 233] width 149 height 12
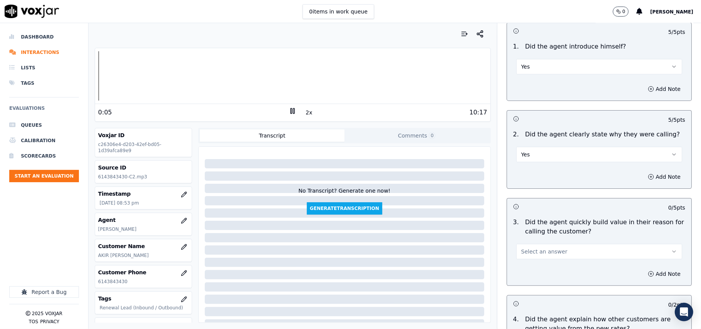
scroll to position [86, 0]
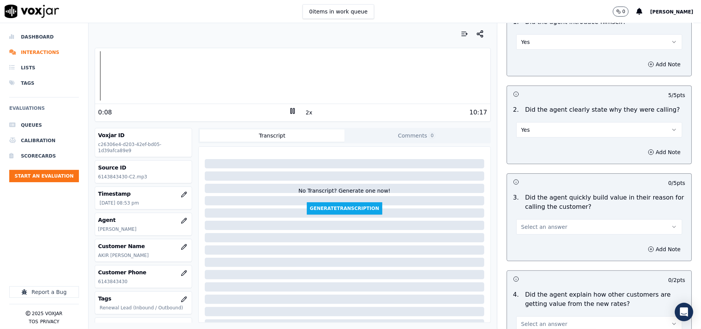
click at [536, 228] on span "Select an answer" at bounding box center [545, 227] width 46 height 8
click at [530, 247] on div "Yes" at bounding box center [582, 244] width 149 height 12
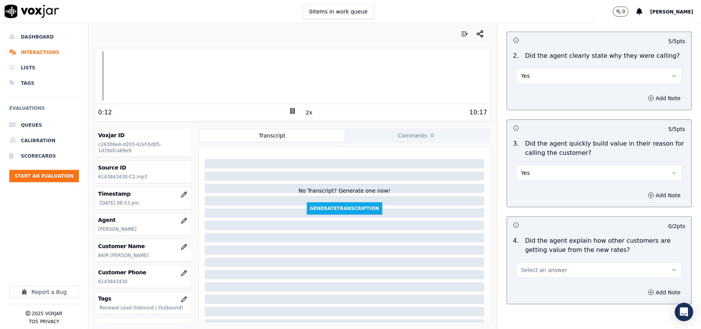
scroll to position [171, 0]
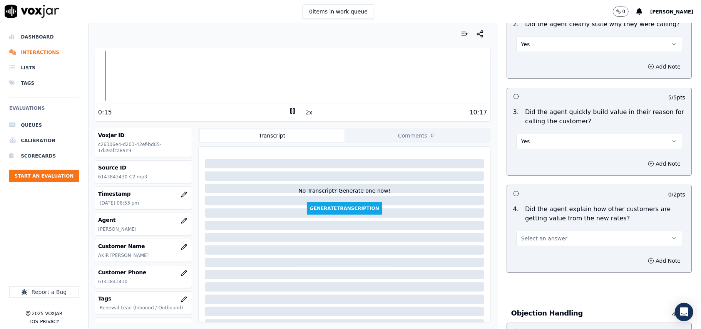
click at [528, 141] on button "Yes" at bounding box center [600, 141] width 166 height 15
click at [527, 185] on div "N/A" at bounding box center [582, 184] width 149 height 12
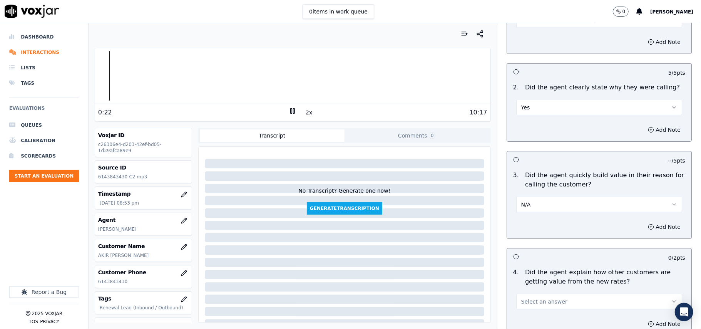
scroll to position [86, 0]
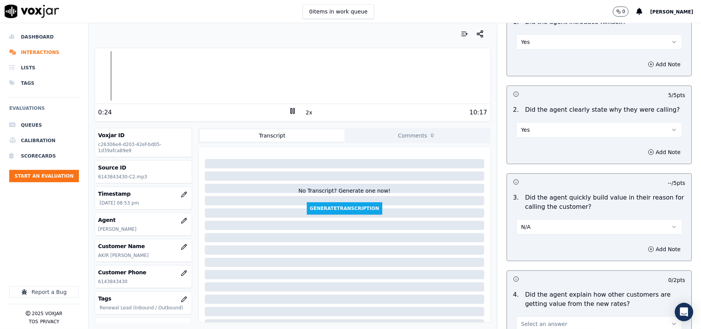
click at [538, 126] on button "Yes" at bounding box center [600, 129] width 166 height 15
click at [526, 172] on div "N/A" at bounding box center [582, 172] width 149 height 12
click at [525, 133] on button "N/A" at bounding box center [600, 129] width 166 height 15
click at [525, 144] on div "Yes" at bounding box center [582, 147] width 149 height 12
click at [526, 230] on button "N/A" at bounding box center [600, 226] width 166 height 15
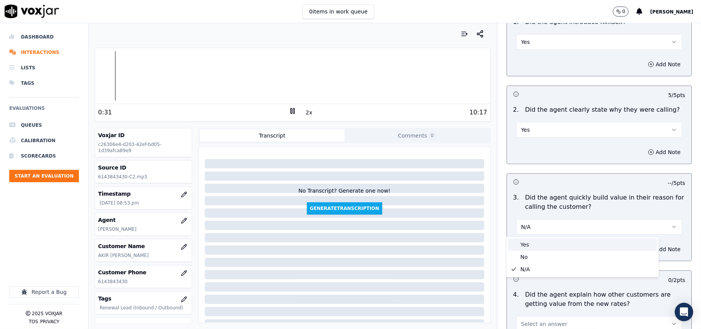
click at [522, 244] on div "Yes" at bounding box center [582, 244] width 149 height 12
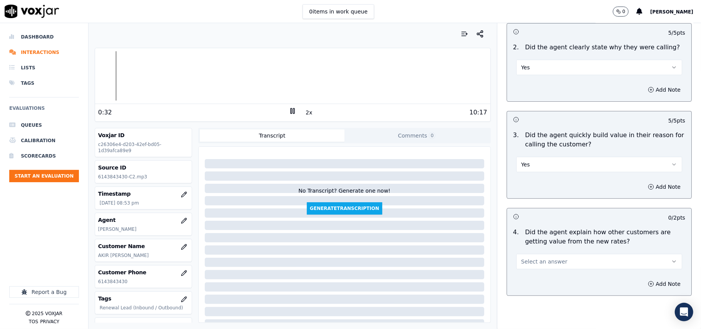
scroll to position [171, 0]
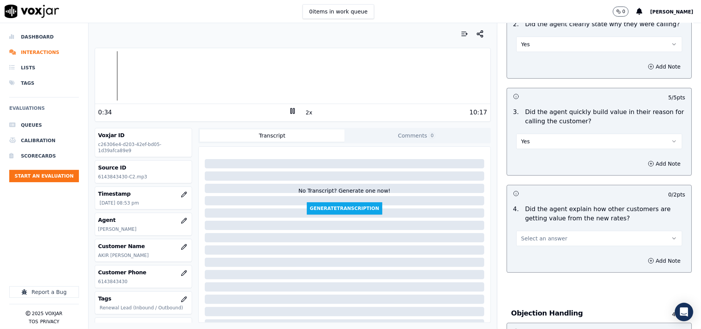
click at [538, 235] on span "Select an answer" at bounding box center [545, 239] width 46 height 8
click at [528, 270] on div "No" at bounding box center [582, 269] width 149 height 12
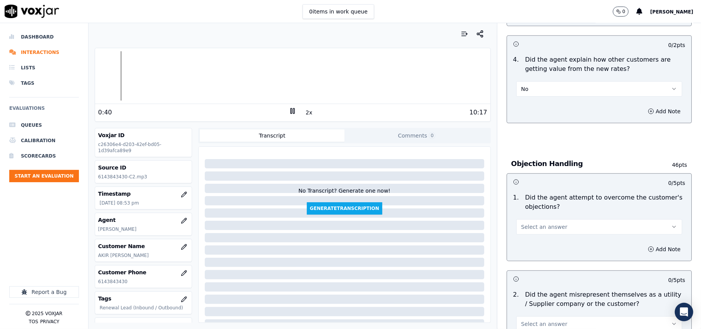
scroll to position [342, 0]
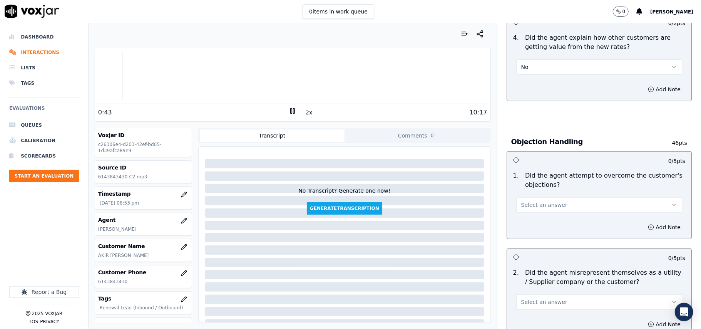
click at [539, 210] on button "Select an answer" at bounding box center [600, 204] width 166 height 15
click at [529, 225] on div "Yes" at bounding box center [582, 223] width 149 height 12
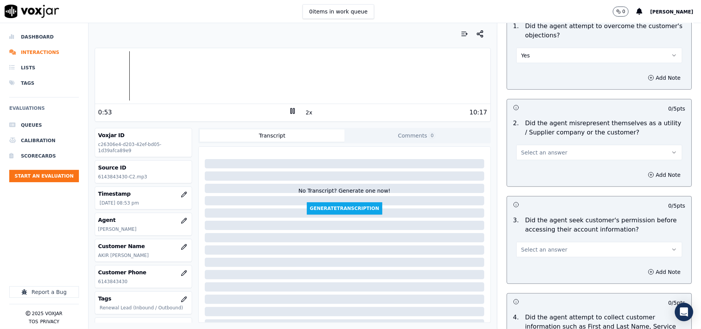
scroll to position [513, 0]
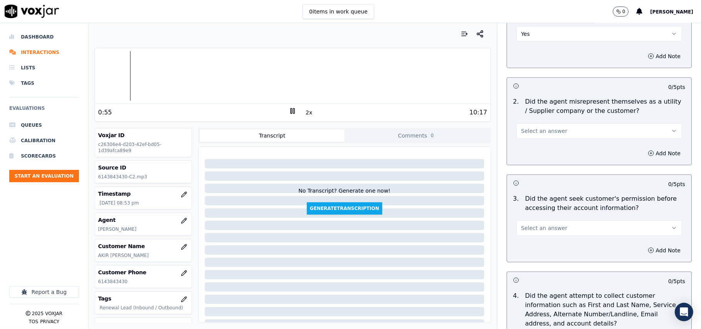
click at [543, 133] on span "Select an answer" at bounding box center [545, 131] width 46 height 8
click at [545, 163] on div "No" at bounding box center [582, 162] width 149 height 12
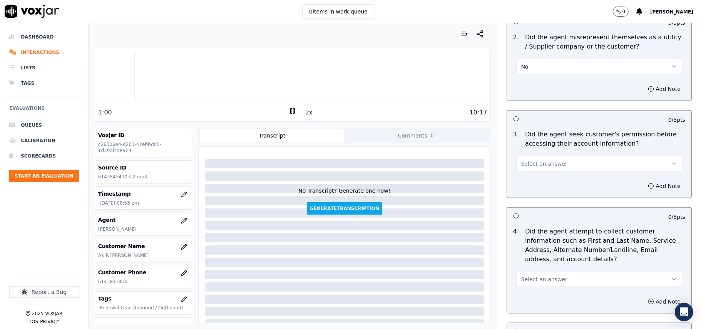
scroll to position [599, 0]
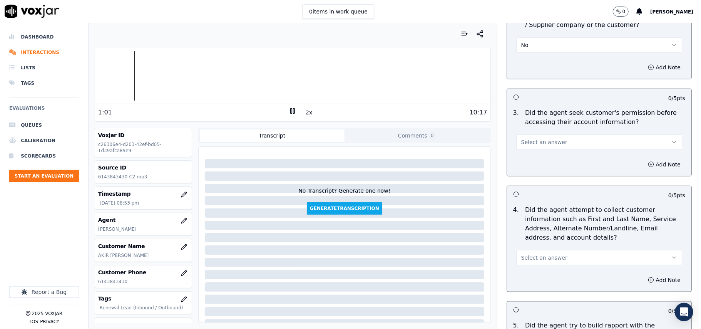
click at [534, 145] on span "Select an answer" at bounding box center [545, 142] width 46 height 8
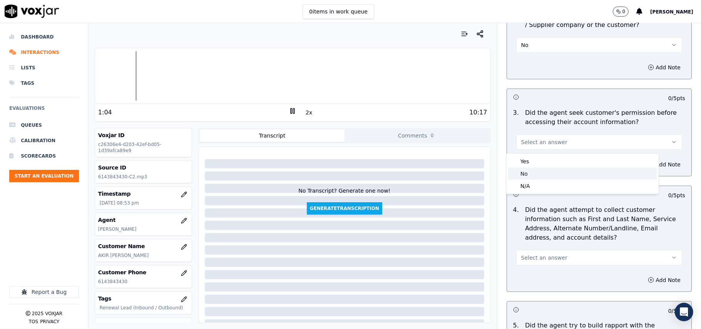
click at [536, 171] on div "No" at bounding box center [582, 174] width 149 height 12
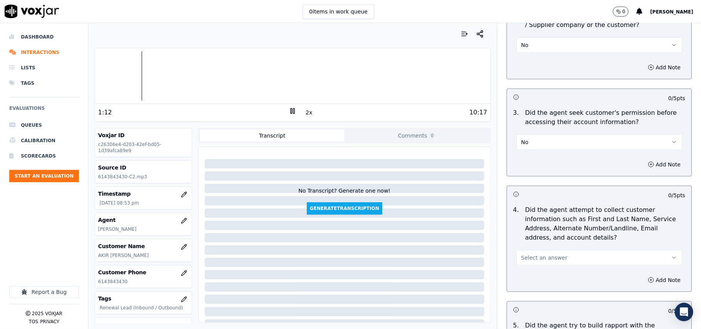
scroll to position [684, 0]
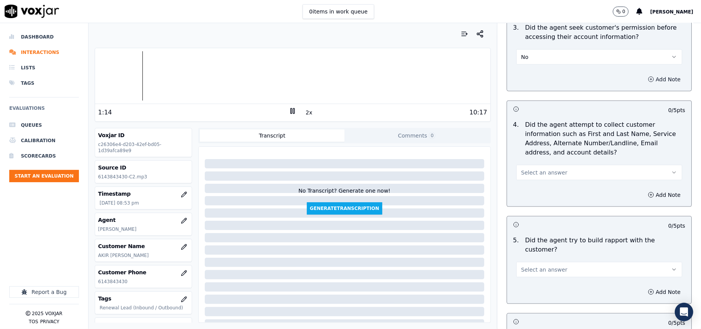
click at [644, 81] on button "Add Note" at bounding box center [665, 79] width 42 height 11
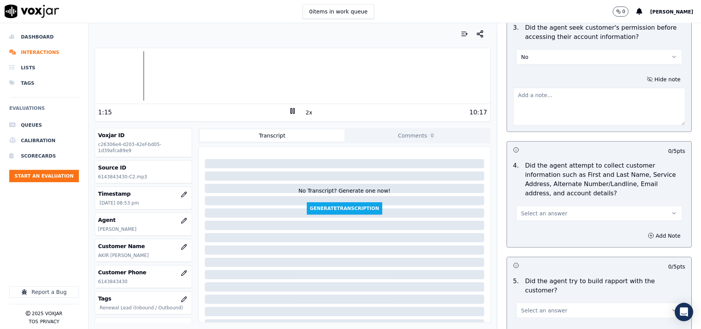
click at [532, 111] on textarea at bounding box center [599, 107] width 172 height 38
paste textarea "The agent informed the customer of the account details required for the sign-up…"
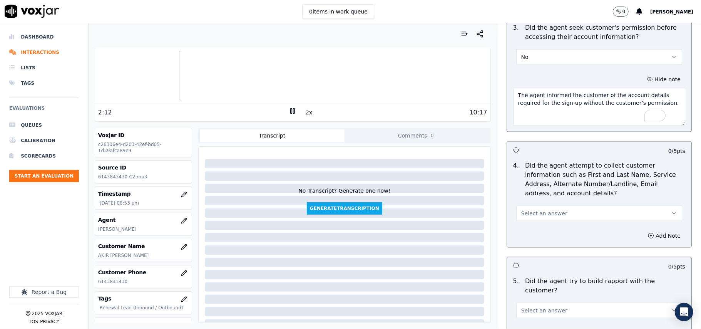
scroll to position [770, 0]
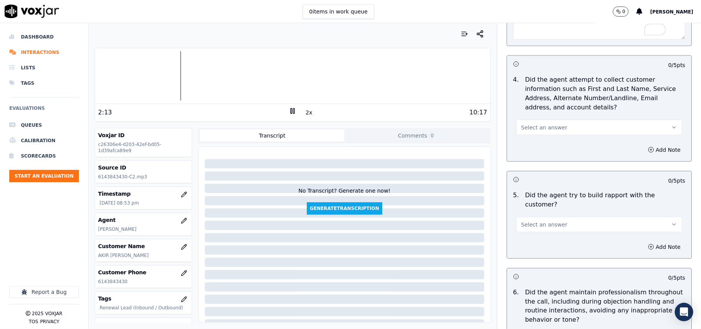
type textarea "The agent informed the customer of the account details required for the sign-up…"
click at [529, 130] on span "Select an answer" at bounding box center [545, 128] width 46 height 8
click at [527, 148] on div "Yes" at bounding box center [582, 147] width 149 height 12
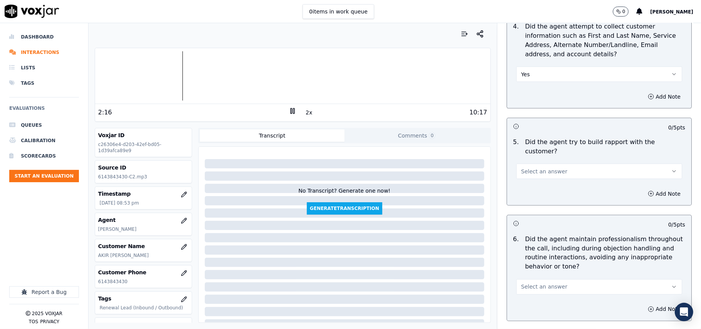
scroll to position [856, 0]
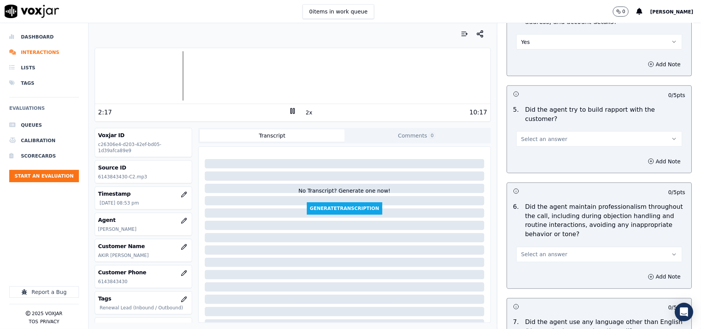
click at [529, 141] on div "5 . Did the agent try to build rapport with the customer? Select an answer" at bounding box center [599, 126] width 184 height 48
click at [526, 135] on span "Select an answer" at bounding box center [545, 139] width 46 height 8
click at [529, 159] on div "No" at bounding box center [582, 162] width 149 height 12
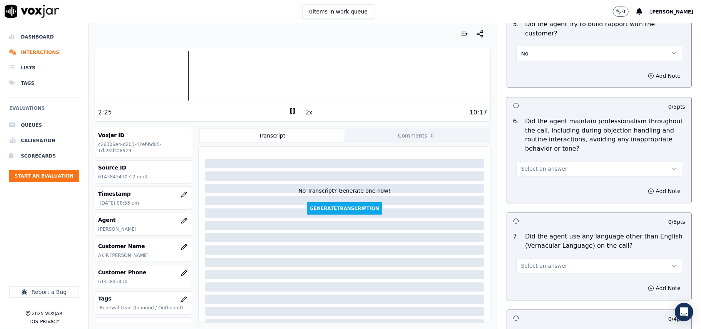
click at [541, 165] on span "Select an answer" at bounding box center [545, 169] width 46 height 8
click at [534, 177] on div "Yes" at bounding box center [582, 180] width 149 height 12
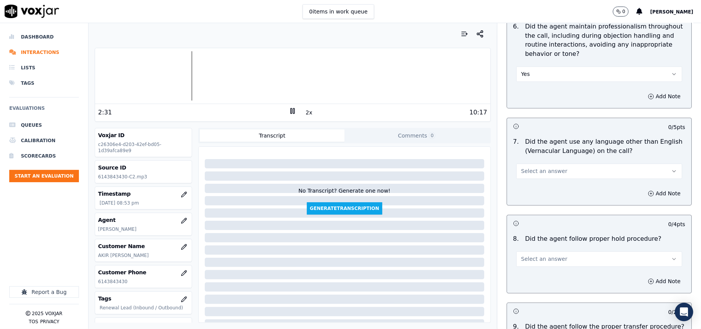
scroll to position [1113, 0]
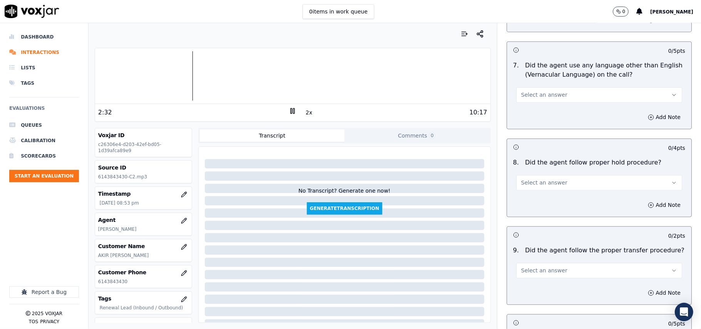
click at [533, 91] on span "Select an answer" at bounding box center [545, 95] width 46 height 8
click at [531, 116] on div "No" at bounding box center [582, 118] width 149 height 12
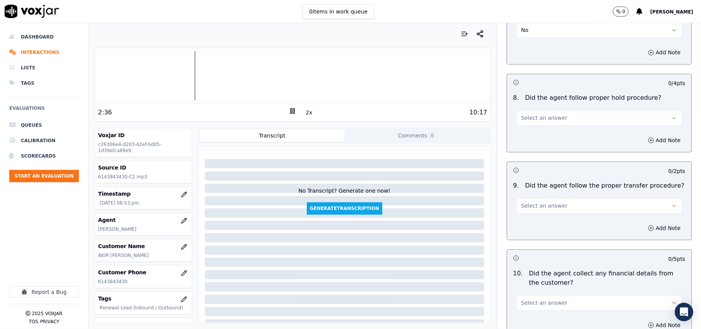
scroll to position [1198, 0]
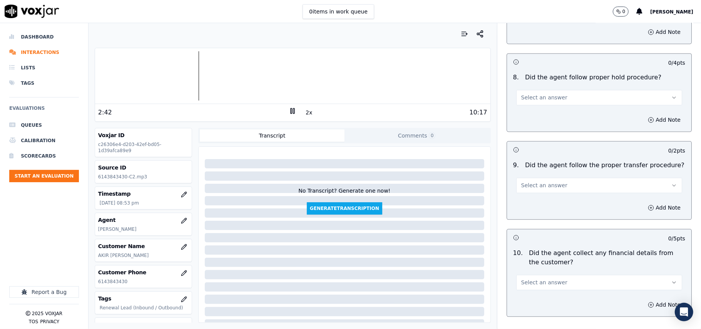
click at [530, 96] on button "Select an answer" at bounding box center [600, 97] width 166 height 15
click at [530, 106] on div "Yes" at bounding box center [582, 108] width 149 height 12
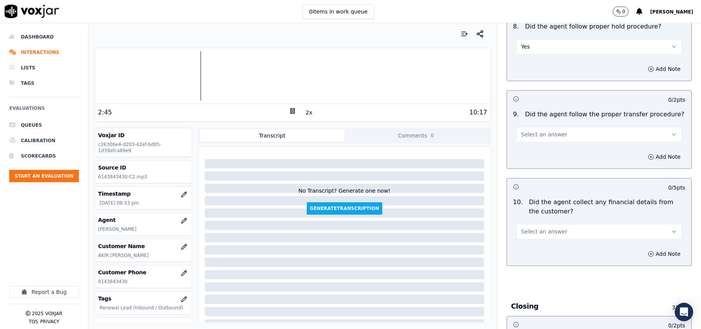
scroll to position [1284, 0]
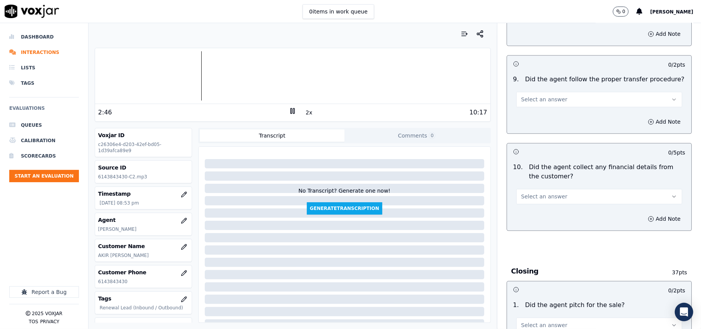
click at [541, 97] on button "Select an answer" at bounding box center [600, 99] width 166 height 15
click at [532, 112] on div "Yes" at bounding box center [582, 111] width 149 height 12
click at [527, 193] on span "Select an answer" at bounding box center [545, 197] width 46 height 8
click at [524, 218] on div "No" at bounding box center [582, 221] width 149 height 12
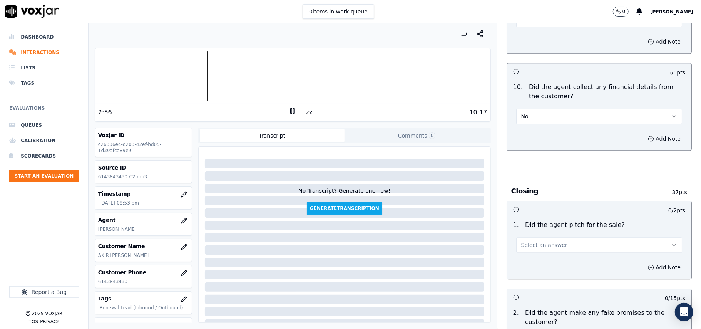
scroll to position [1455, 0]
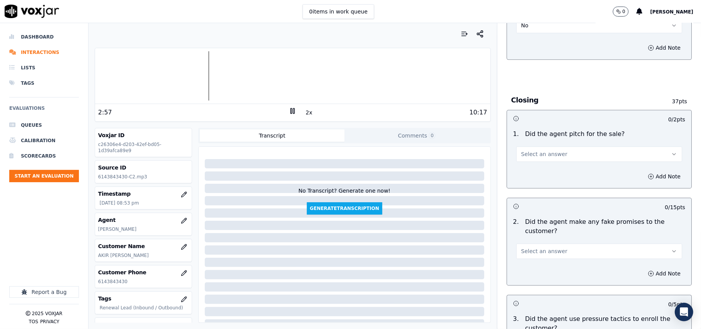
click at [538, 150] on span "Select an answer" at bounding box center [545, 154] width 46 height 8
click at [536, 162] on div "Yes" at bounding box center [582, 166] width 149 height 12
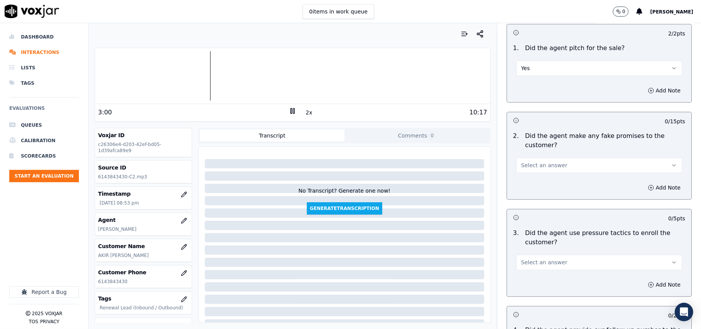
click at [535, 156] on div "Select an answer" at bounding box center [600, 164] width 166 height 17
click at [532, 167] on button "Select an answer" at bounding box center [600, 165] width 166 height 15
click at [528, 191] on div "No" at bounding box center [582, 190] width 149 height 12
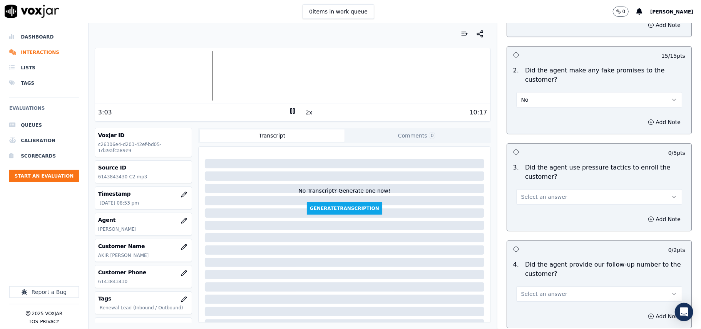
scroll to position [1626, 0]
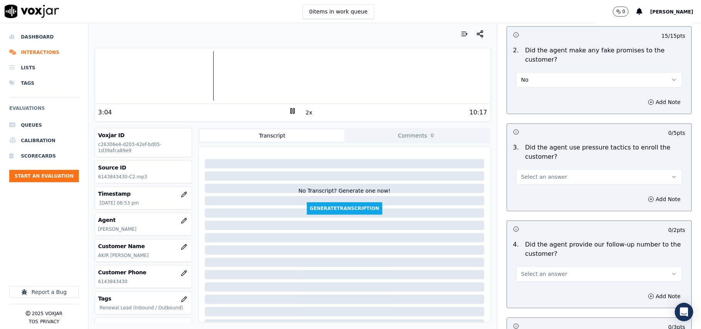
click at [545, 176] on span "Select an answer" at bounding box center [545, 177] width 46 height 8
click at [540, 199] on div "No" at bounding box center [582, 201] width 149 height 12
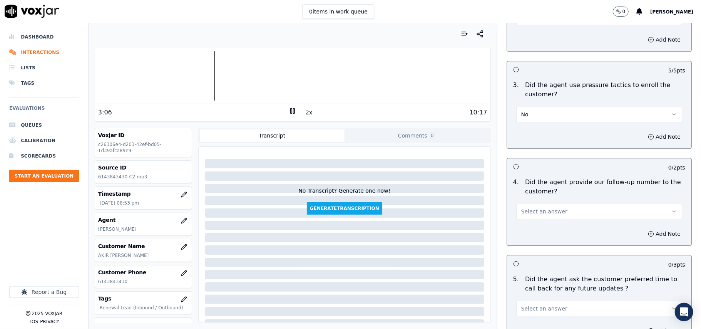
scroll to position [1712, 0]
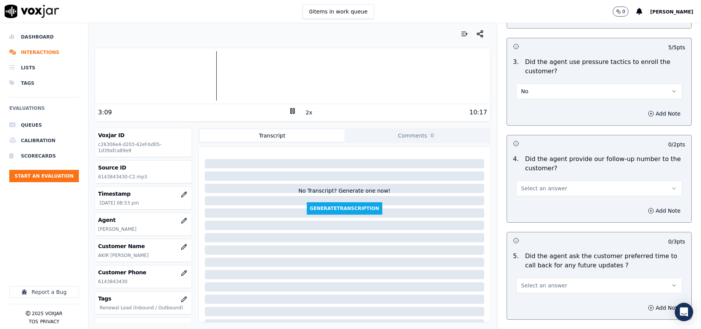
click at [544, 184] on span "Select an answer" at bounding box center [545, 188] width 46 height 8
click at [529, 201] on div "Yes" at bounding box center [582, 201] width 149 height 12
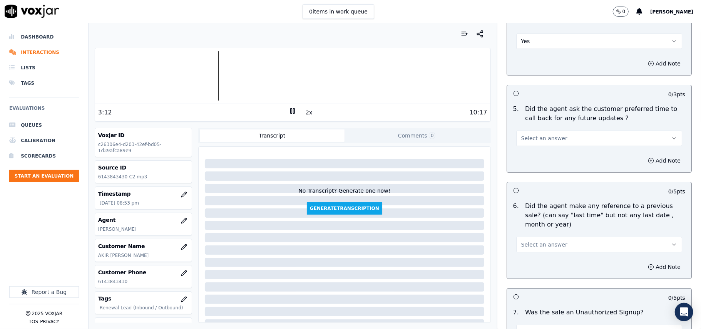
scroll to position [1883, 0]
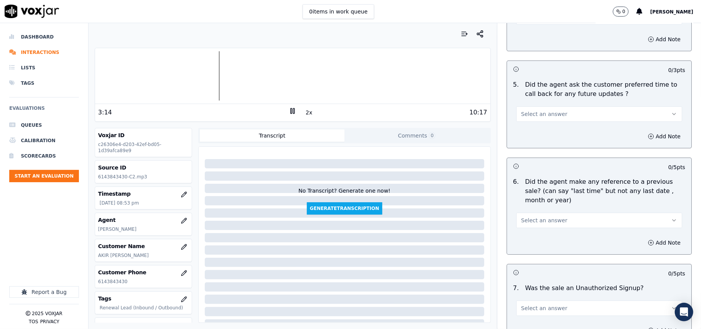
click at [547, 106] on button "Select an answer" at bounding box center [600, 113] width 166 height 15
click at [533, 138] on div "No" at bounding box center [582, 139] width 149 height 12
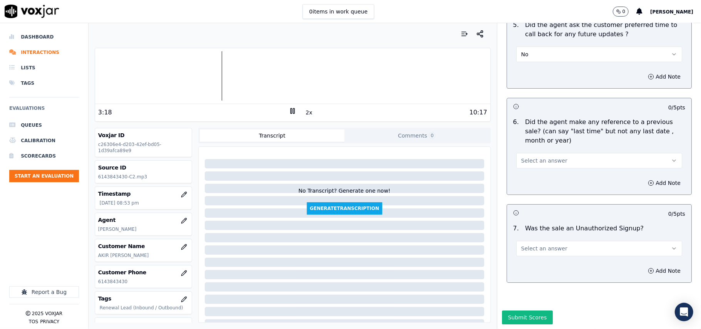
scroll to position [1962, 0]
click at [538, 157] on span "Select an answer" at bounding box center [545, 161] width 46 height 8
click at [529, 166] on div "No" at bounding box center [582, 167] width 149 height 12
click at [524, 233] on div "7 . Was the sale an Unauthorized Signup? Select an answer" at bounding box center [599, 240] width 184 height 39
click at [524, 245] on span "Select an answer" at bounding box center [545, 249] width 46 height 8
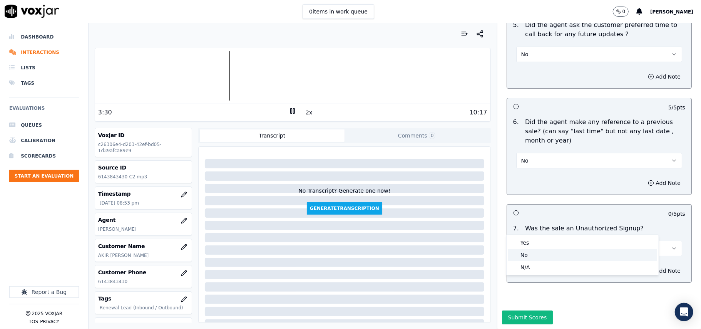
click at [522, 251] on div "No" at bounding box center [582, 255] width 149 height 12
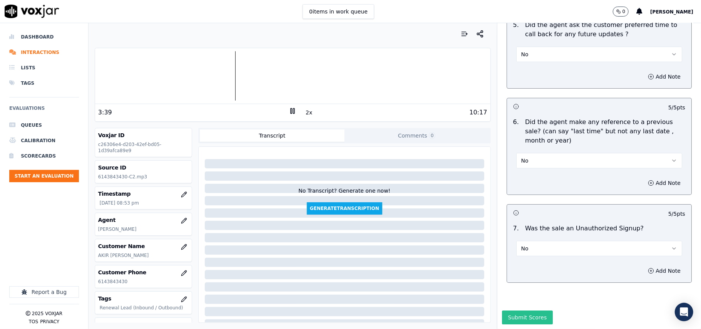
click at [527, 310] on button "Submit Scores" at bounding box center [527, 317] width 51 height 14
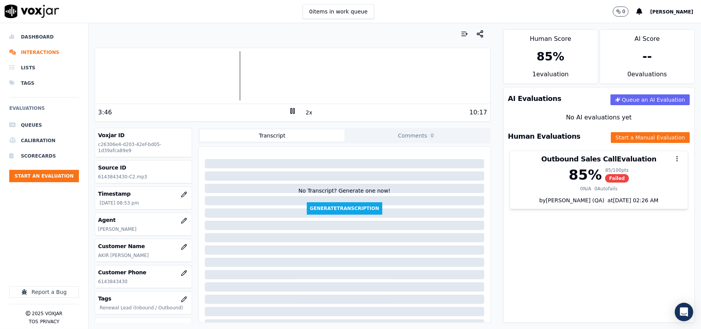
click at [291, 113] on rect at bounding box center [291, 110] width 1 height 5
